Goal: Task Accomplishment & Management: Manage account settings

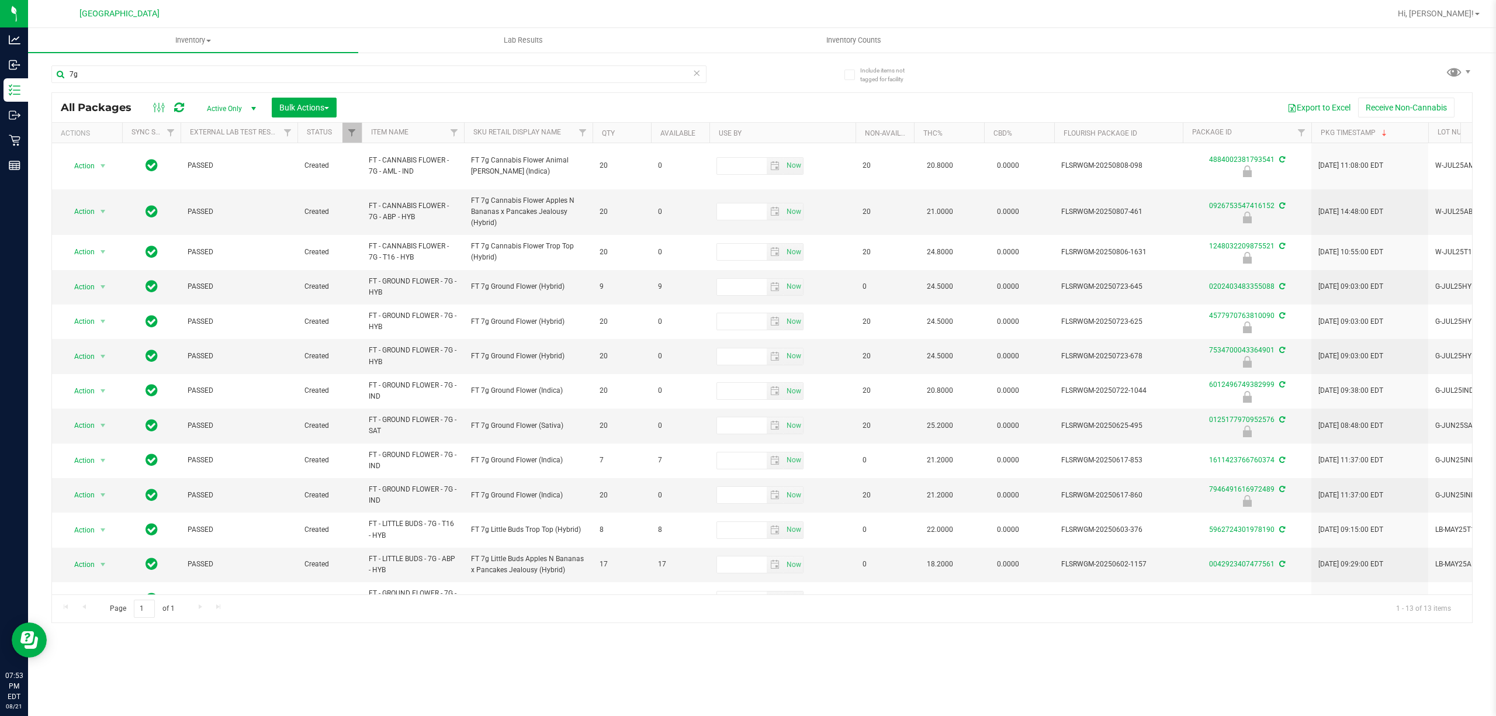
type input "7g"
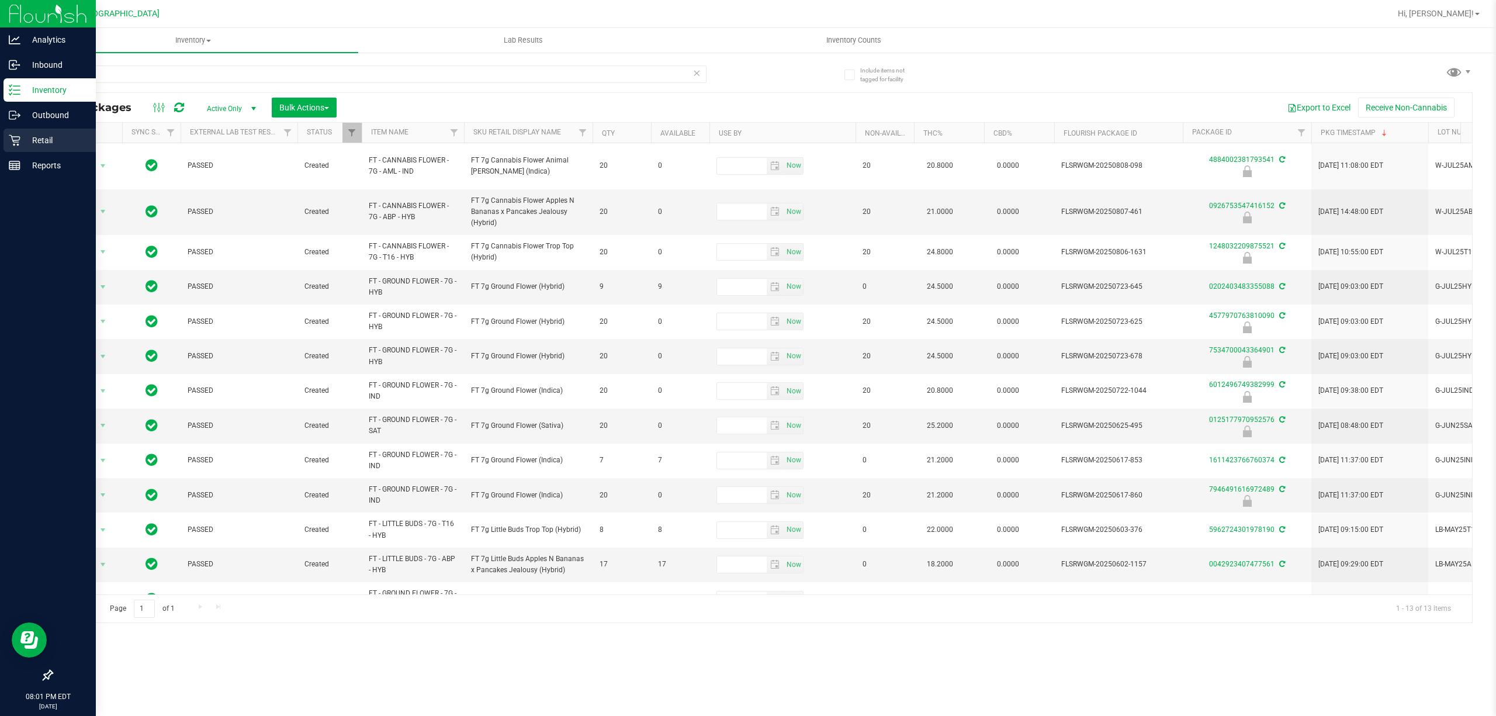
click at [4, 144] on div "Retail" at bounding box center [50, 140] width 92 height 23
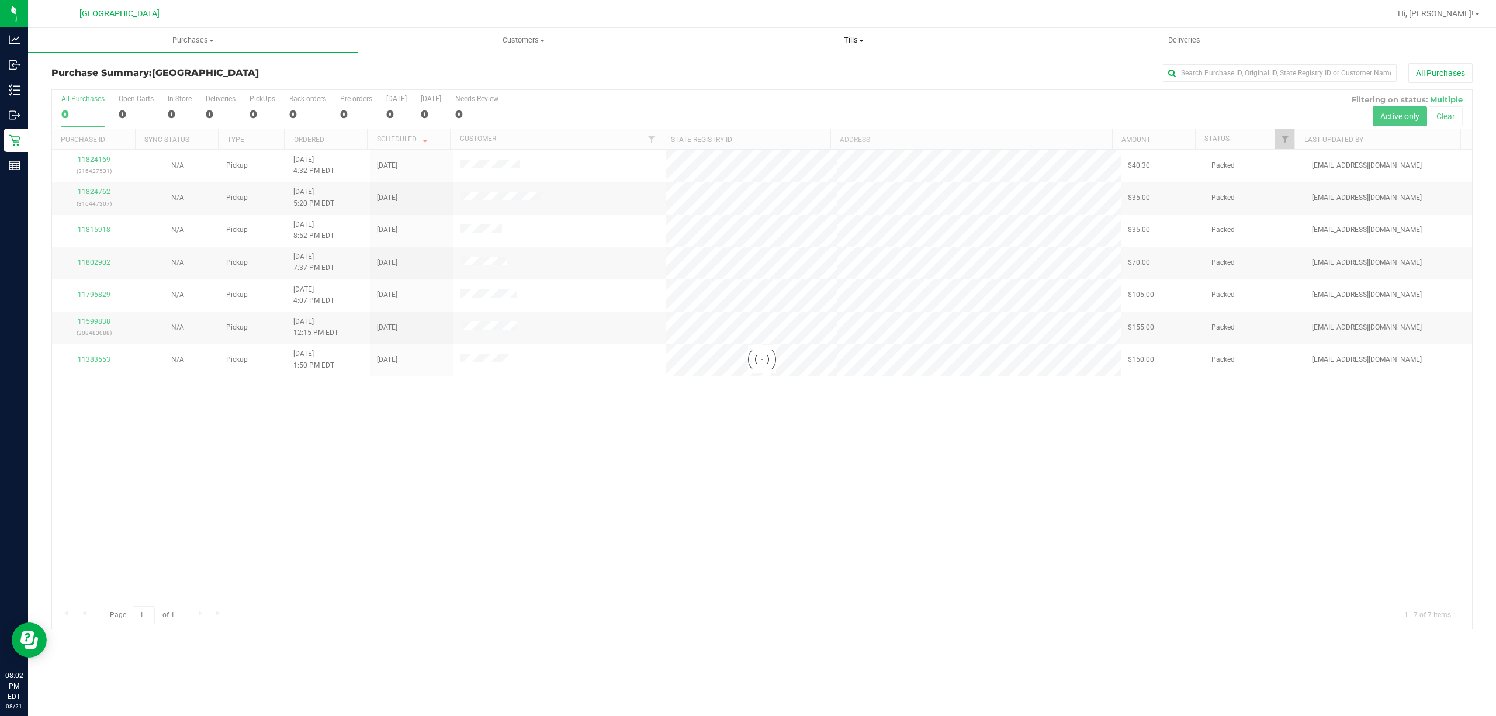
click at [847, 40] on span "Tills" at bounding box center [853, 40] width 329 height 11
click at [774, 71] on li "Manage tills" at bounding box center [853, 71] width 330 height 14
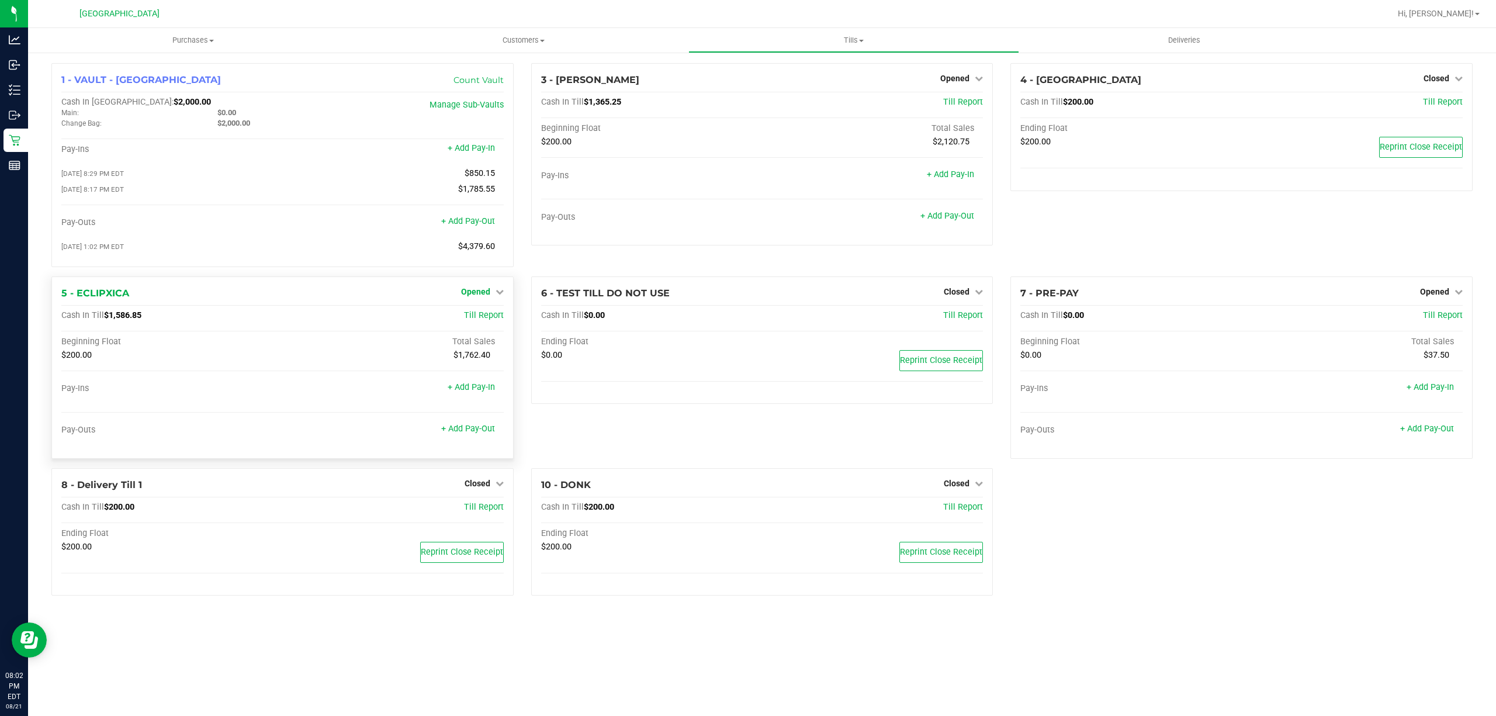
click at [471, 295] on span "Opened" at bounding box center [475, 291] width 29 height 9
click at [480, 320] on link "Close Till" at bounding box center [477, 315] width 32 height 9
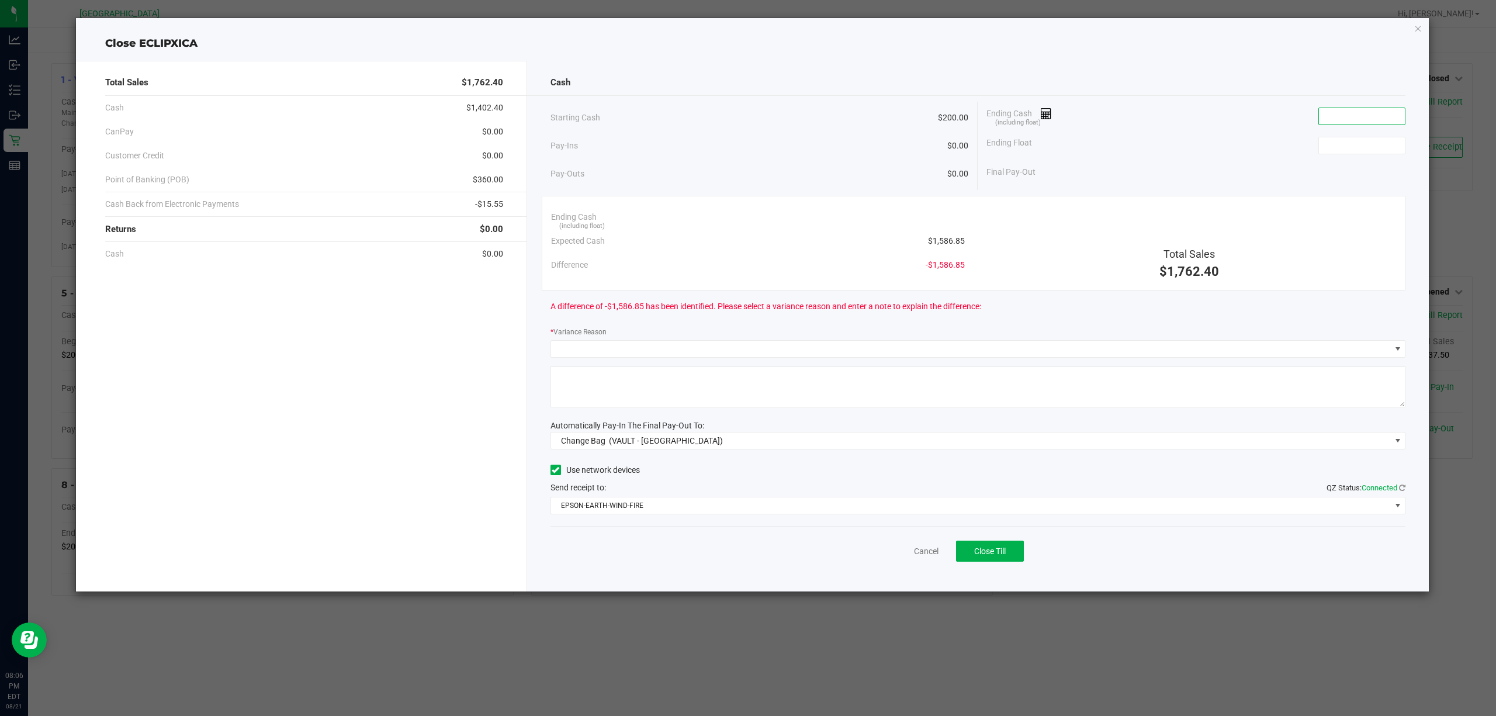
click at [1371, 110] on input at bounding box center [1362, 116] width 86 height 16
type input "$1,534.10"
click at [1190, 134] on div "Ending Float" at bounding box center [1195, 145] width 419 height 29
click at [927, 553] on link "Cancel" at bounding box center [926, 551] width 25 height 12
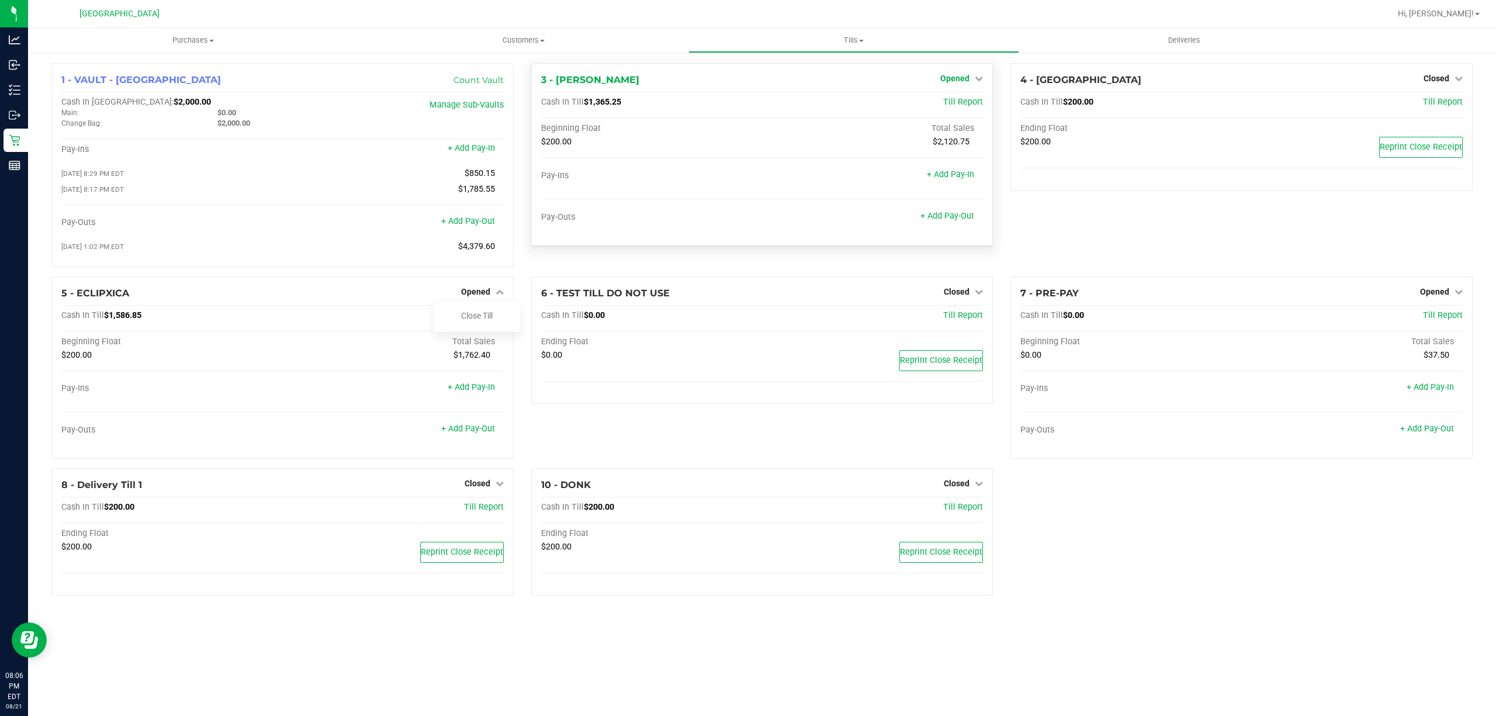
click at [956, 78] on span "Opened" at bounding box center [954, 78] width 29 height 9
click at [951, 103] on link "Close Till" at bounding box center [957, 102] width 32 height 9
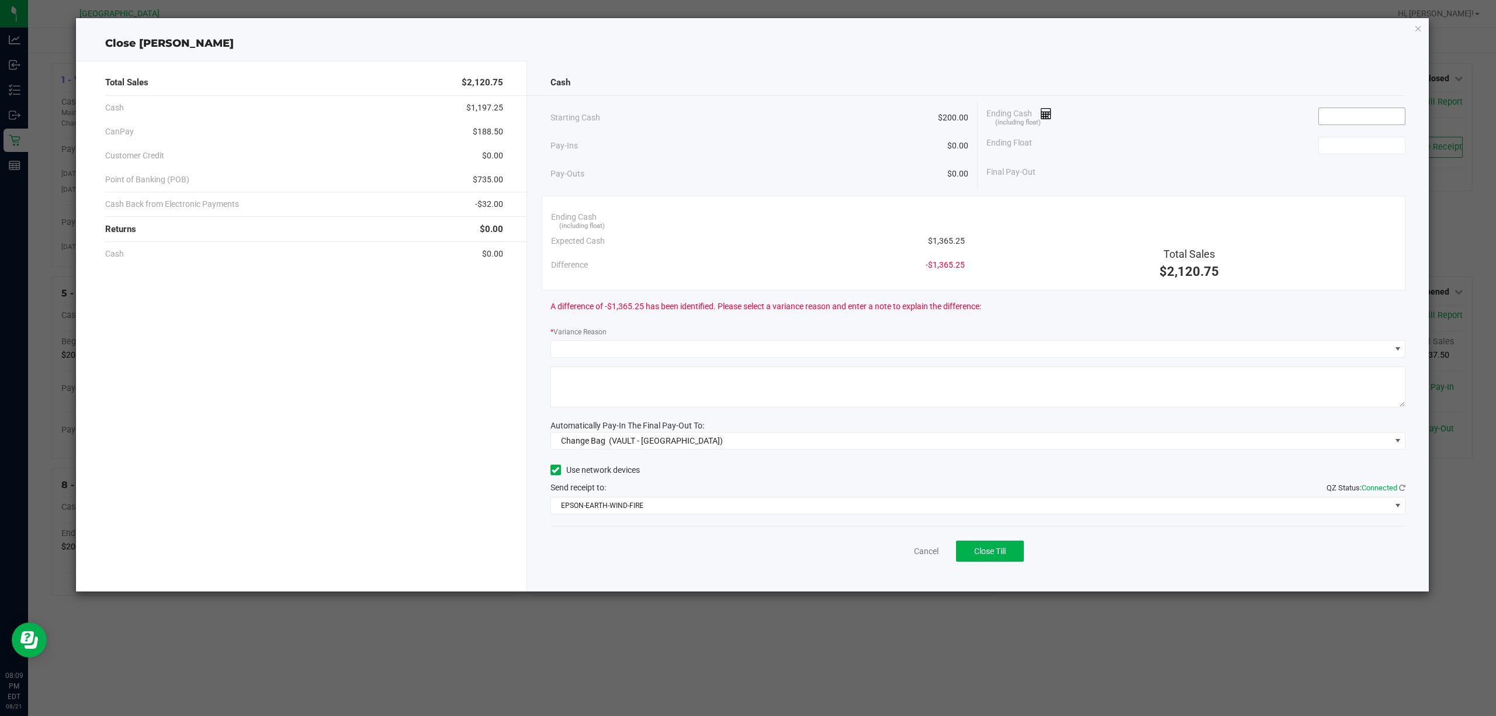
click at [1346, 116] on input at bounding box center [1362, 116] width 86 height 16
click at [1419, 27] on icon "button" at bounding box center [1418, 28] width 8 height 14
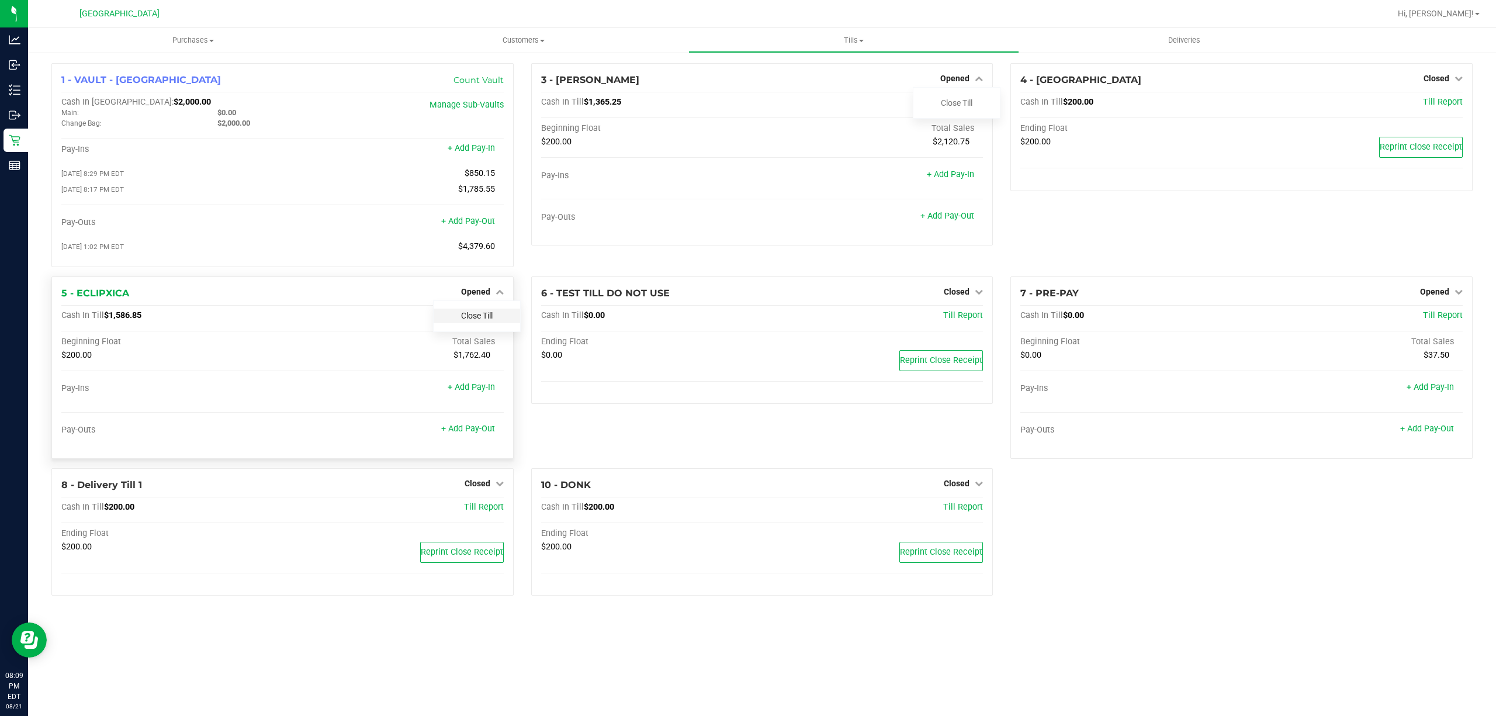
click at [466, 316] on link "Close Till" at bounding box center [477, 315] width 32 height 9
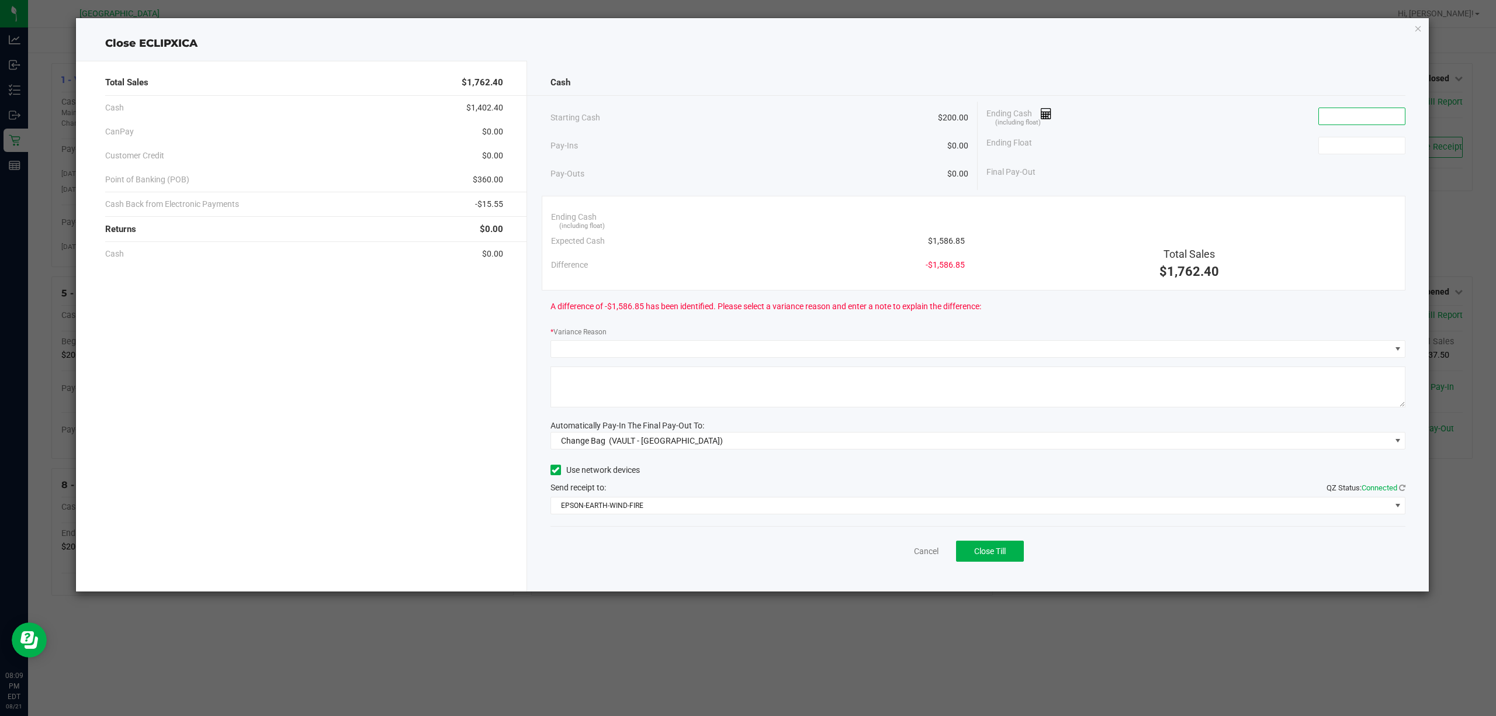
click at [1344, 111] on input at bounding box center [1362, 116] width 86 height 16
type input "$1,574.60"
click at [1347, 146] on input at bounding box center [1362, 145] width 86 height 16
type input "$200.00"
click at [1195, 130] on div "Ending Cash (including float) $1,574.60" at bounding box center [1195, 116] width 419 height 29
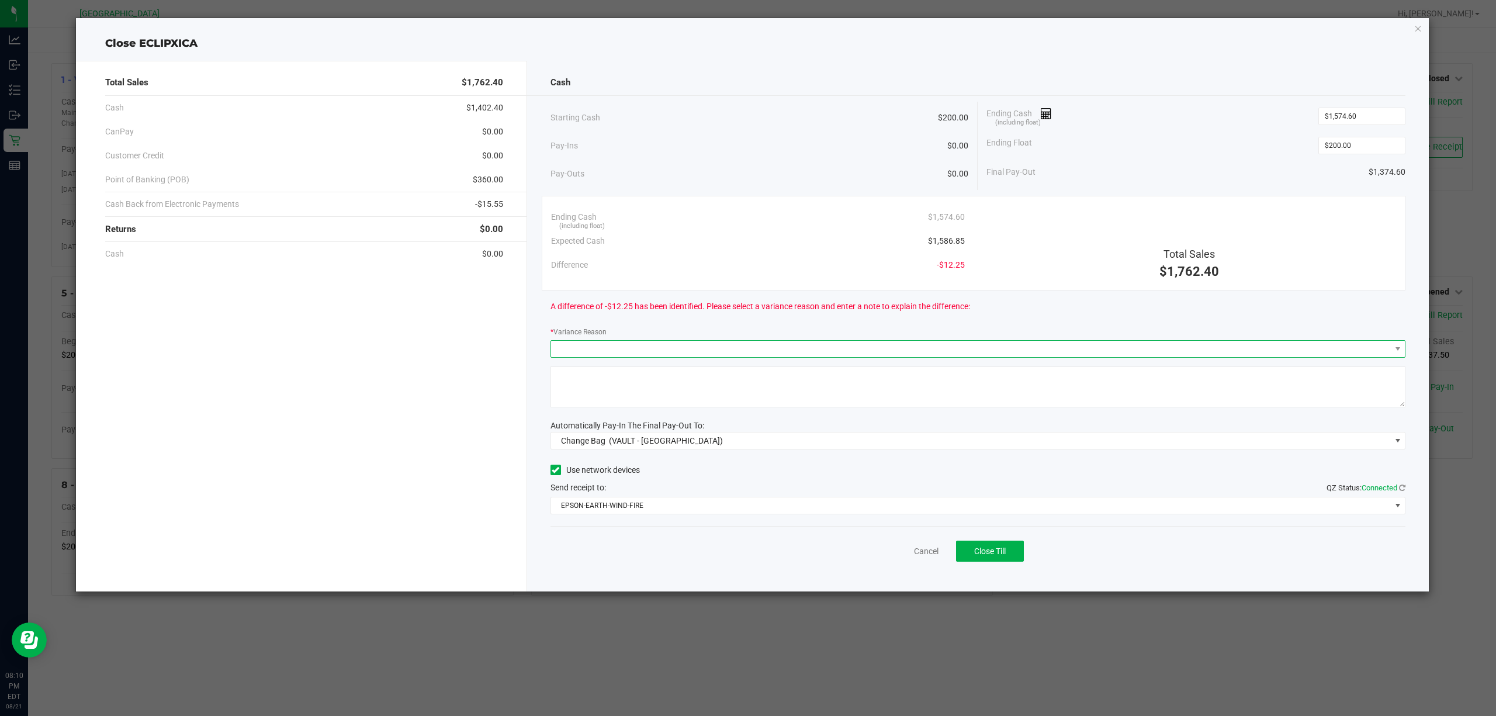
click at [705, 354] on span at bounding box center [971, 349] width 840 height 16
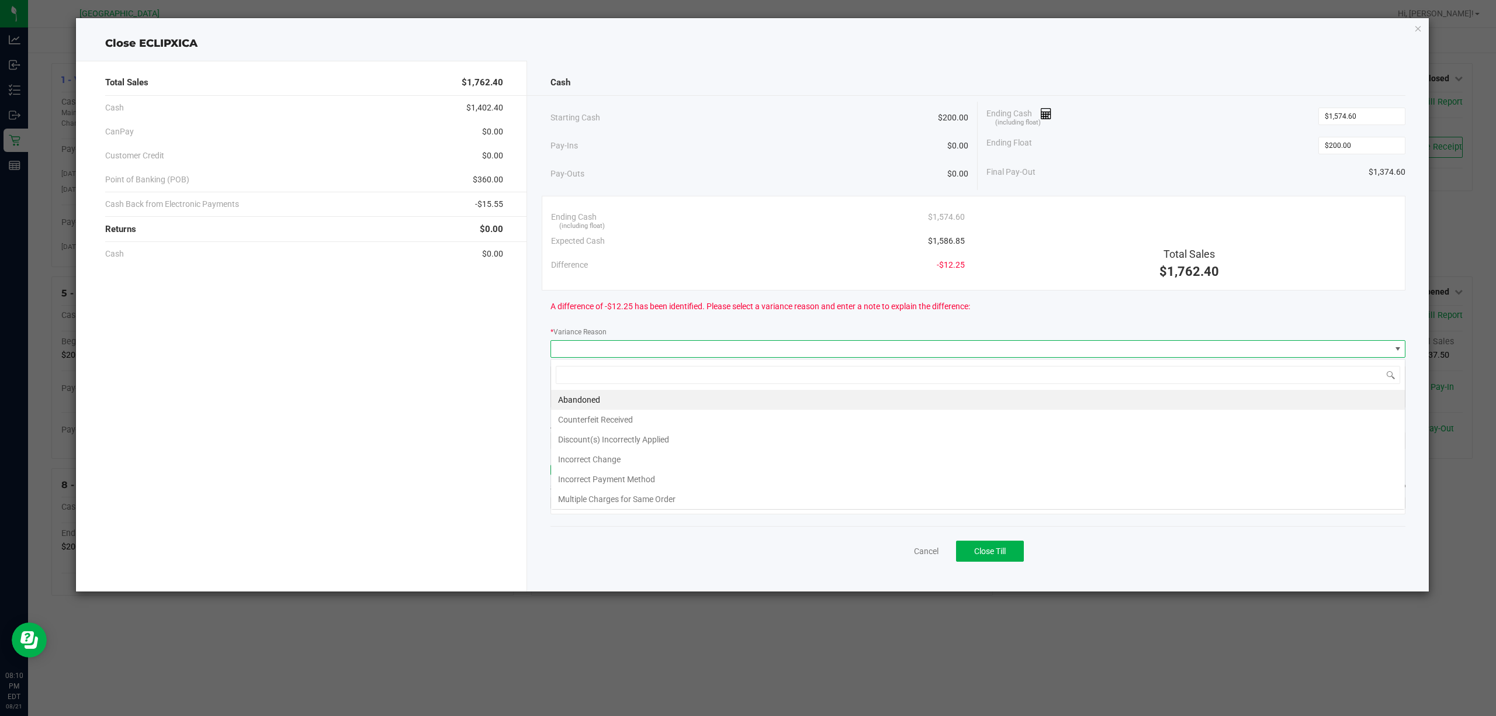
scroll to position [18, 855]
click at [636, 454] on li "Incorrect Change" at bounding box center [978, 459] width 854 height 20
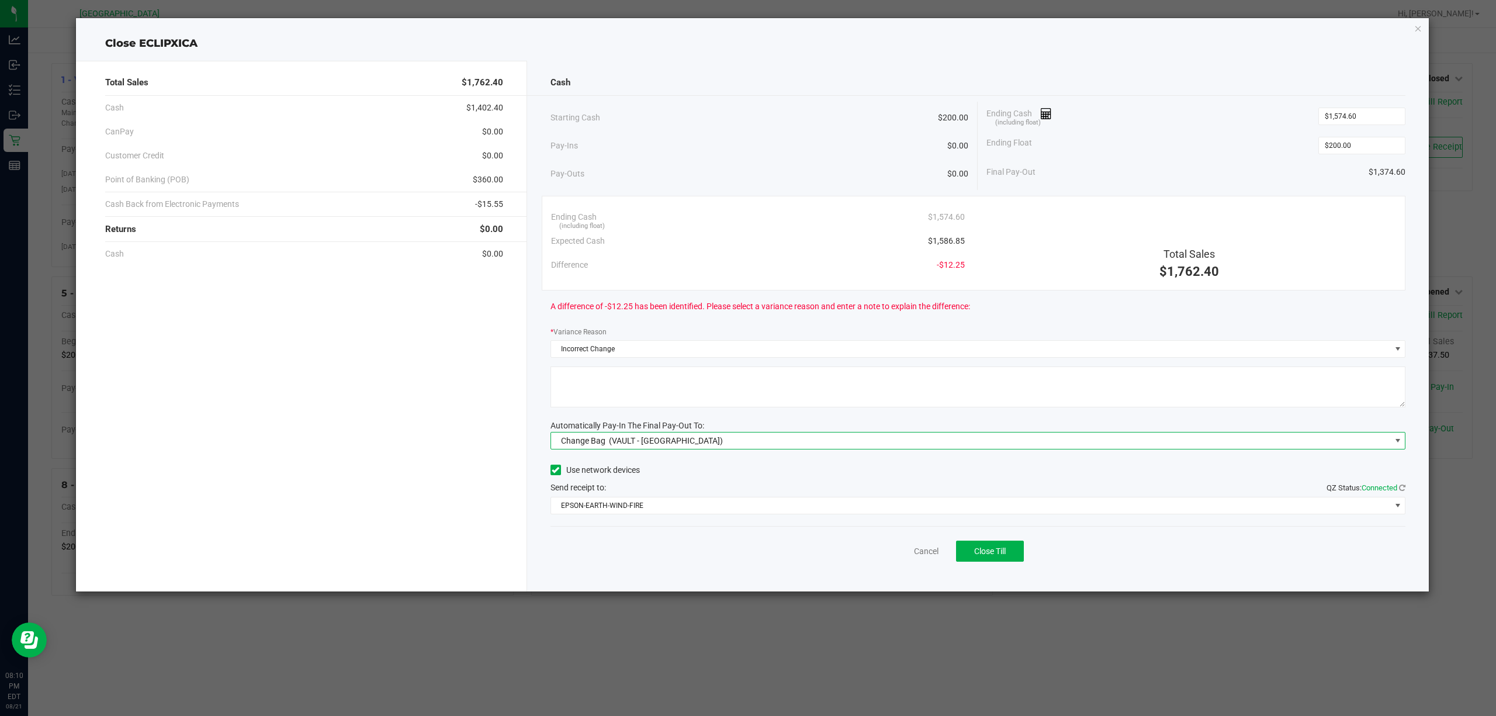
click at [629, 447] on div "Change Bag (VAULT - [GEOGRAPHIC_DATA])" at bounding box center [640, 440] width 168 height 21
drag, startPoint x: 583, startPoint y: 521, endPoint x: 612, endPoint y: 405, distance: 119.9
click at [583, 519] on span "(VAULT - [GEOGRAPHIC_DATA])" at bounding box center [637, 516] width 114 height 9
click at [611, 384] on textarea at bounding box center [977, 386] width 855 height 41
type textarea "Possible incorrect change given"
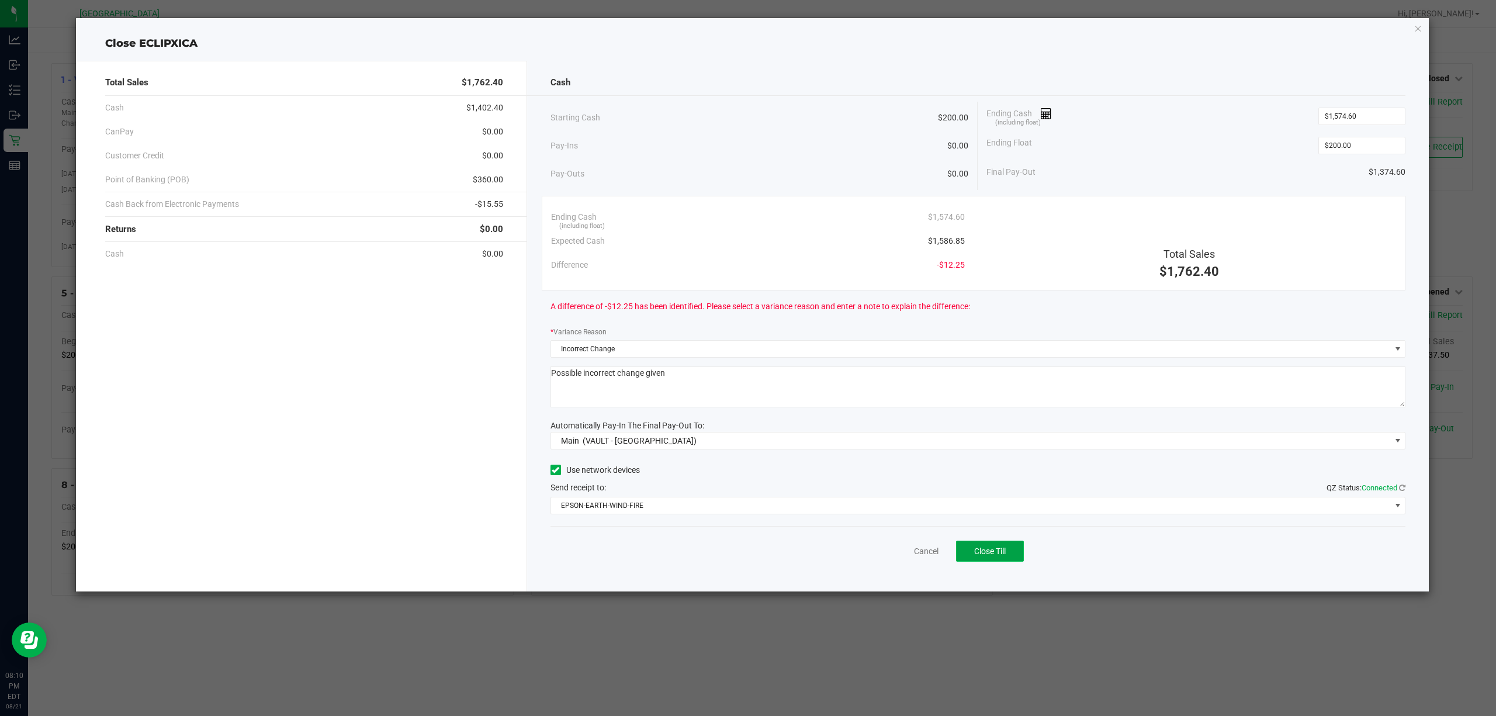
click at [1011, 555] on button "Close Till" at bounding box center [990, 550] width 68 height 21
click at [910, 557] on link "Dismiss" at bounding box center [900, 551] width 28 height 12
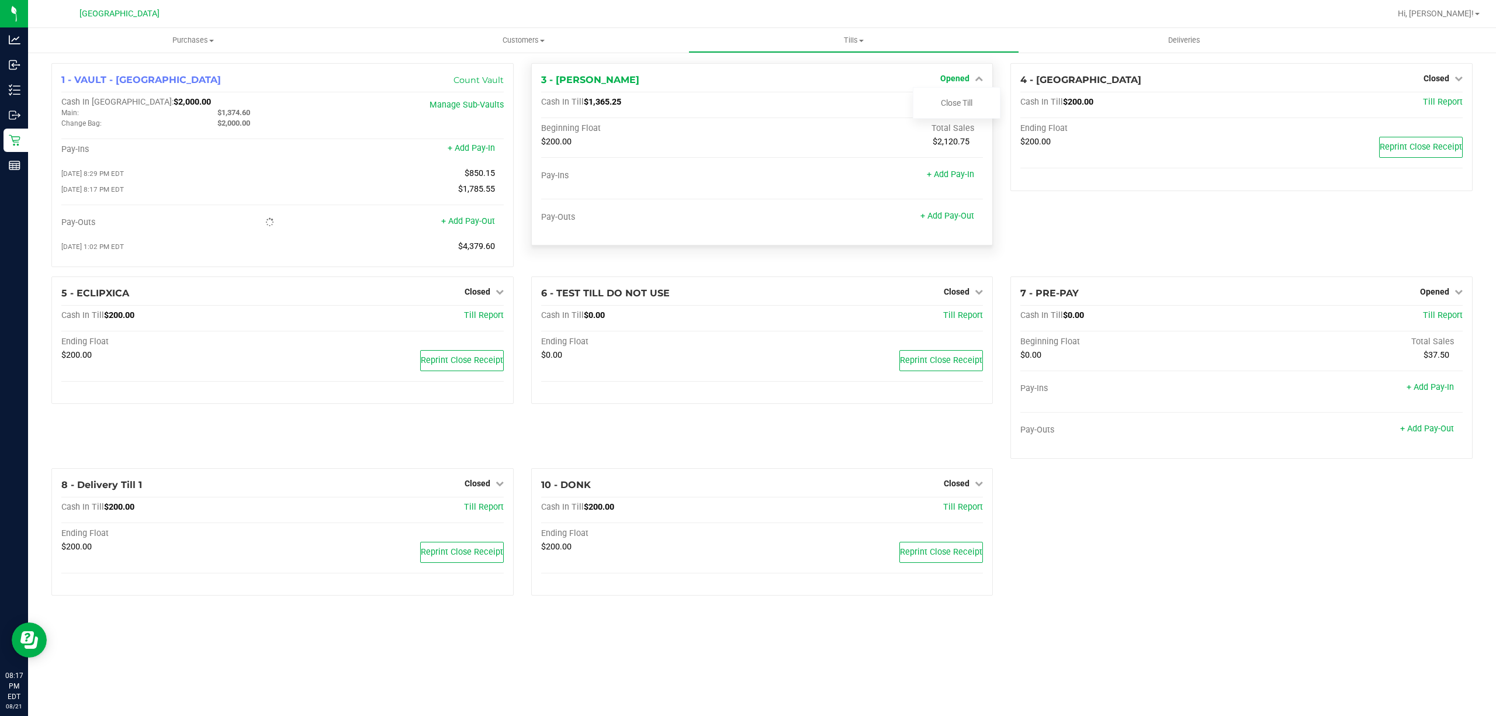
click at [971, 80] on link "Opened" at bounding box center [961, 78] width 43 height 9
drag, startPoint x: 954, startPoint y: 86, endPoint x: 952, endPoint y: 70, distance: 16.5
click at [958, 73] on div "3 - [PERSON_NAME] Opened Close Till" at bounding box center [762, 80] width 442 height 14
click at [954, 35] on span "Tills" at bounding box center [853, 40] width 329 height 11
click at [1066, 239] on div "4 - ECUADOR Closed Open Till Cash In Till $200.00 Till Report Ending Float $200…" at bounding box center [1241, 169] width 480 height 213
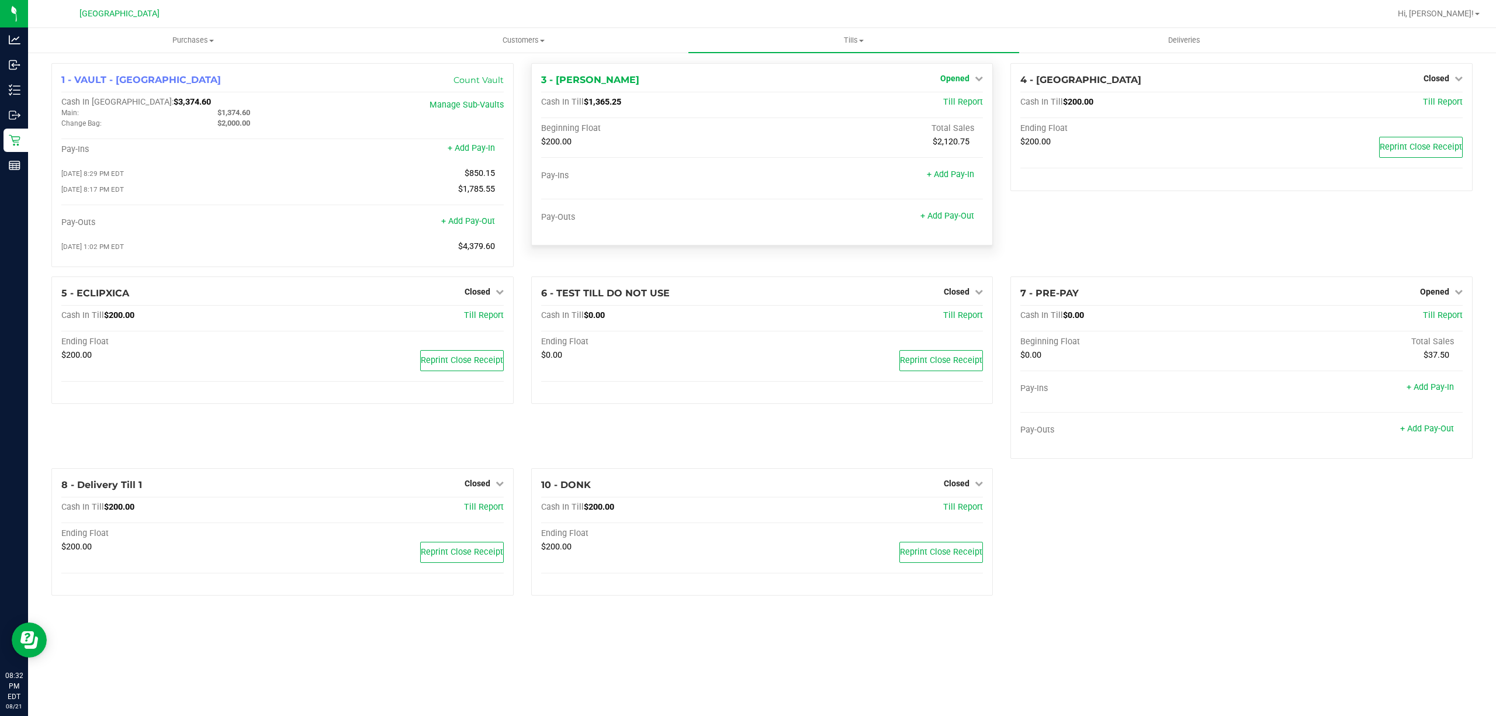
click at [954, 77] on span "Opened" at bounding box center [954, 78] width 29 height 9
click at [951, 99] on link "Close Till" at bounding box center [957, 102] width 32 height 9
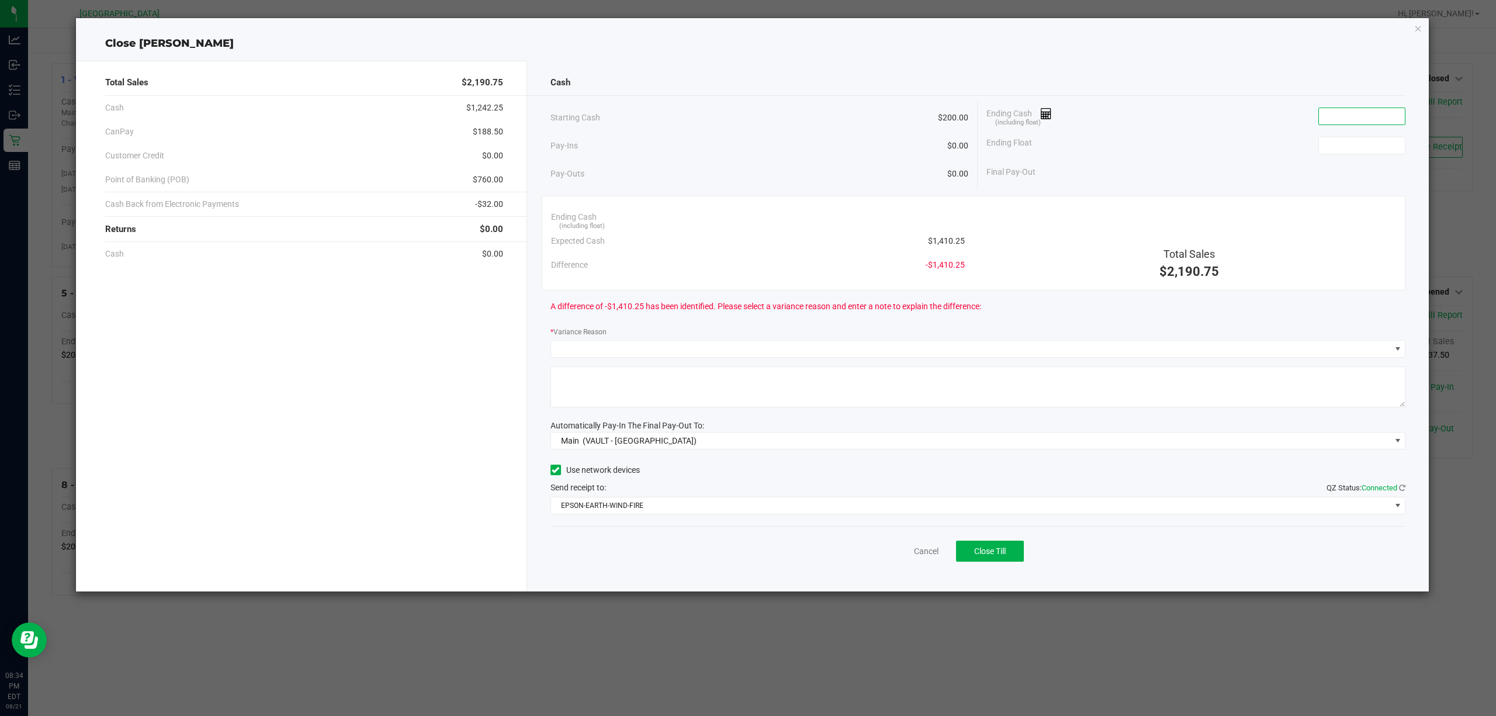
click at [1349, 118] on input at bounding box center [1362, 116] width 86 height 16
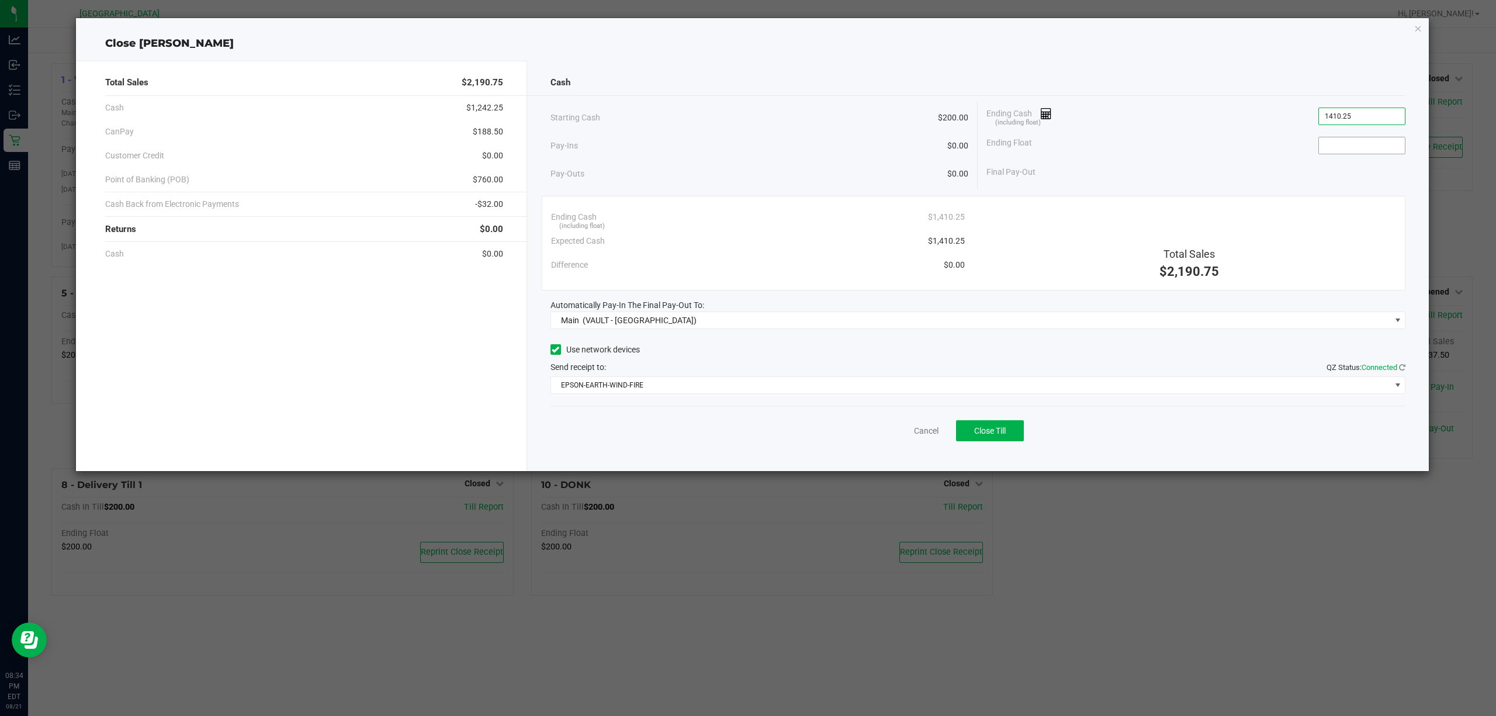
type input "$1,410.25"
click at [1351, 145] on input at bounding box center [1362, 145] width 86 height 16
type input "$200.00"
click at [1201, 153] on div "Ending Float $200.00" at bounding box center [1195, 145] width 419 height 29
click at [997, 438] on button "Close Till" at bounding box center [990, 430] width 68 height 21
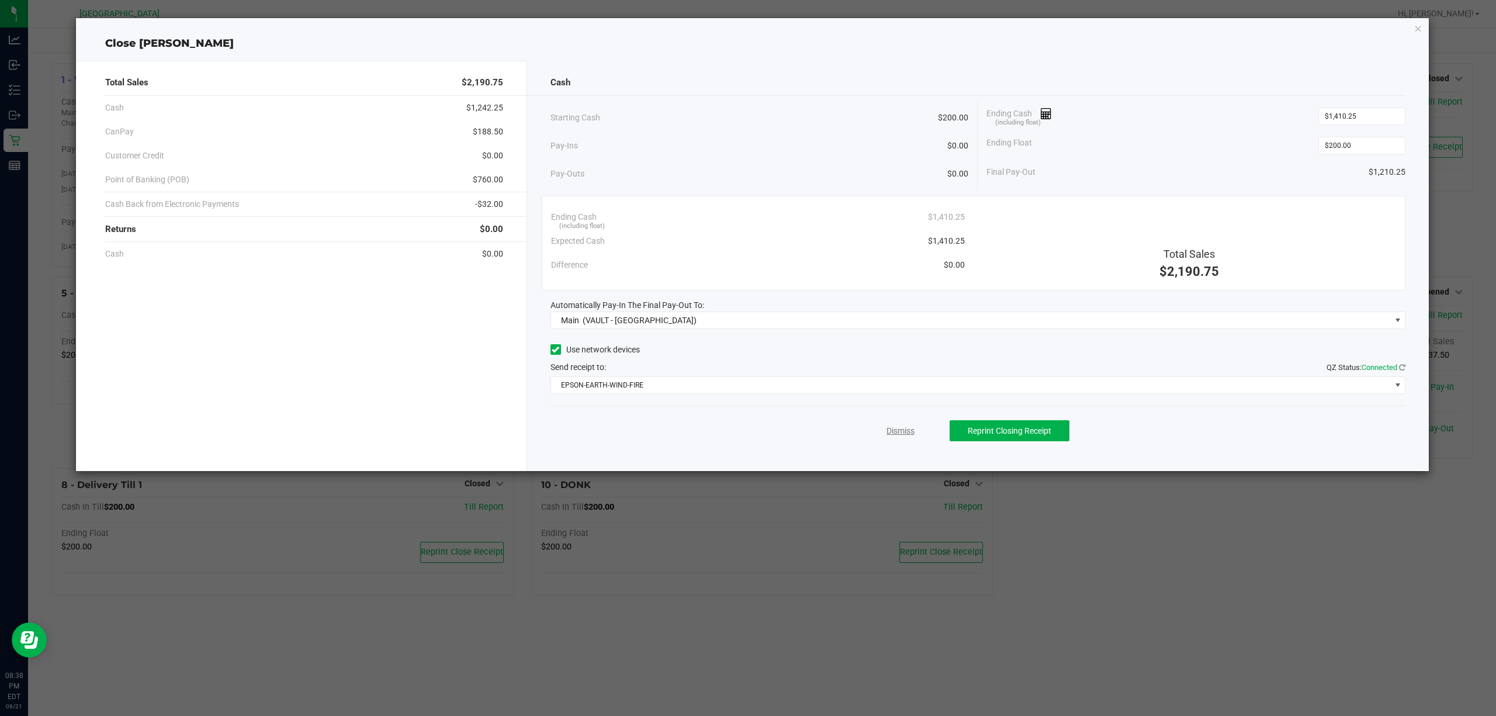
click at [909, 434] on link "Dismiss" at bounding box center [900, 431] width 28 height 12
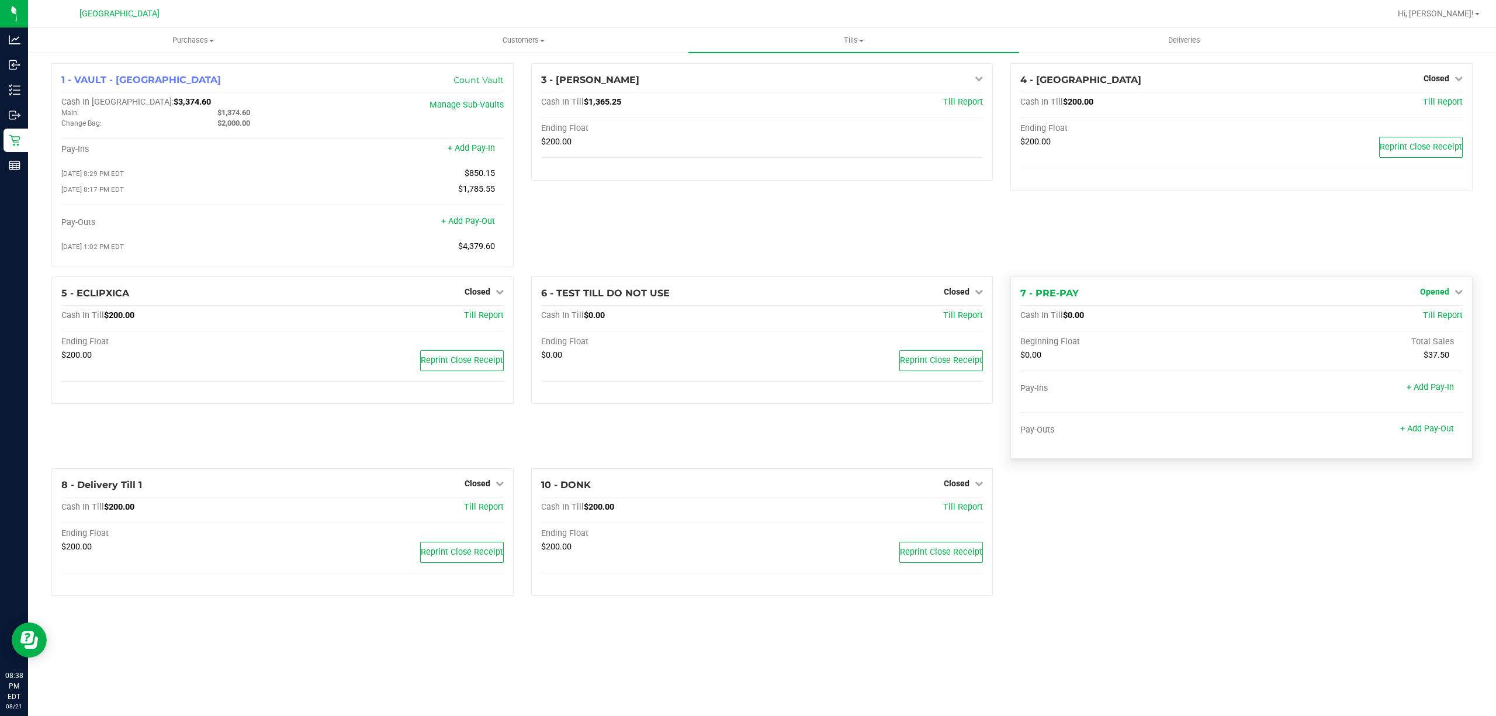
click at [1443, 293] on span "Opened" at bounding box center [1434, 291] width 29 height 9
click at [1430, 320] on link "Close Till" at bounding box center [1436, 315] width 32 height 9
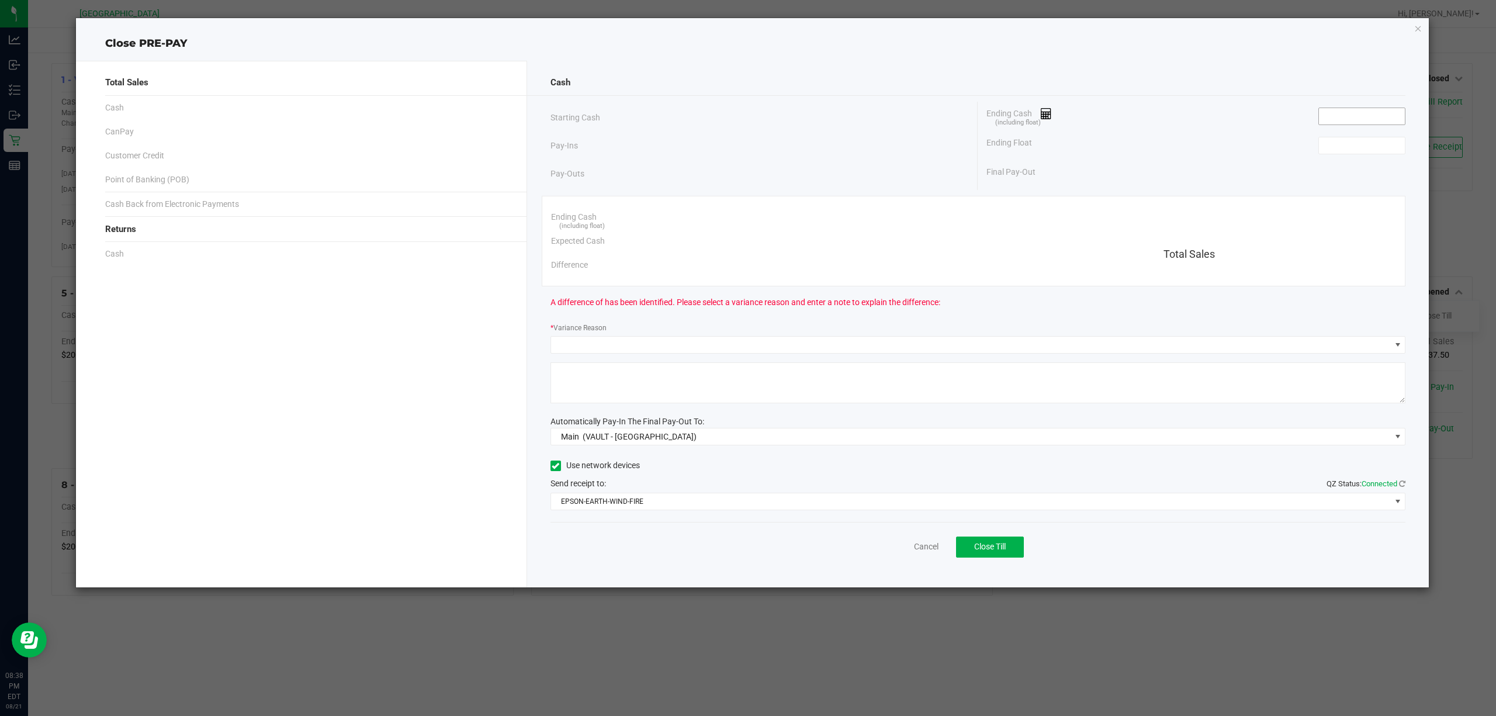
click at [1347, 113] on input at bounding box center [1362, 116] width 86 height 16
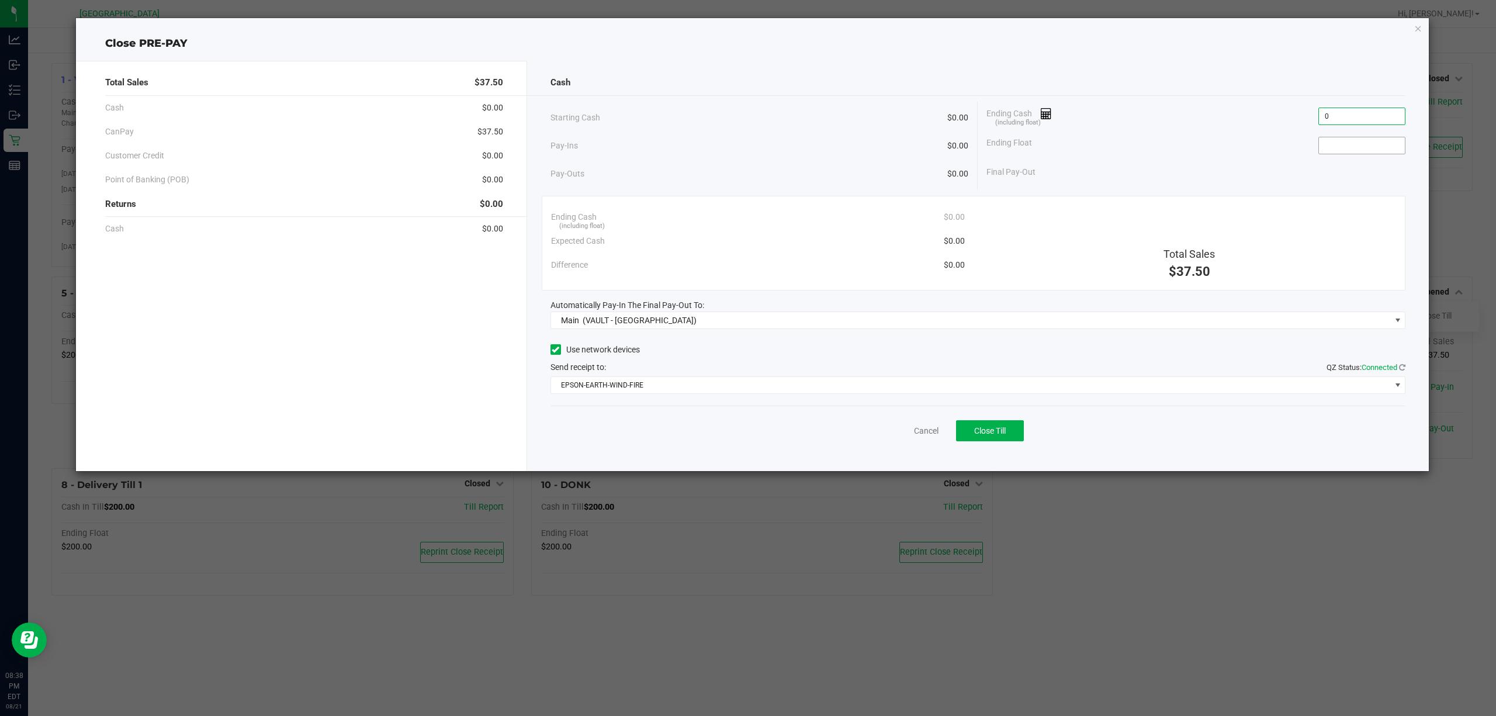
type input "$0.00"
click at [1342, 141] on input at bounding box center [1362, 145] width 86 height 16
type input "$0.00"
click at [1297, 147] on div "Ending Float $0.00" at bounding box center [1195, 145] width 419 height 29
click at [1006, 425] on button "Close Till" at bounding box center [990, 430] width 68 height 21
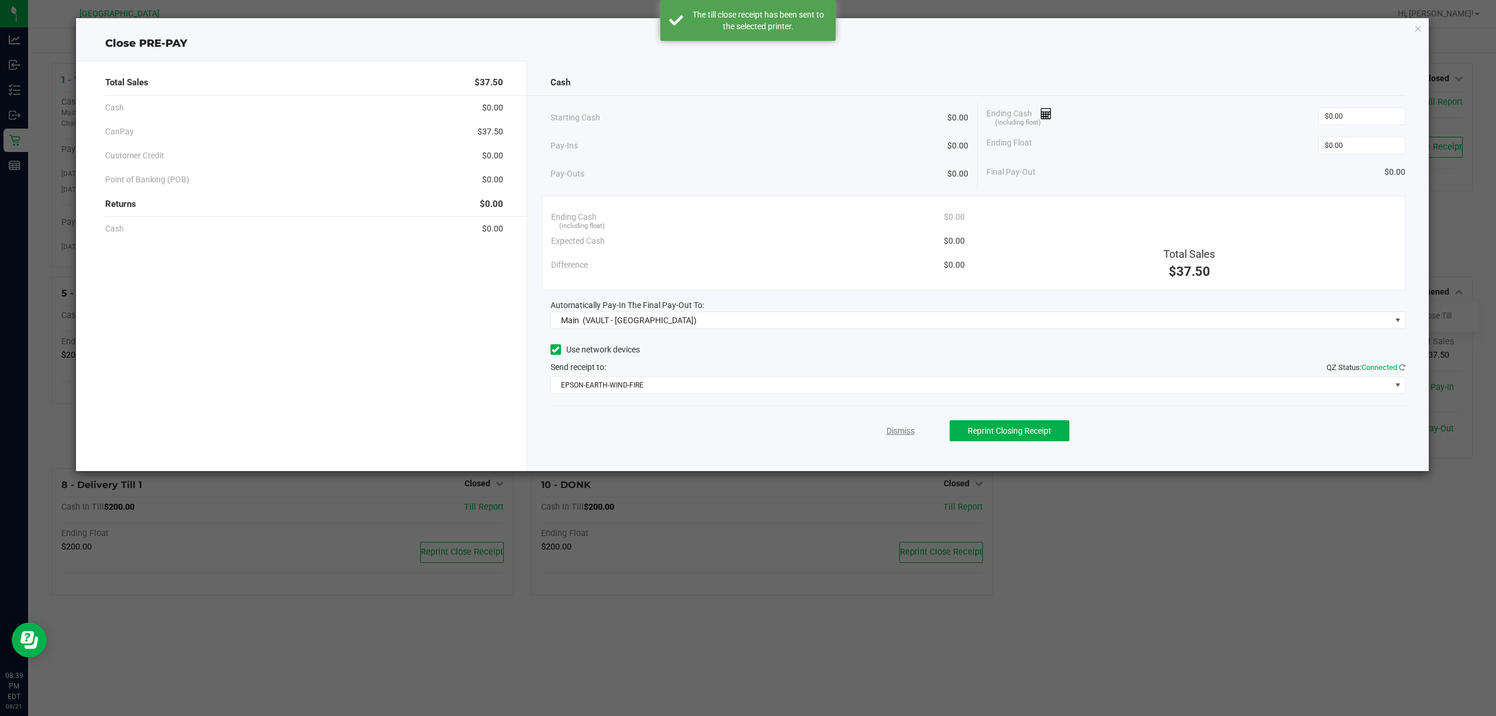
click at [911, 435] on link "Dismiss" at bounding box center [900, 431] width 28 height 12
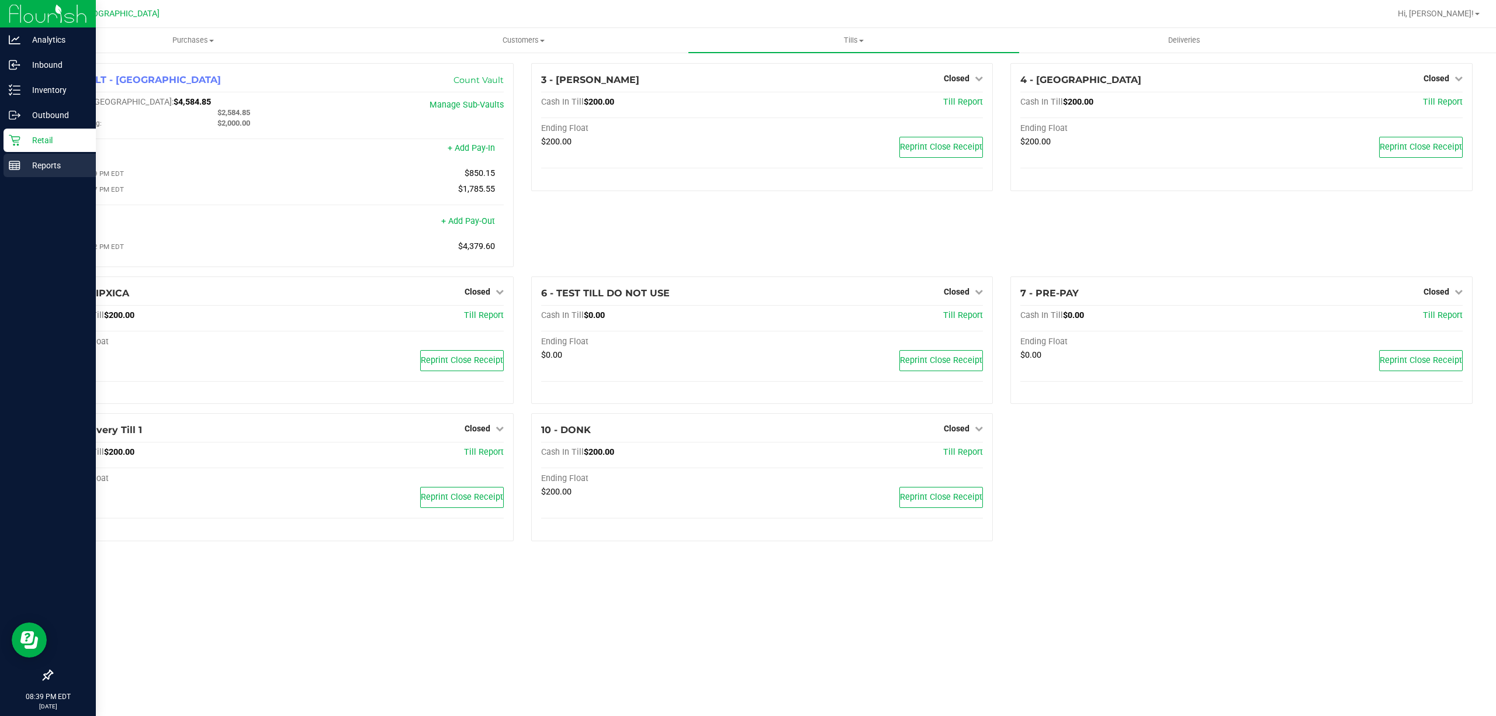
click at [12, 168] on line at bounding box center [14, 168] width 11 height 0
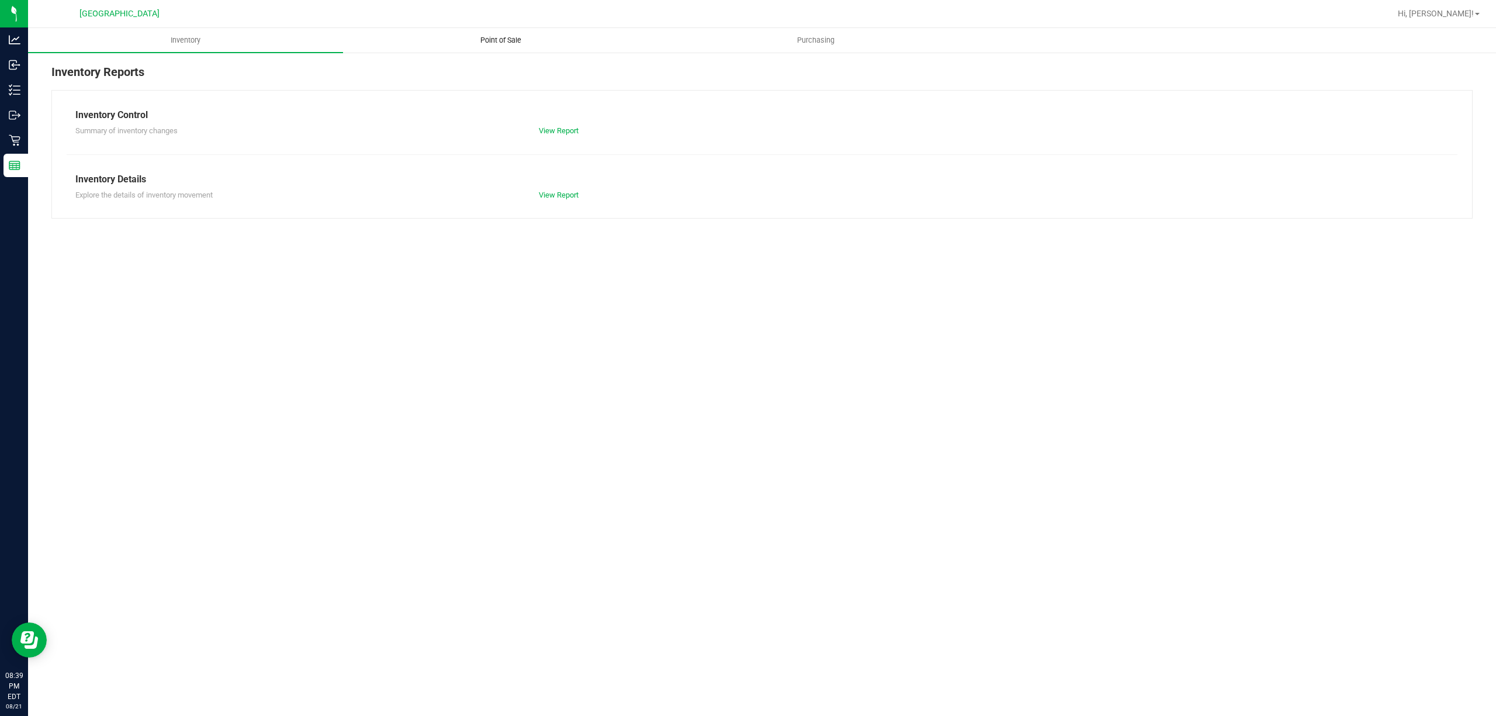
click at [494, 45] on span "Point of Sale" at bounding box center [501, 40] width 72 height 11
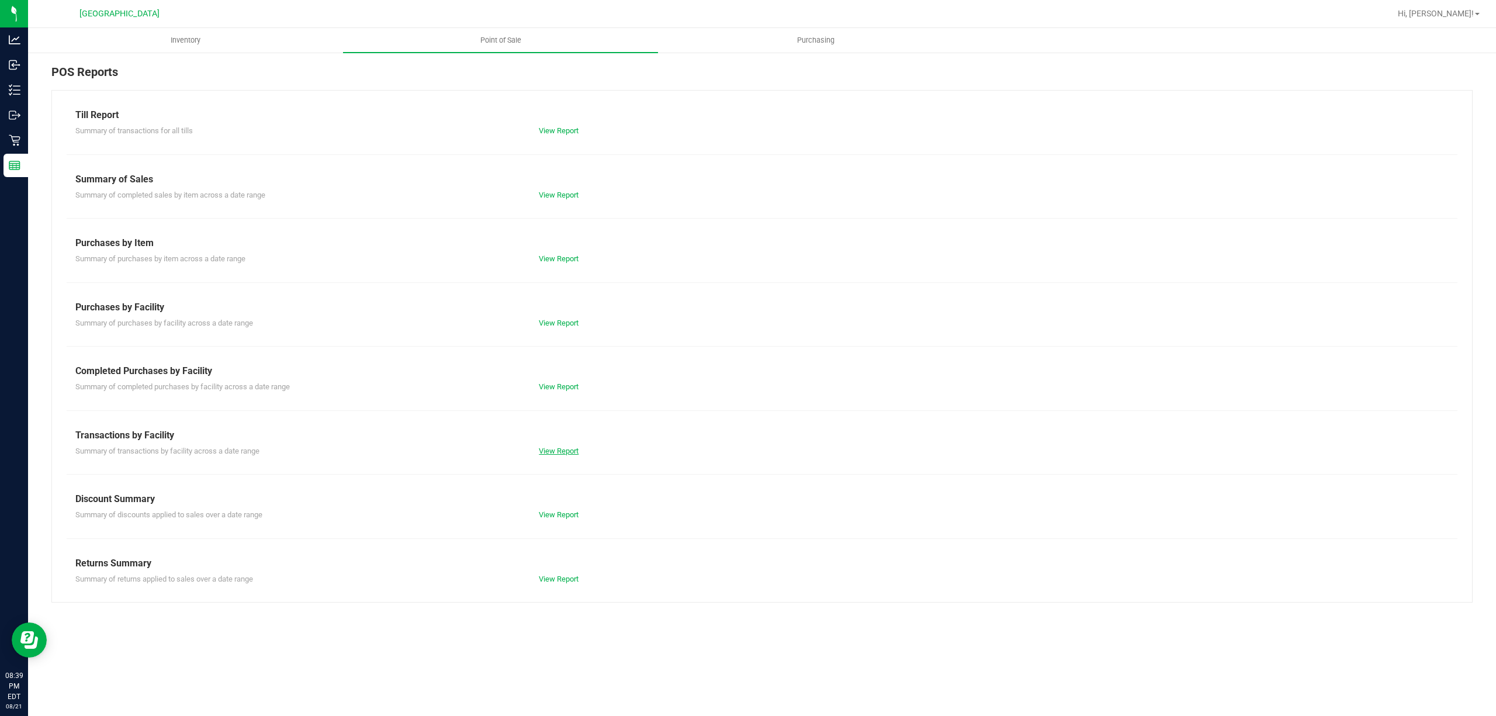
click at [567, 450] on link "View Report" at bounding box center [559, 450] width 40 height 9
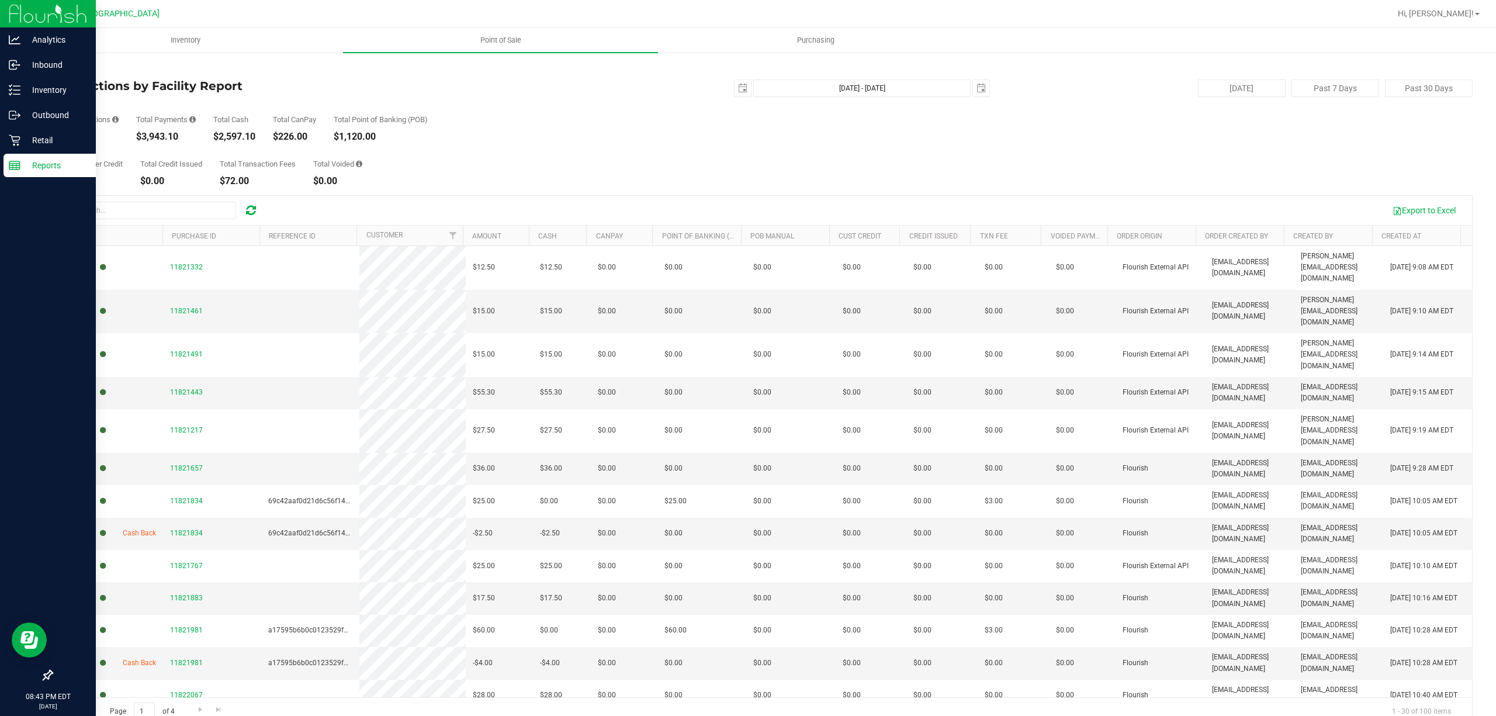
click at [15, 166] on icon at bounding box center [15, 166] width 12 height 12
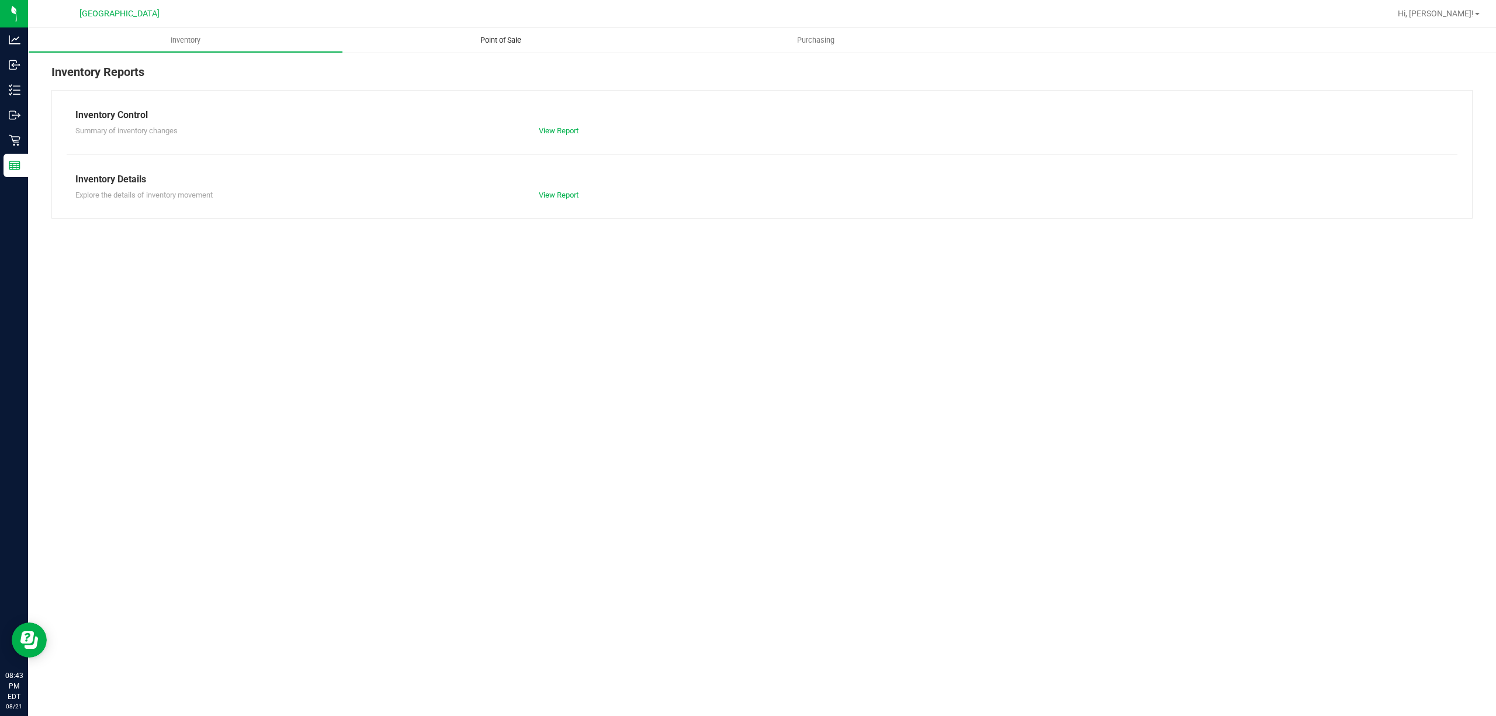
click at [498, 43] on span "Point of Sale" at bounding box center [501, 40] width 72 height 11
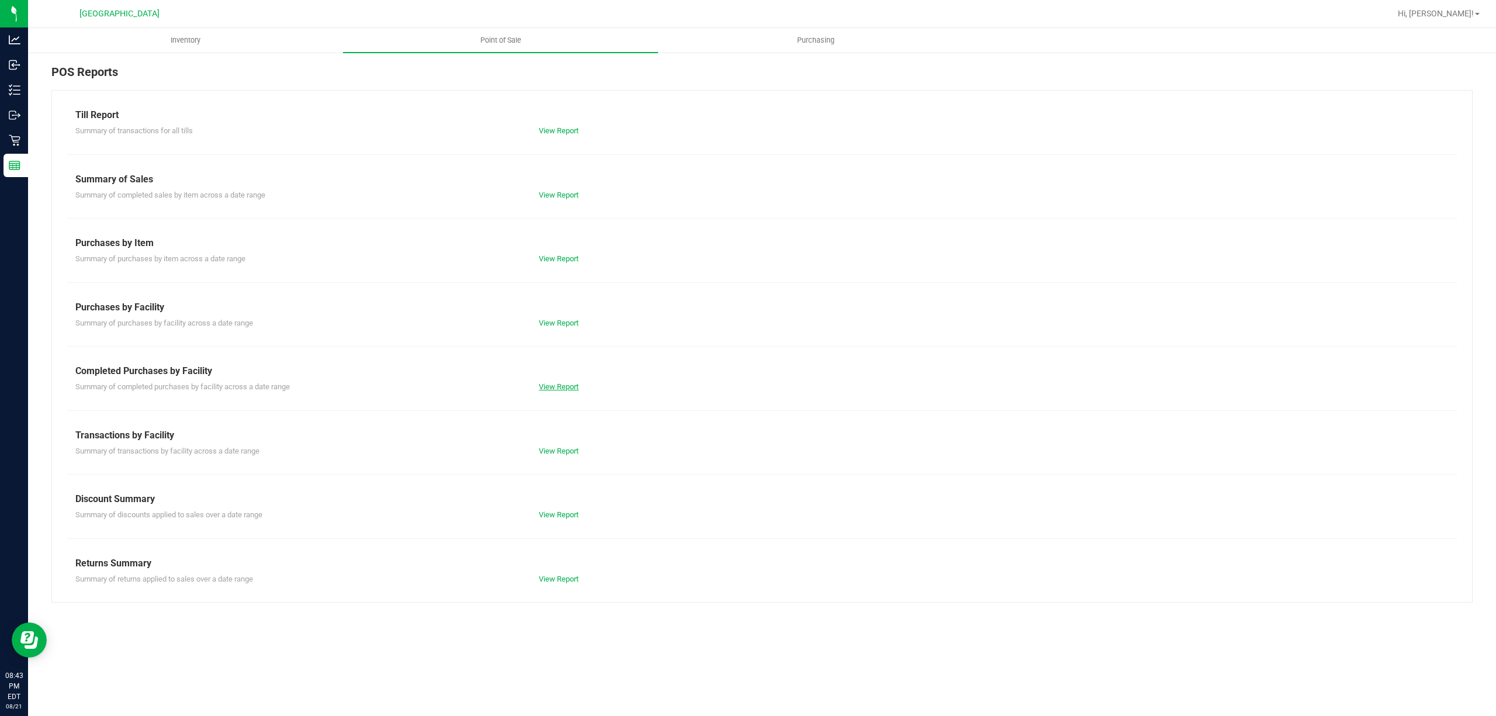
click at [569, 386] on link "View Report" at bounding box center [559, 386] width 40 height 9
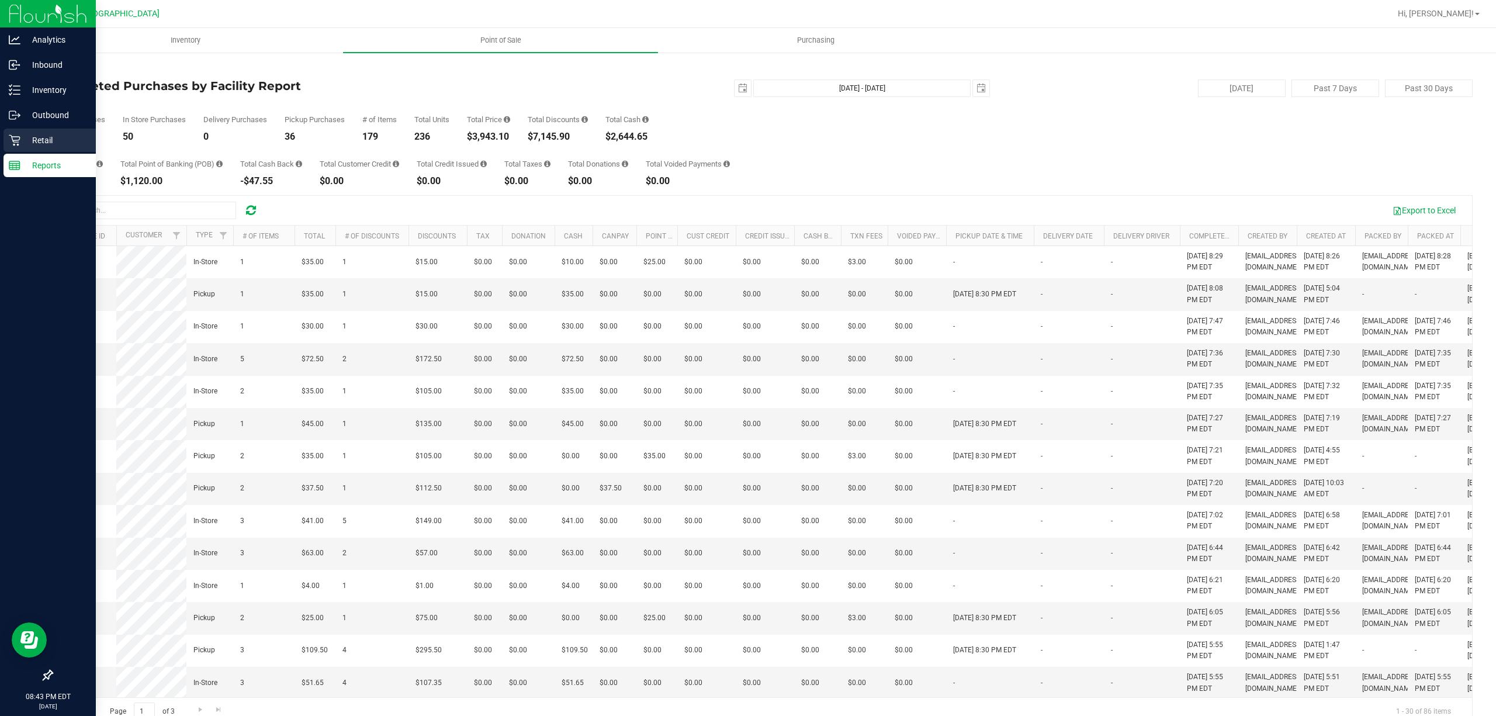
click at [20, 144] on p "Retail" at bounding box center [55, 140] width 70 height 14
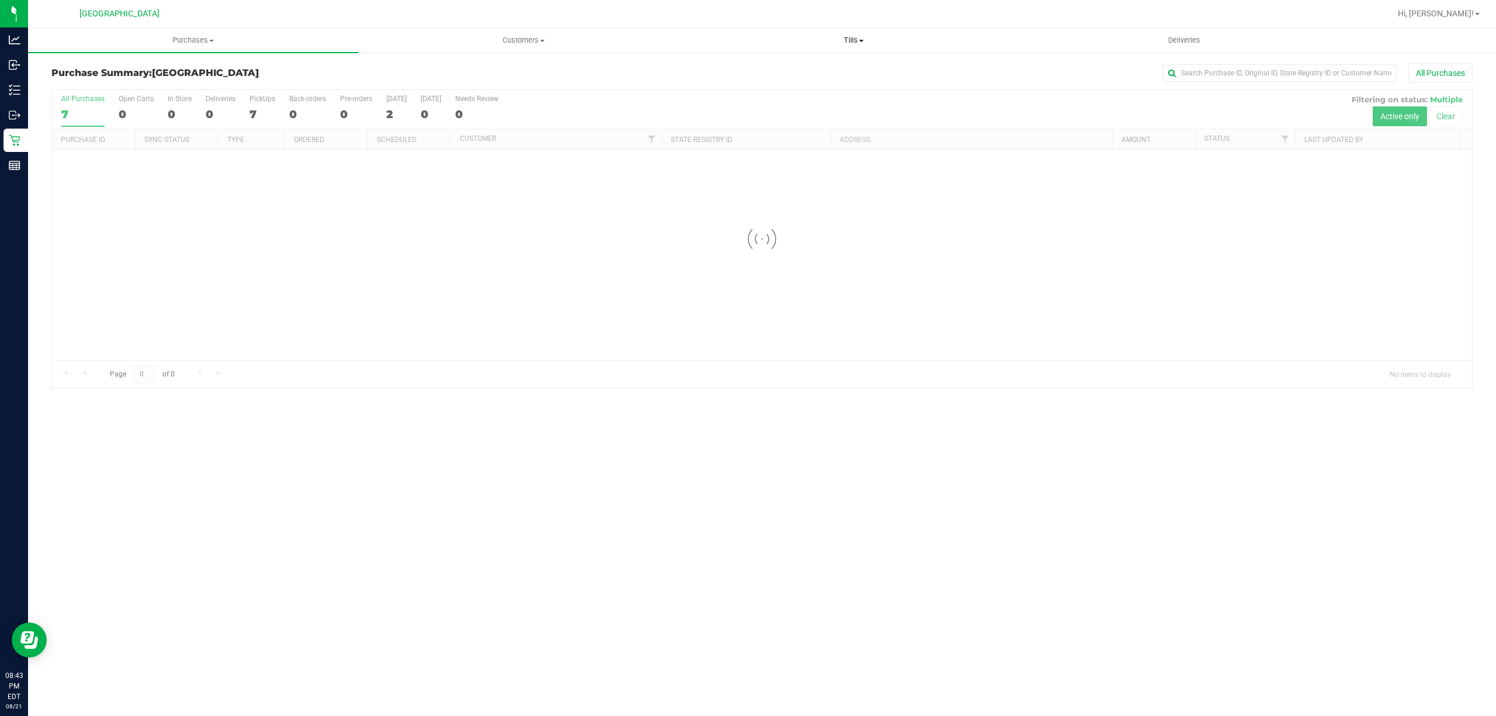
click at [861, 36] on span "Tills" at bounding box center [853, 40] width 329 height 11
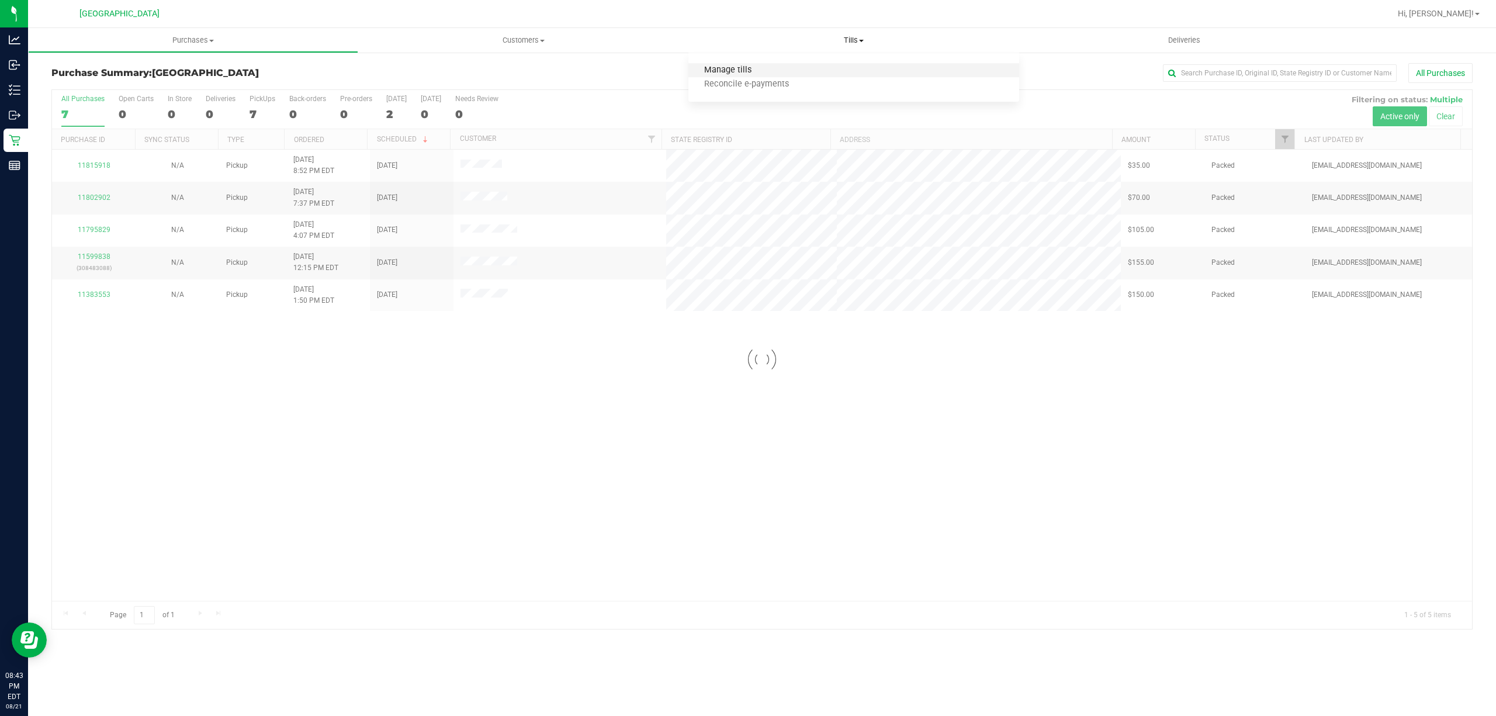
click at [748, 66] on span "Manage tills" at bounding box center [727, 70] width 79 height 10
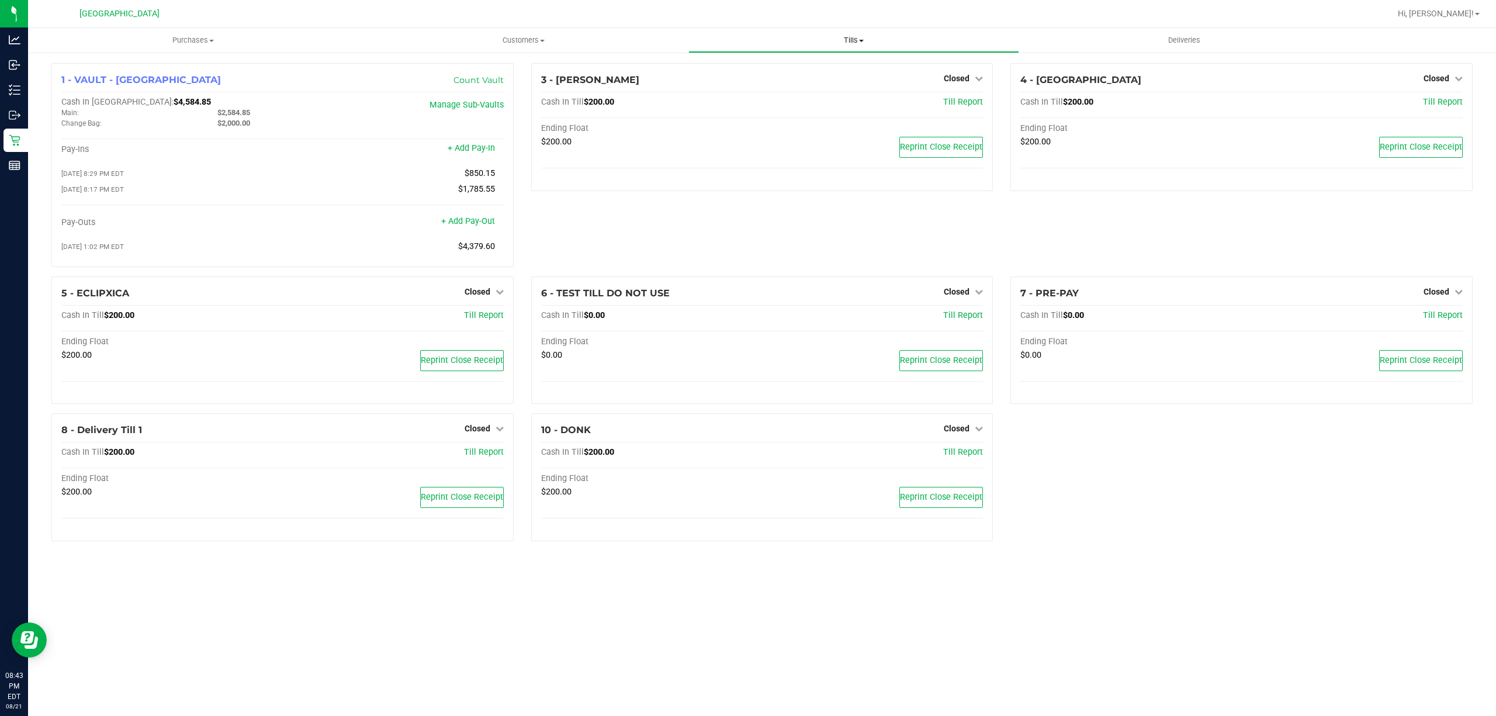
click at [847, 31] on uib-tab-heading "Tills Manage tills Reconcile e-payments" at bounding box center [853, 40] width 329 height 23
click at [800, 81] on span "Reconcile e-payments" at bounding box center [746, 84] width 116 height 10
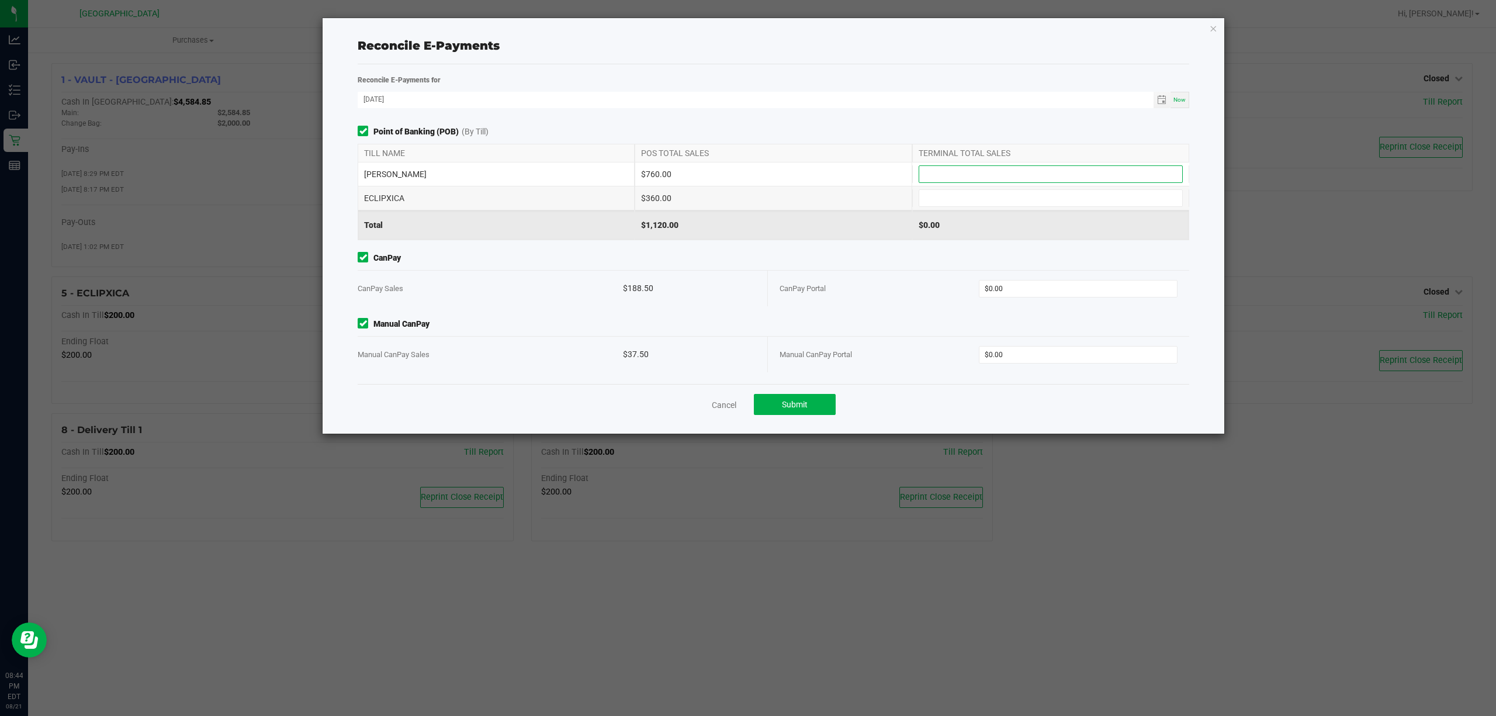
click at [945, 176] on input at bounding box center [1050, 174] width 263 height 16
type input "$760.00"
type input "$360.00"
click at [994, 285] on input "0" at bounding box center [1078, 288] width 198 height 16
type input "$188.50"
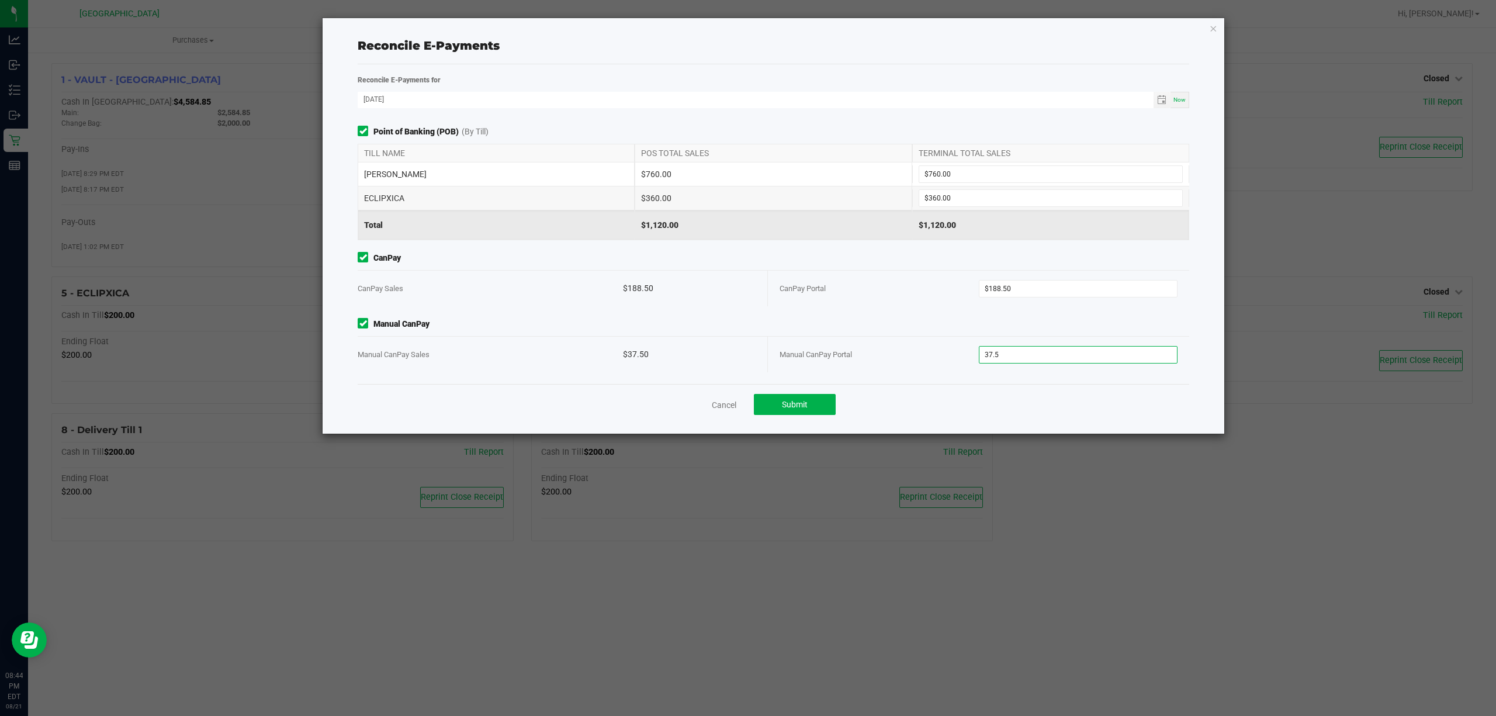
type input "$37.50"
drag, startPoint x: 898, startPoint y: 335, endPoint x: 905, endPoint y: 335, distance: 7.0
click at [900, 335] on div "Manual CanPay Manual CanPay Sales $37.50 Manual CanPay Portal $37.50" at bounding box center [773, 345] width 849 height 54
click at [804, 407] on span "Submit" at bounding box center [795, 404] width 26 height 9
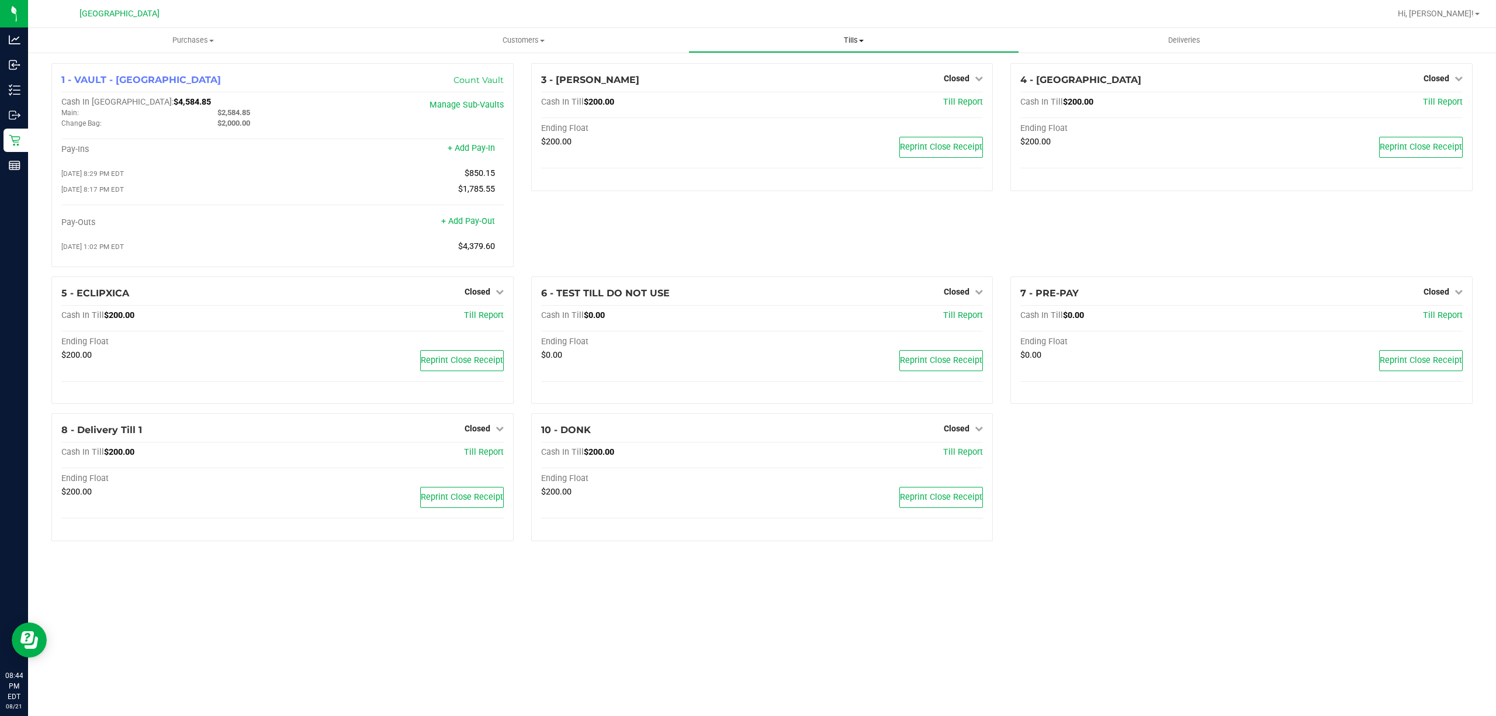
click at [849, 41] on span "Tills" at bounding box center [853, 40] width 329 height 11
click at [804, 75] on li "Manage tills" at bounding box center [853, 71] width 330 height 14
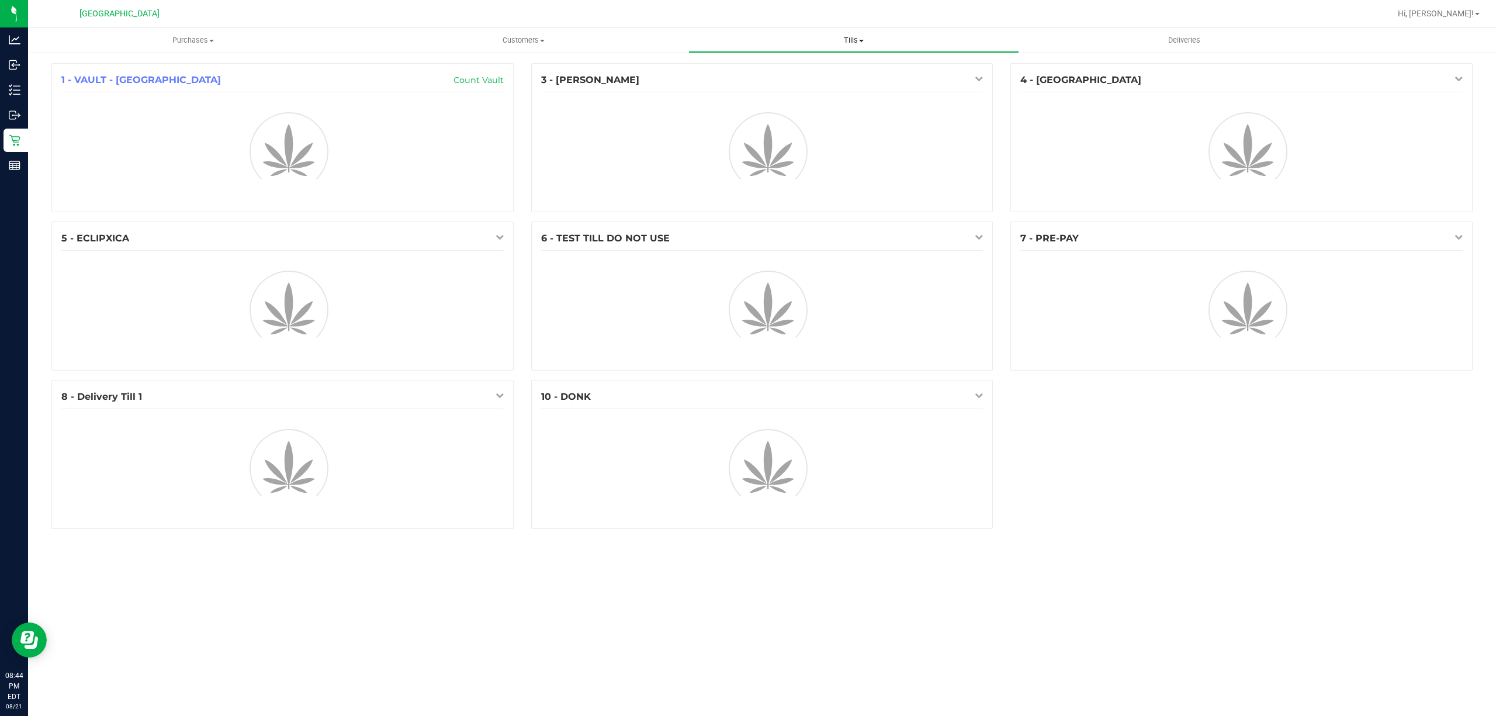
click at [854, 43] on span "Tills" at bounding box center [853, 40] width 329 height 11
click at [797, 78] on li "Reconcile e-payments" at bounding box center [853, 85] width 330 height 14
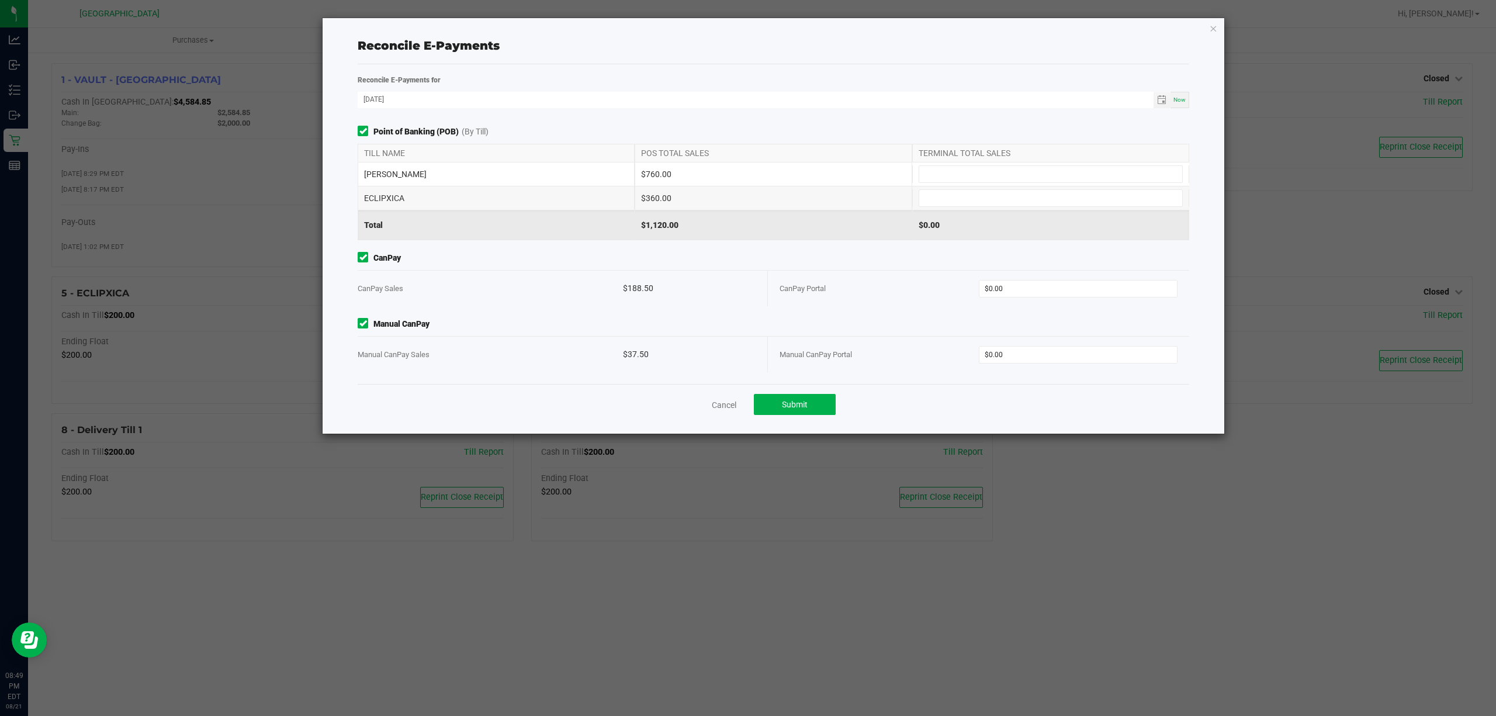
click at [716, 412] on div "Cancel Submit" at bounding box center [773, 404] width 831 height 40
click at [716, 408] on link "Cancel" at bounding box center [724, 405] width 25 height 12
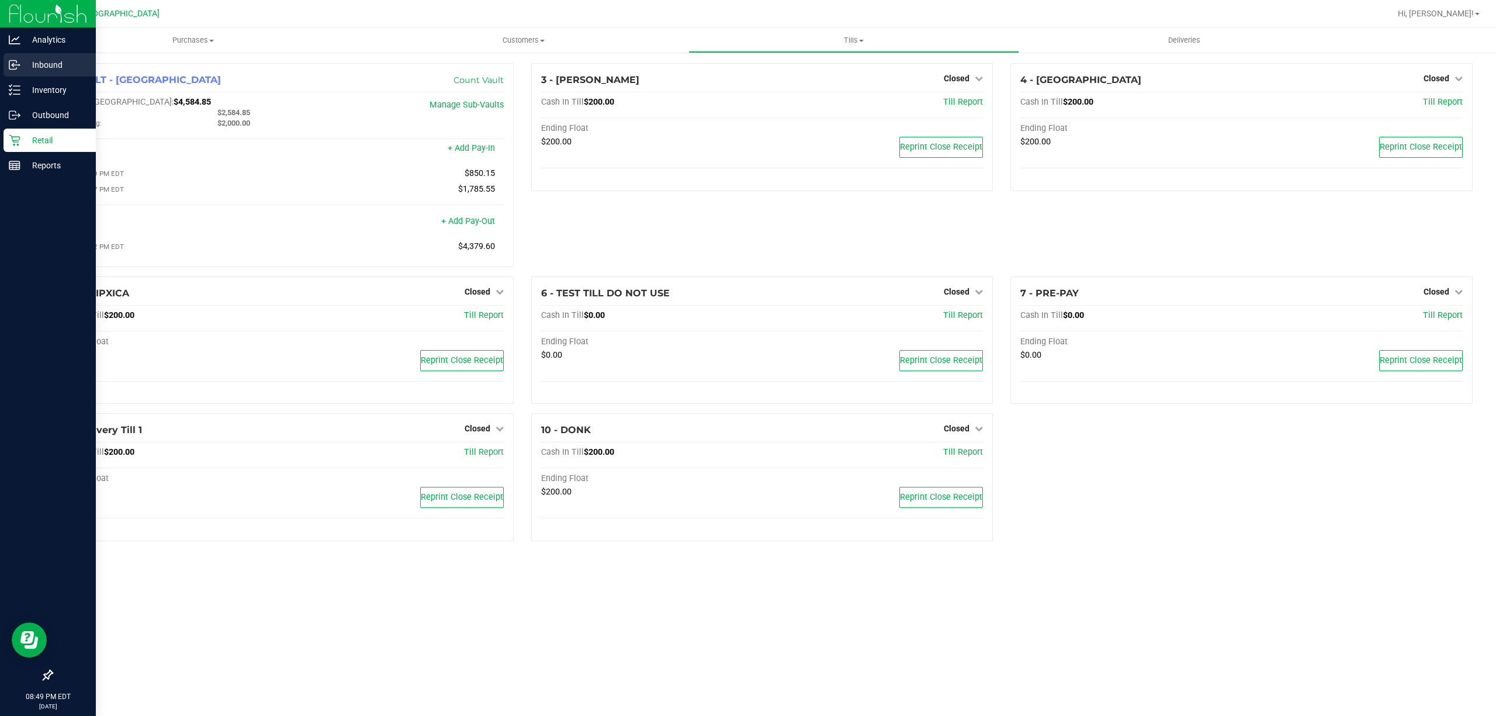
click at [23, 72] on div "Inbound" at bounding box center [50, 64] width 92 height 23
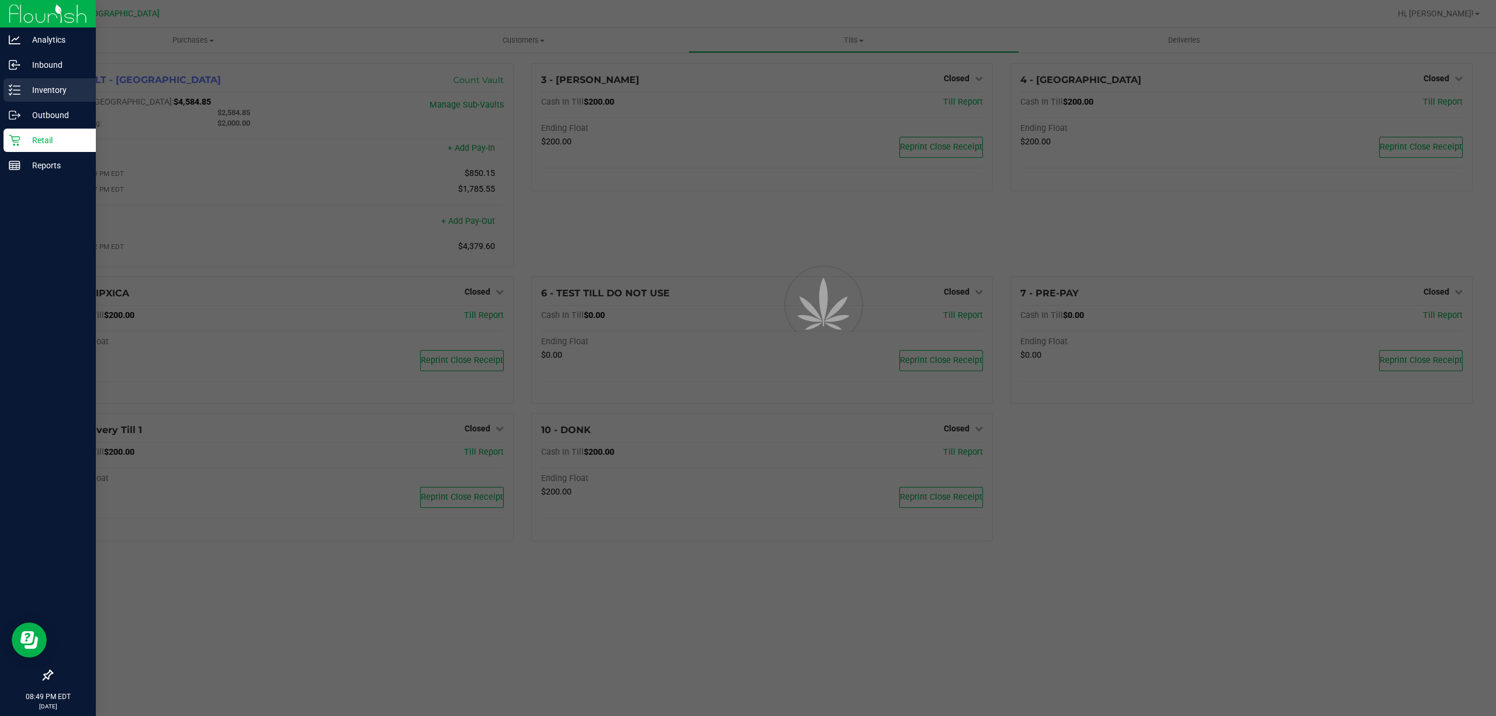
click at [31, 81] on div "Inventory" at bounding box center [50, 89] width 92 height 23
click at [34, 84] on p "Inventory" at bounding box center [55, 90] width 70 height 14
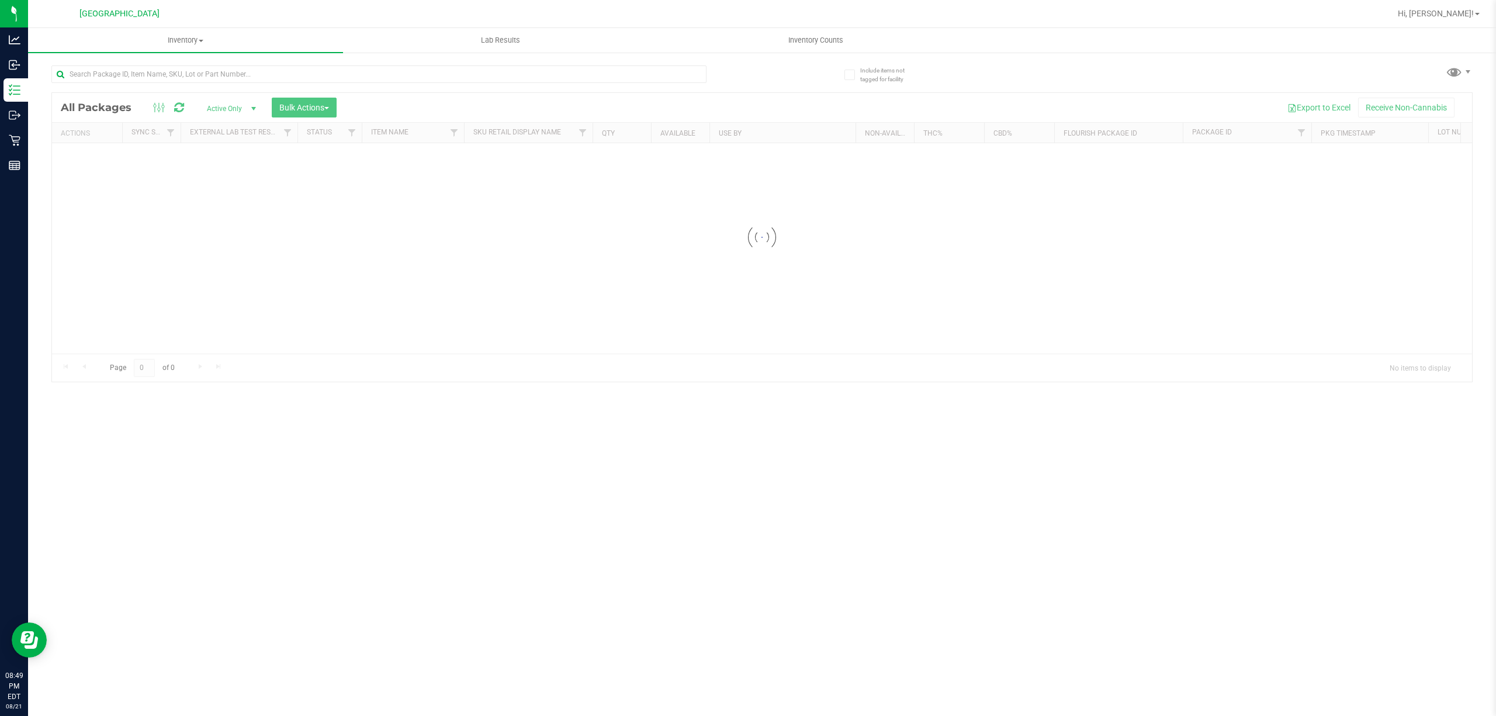
click at [143, 94] on div at bounding box center [762, 237] width 1420 height 289
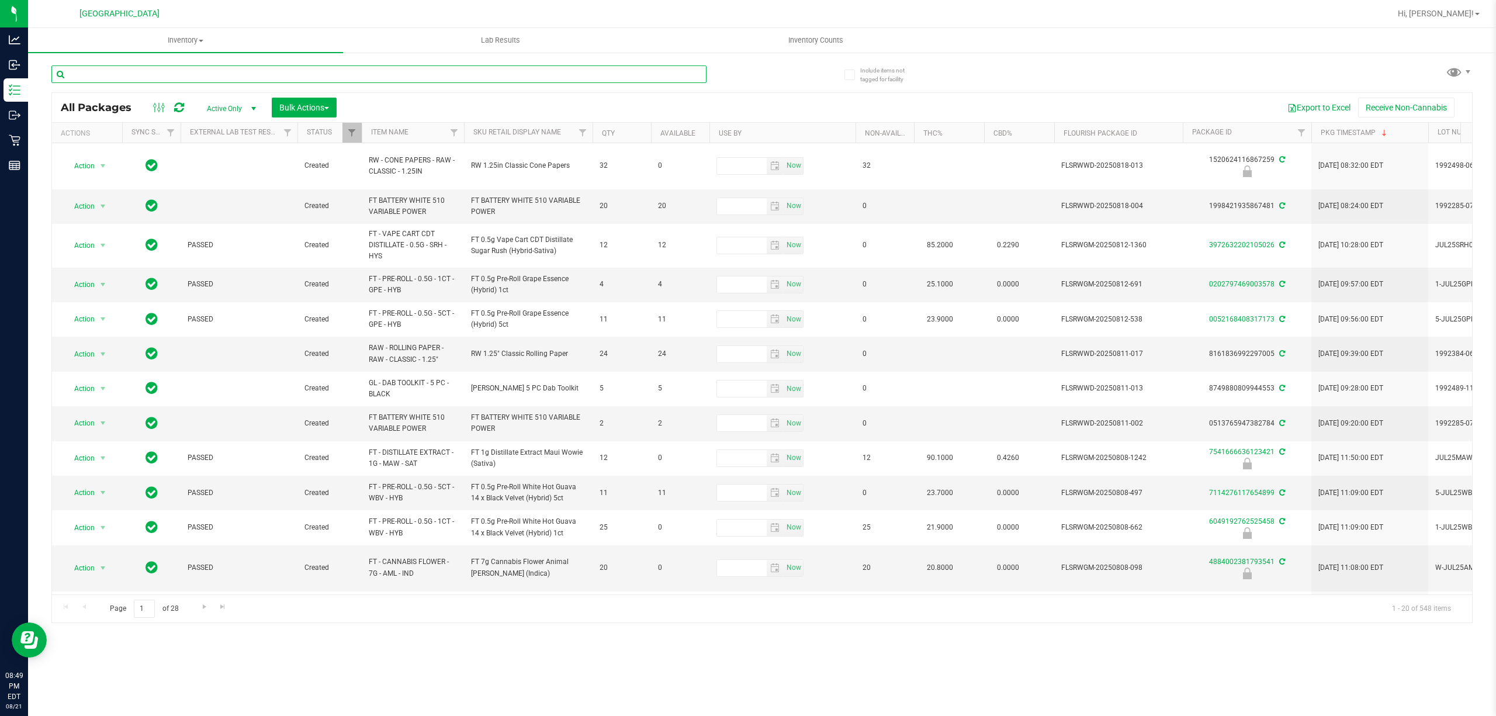
click at [125, 70] on input "text" at bounding box center [378, 74] width 655 height 18
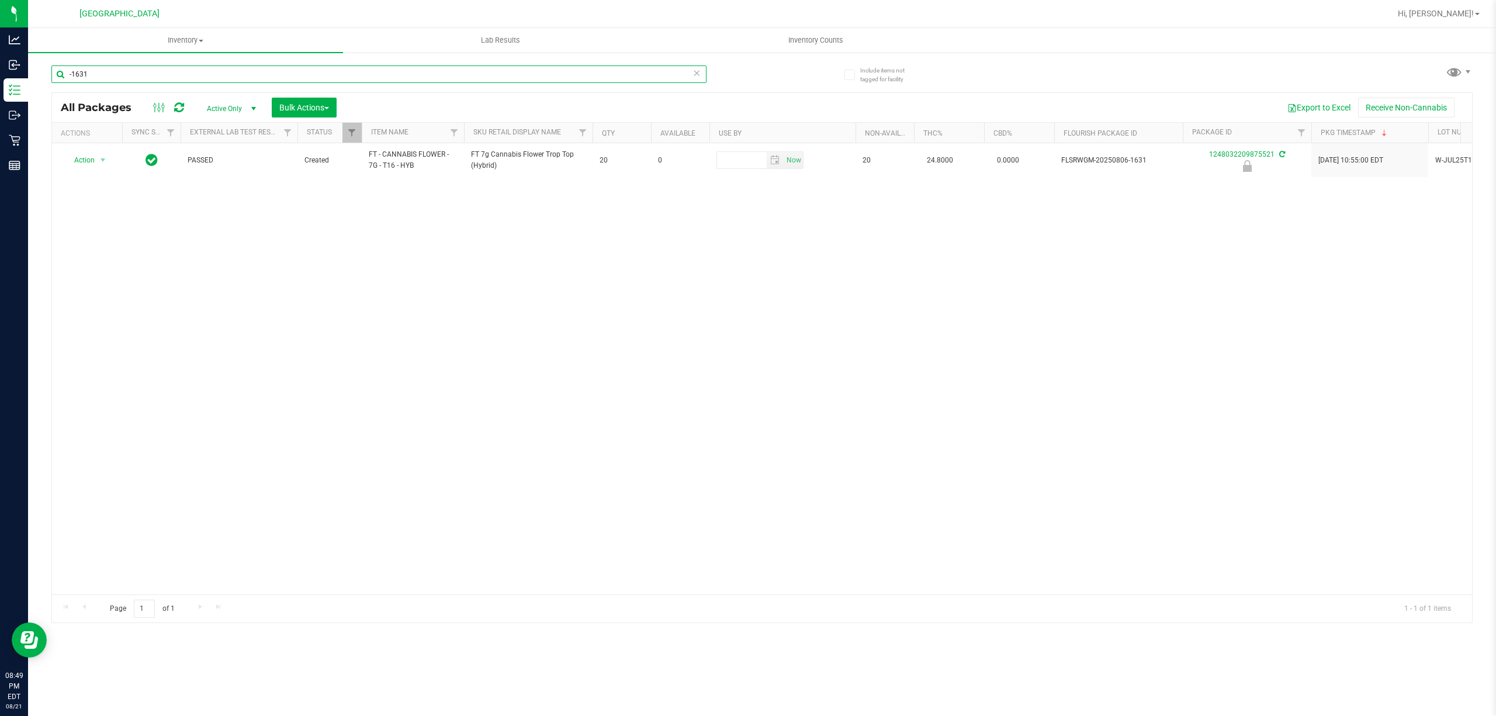
click at [201, 78] on input "-1631" at bounding box center [378, 74] width 655 height 18
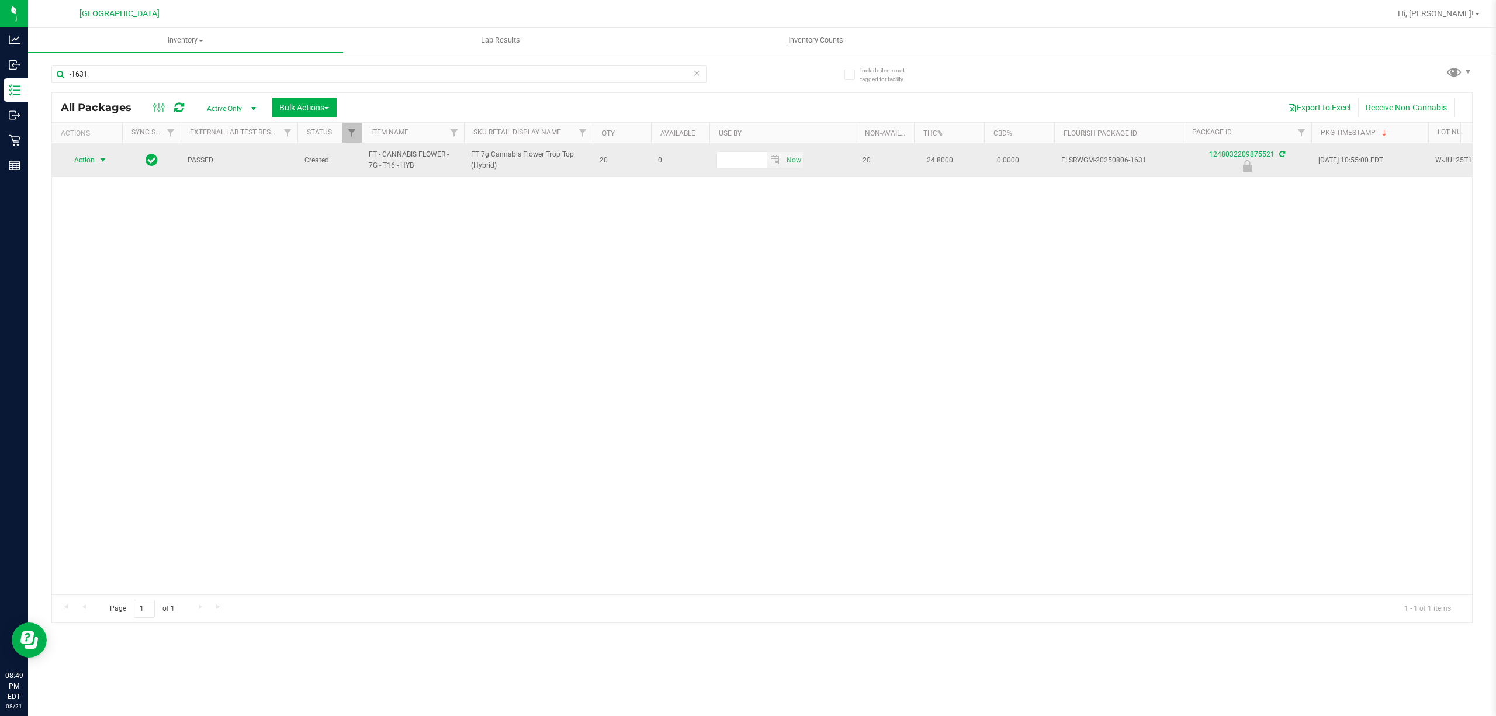
click at [105, 160] on div "Action Action Edit attributes Global inventory Locate package Package audit log…" at bounding box center [87, 160] width 56 height 16
click at [101, 160] on span "select" at bounding box center [102, 159] width 9 height 9
drag, startPoint x: 382, startPoint y: 202, endPoint x: 361, endPoint y: 172, distance: 37.0
click at [381, 202] on div "Action Action Edit attributes Global inventory Locate package Package audit log…" at bounding box center [762, 368] width 1420 height 451
drag, startPoint x: 361, startPoint y: 157, endPoint x: 384, endPoint y: 167, distance: 25.1
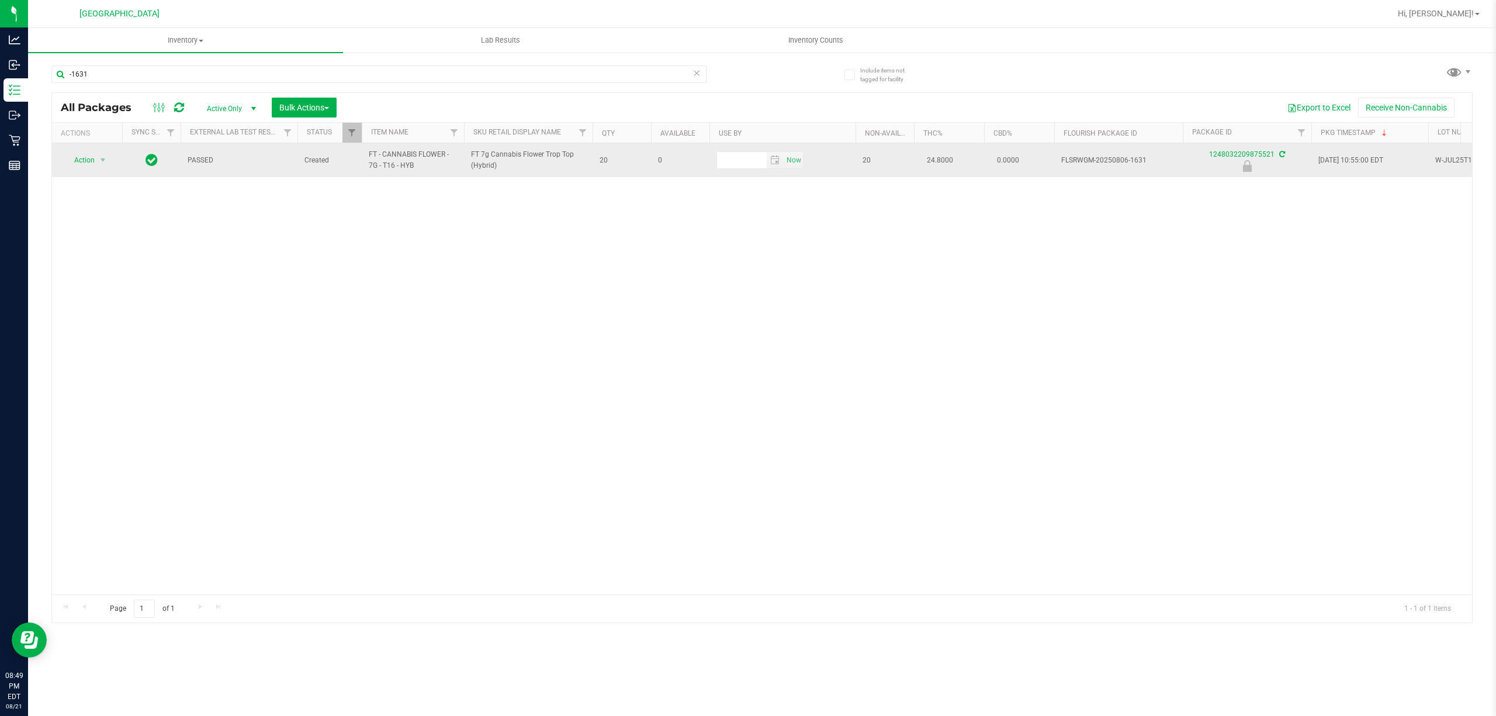
click at [384, 167] on tr "Action Action Edit attributes Global inventory Locate package Package audit log…" at bounding box center [1375, 160] width 2647 height 34
copy tr "FT - CANNABIS FLOWER - 7G -"
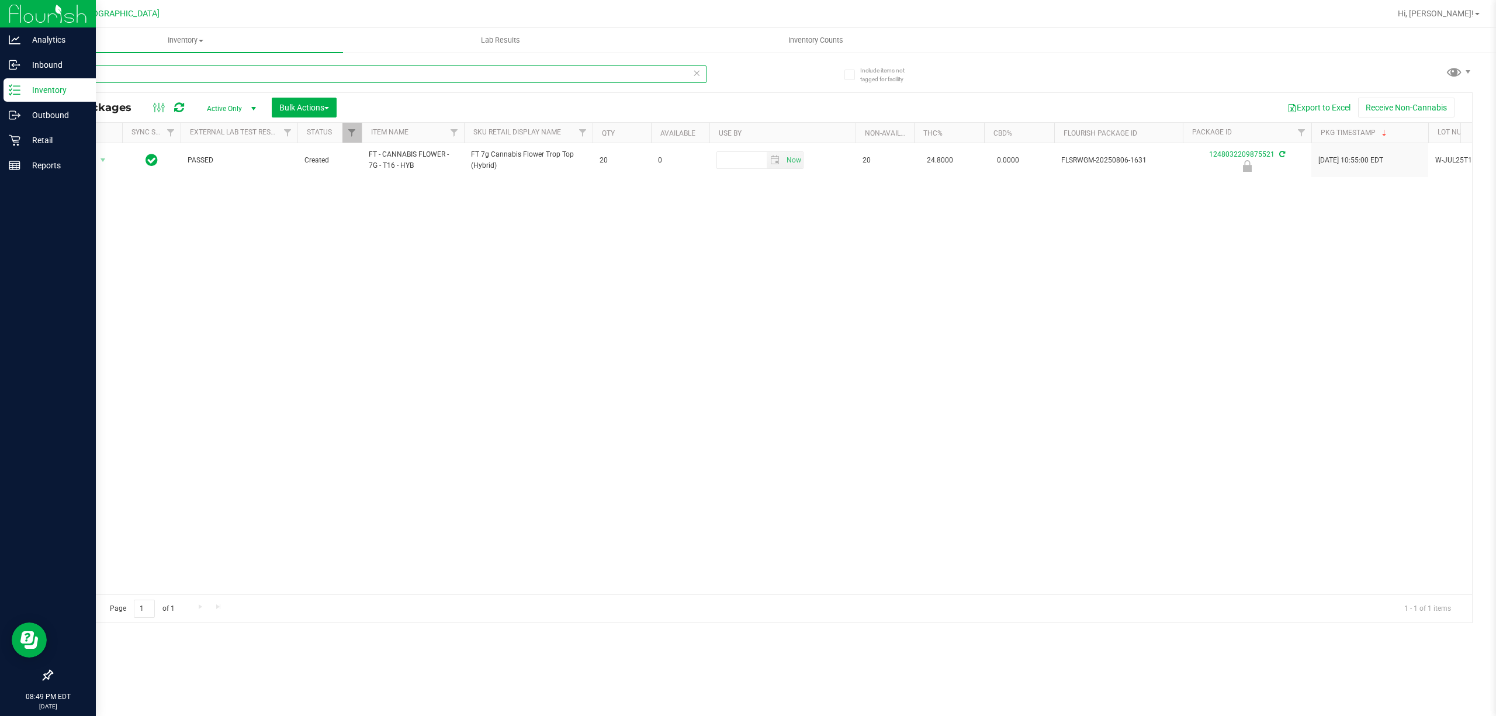
drag, startPoint x: 234, startPoint y: 65, endPoint x: 0, endPoint y: 6, distance: 241.8
click at [0, 10] on div "Analytics Inbound Inventory Outbound Retail Reports 08:49 PM EDT [DATE] 08/[GEO…" at bounding box center [748, 358] width 1496 height 716
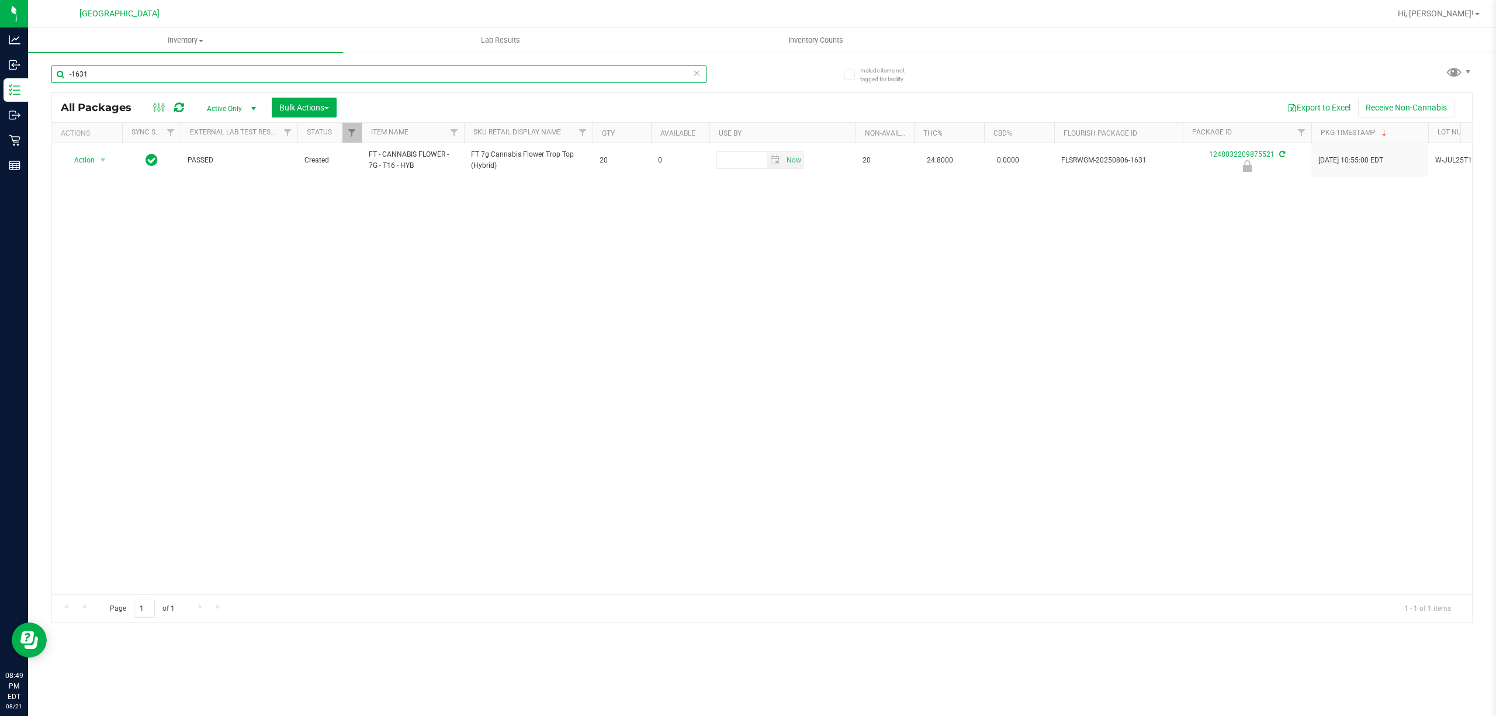
paste input "FT - CANNABIS FLOWER - 7G -"
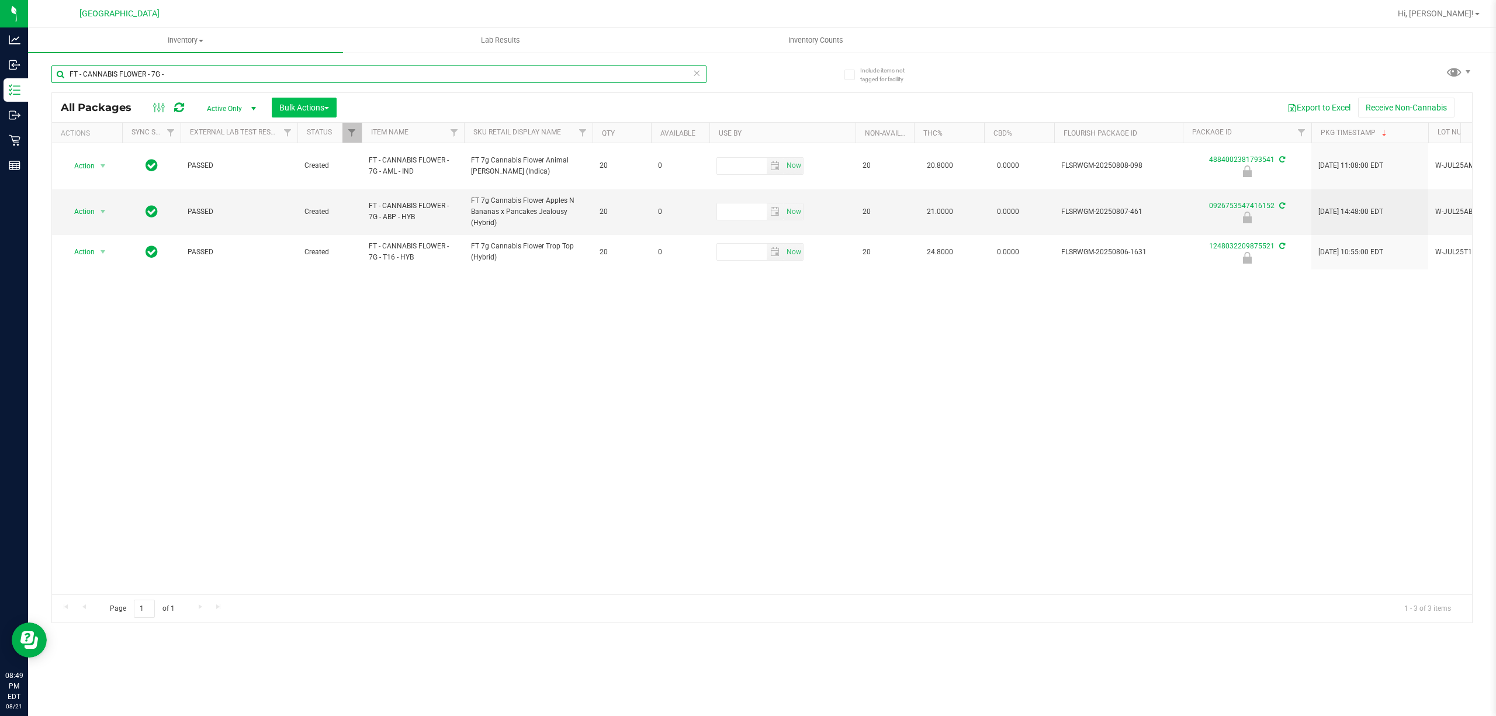
type input "FT - CANNABIS FLOWER - 7G -"
click at [311, 108] on span "Bulk Actions" at bounding box center [304, 107] width 50 height 9
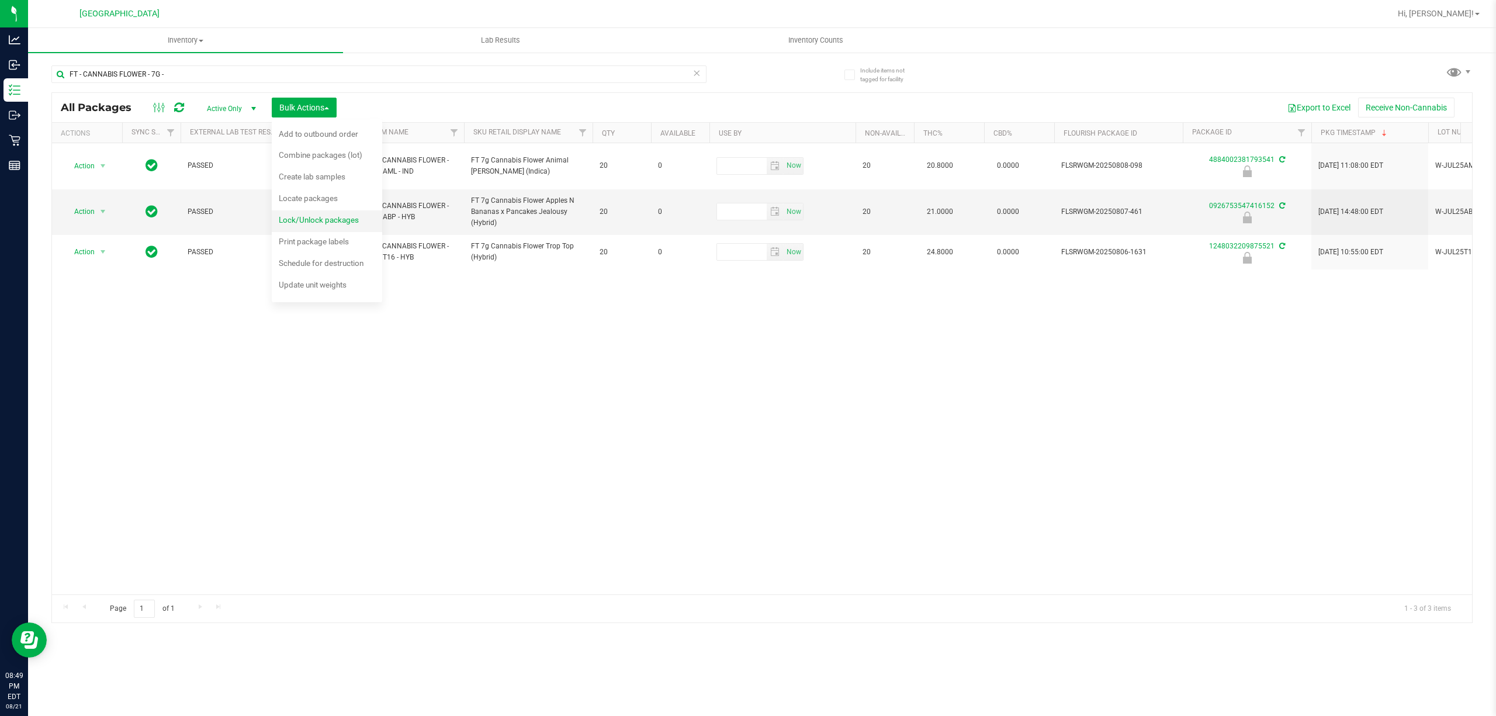
click at [312, 218] on span "Lock/Unlock packages" at bounding box center [319, 219] width 80 height 9
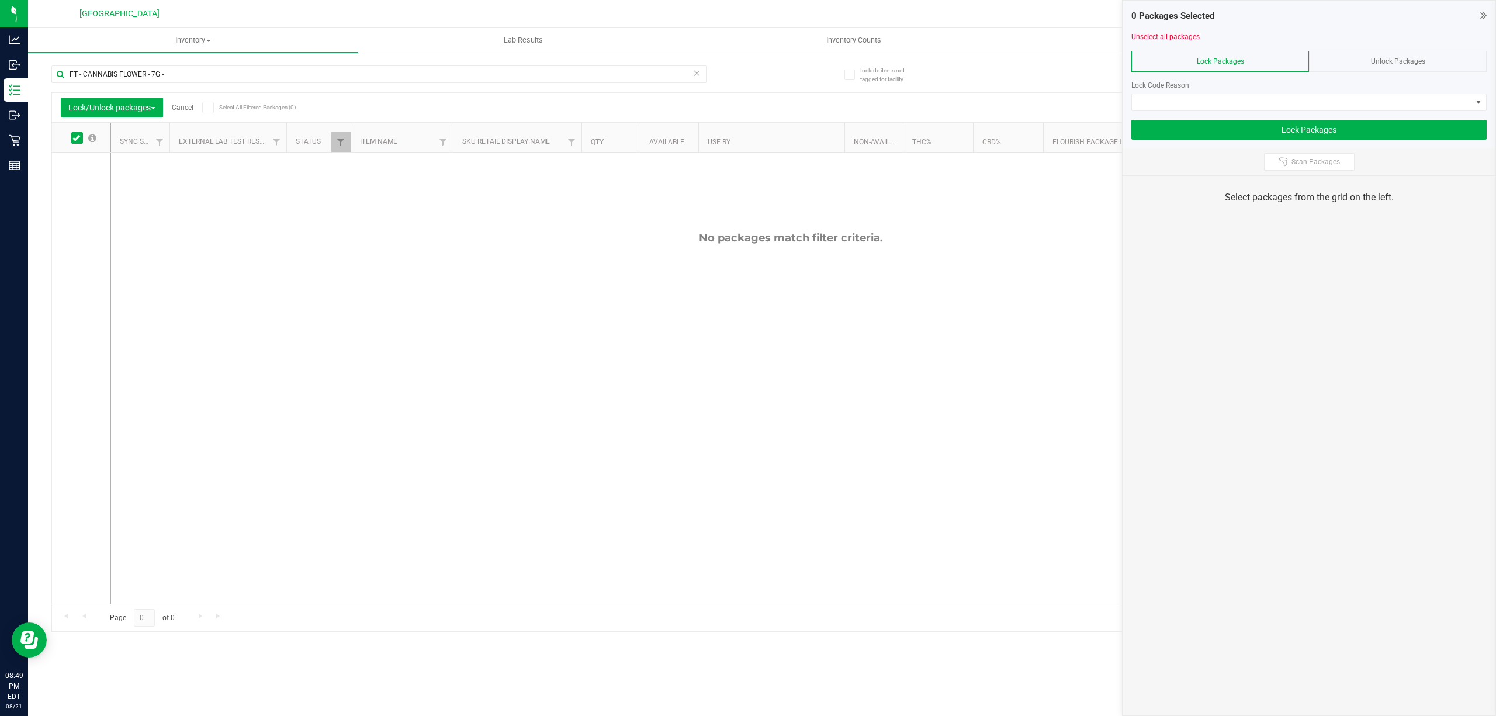
click at [1400, 68] on div "Unlock Packages" at bounding box center [1398, 61] width 178 height 21
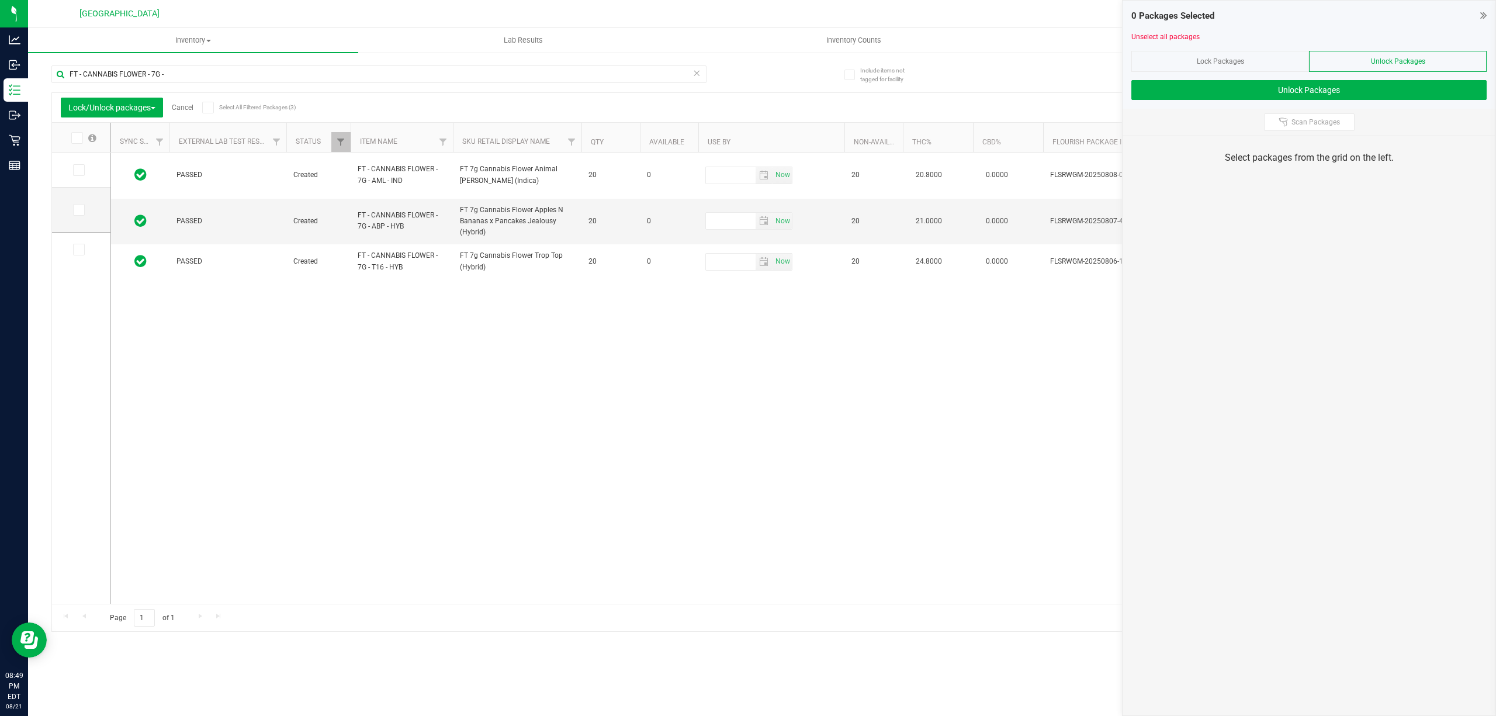
click at [72, 141] on span at bounding box center [77, 138] width 12 height 12
click at [0, 0] on input "checkbox" at bounding box center [0, 0] width 0 height 0
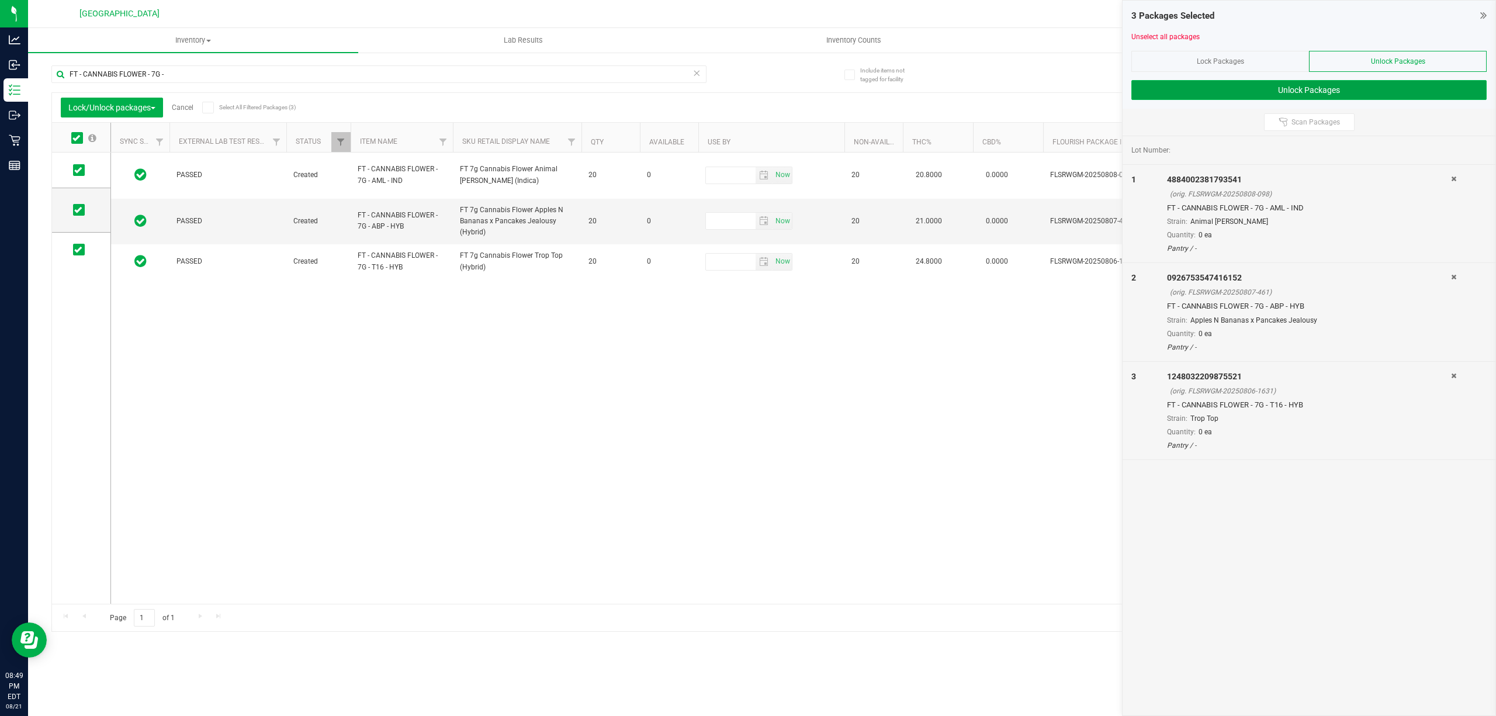
click at [1183, 84] on button "Unlock Packages" at bounding box center [1308, 90] width 355 height 20
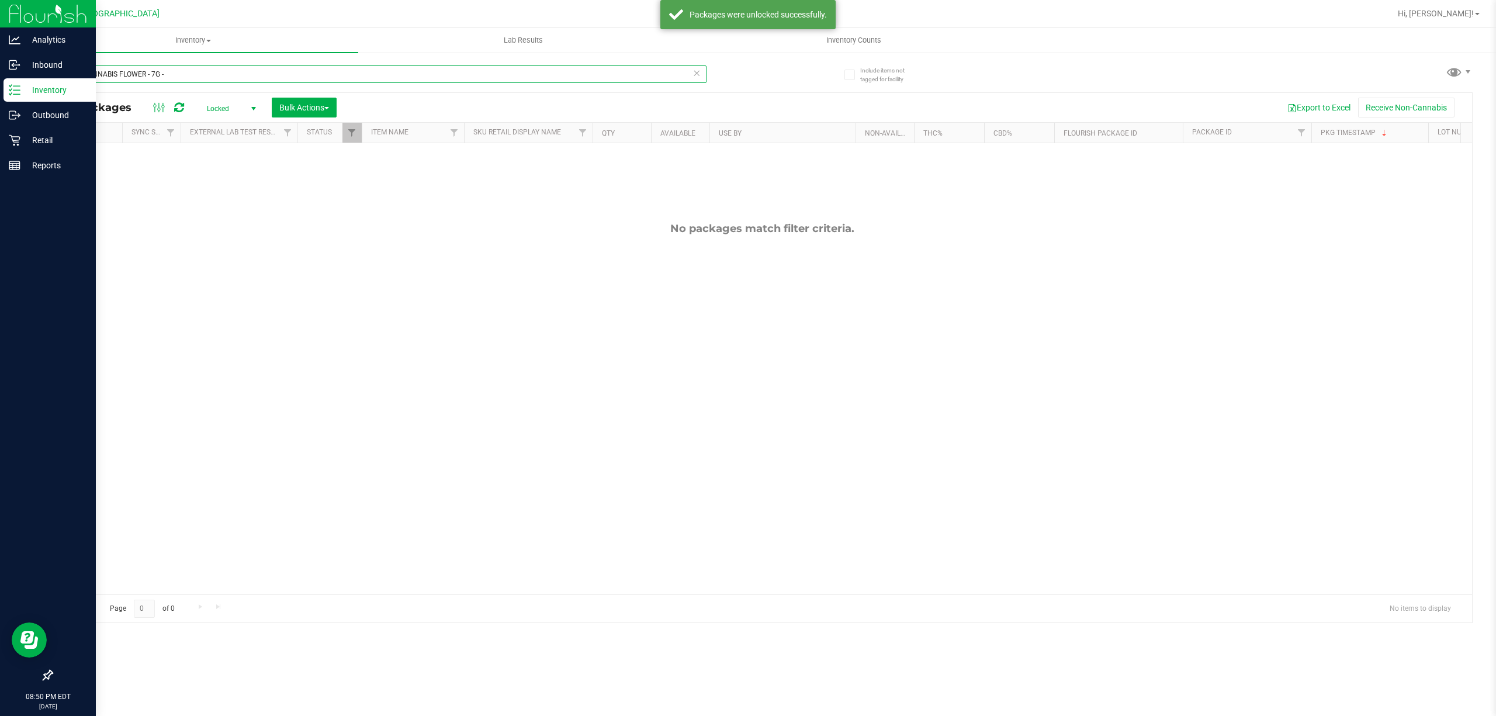
drag, startPoint x: 181, startPoint y: 78, endPoint x: 0, endPoint y: 10, distance: 193.1
click at [0, 33] on div "Analytics Inbound Inventory Outbound Retail Reports 08:50 PM EDT [DATE] 08/21 […" at bounding box center [748, 358] width 1496 height 716
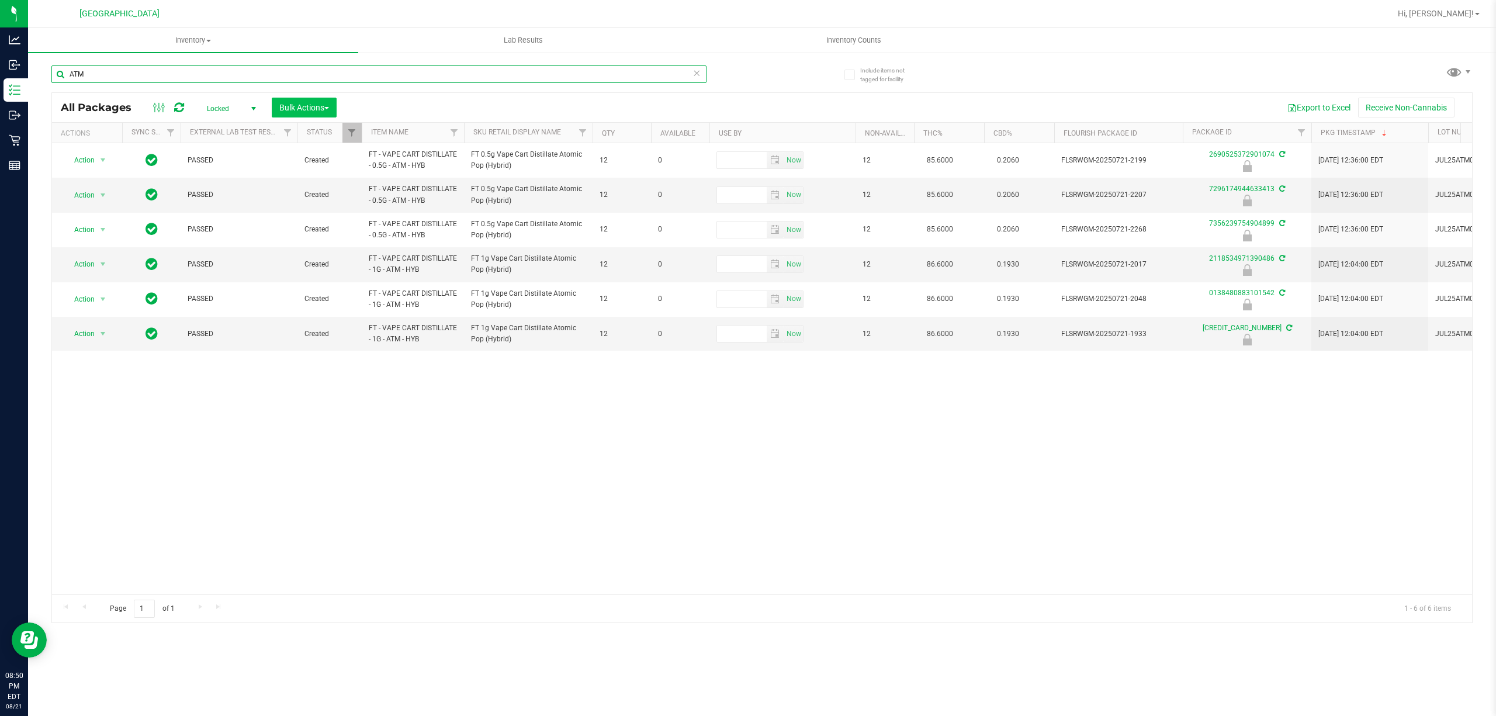
type input "ATM"
click at [304, 99] on button "Bulk Actions" at bounding box center [304, 108] width 65 height 20
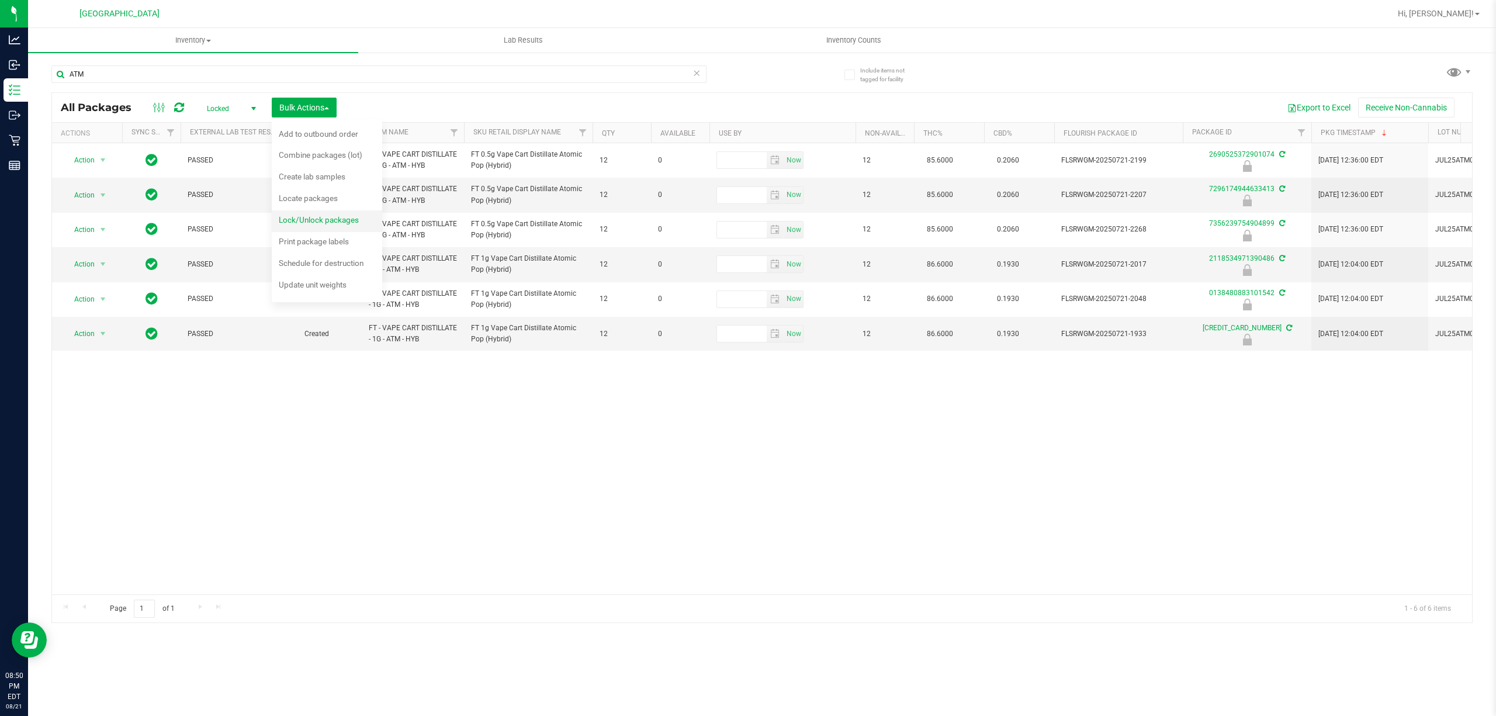
click at [307, 227] on div "Lock/Unlock packages" at bounding box center [327, 221] width 96 height 19
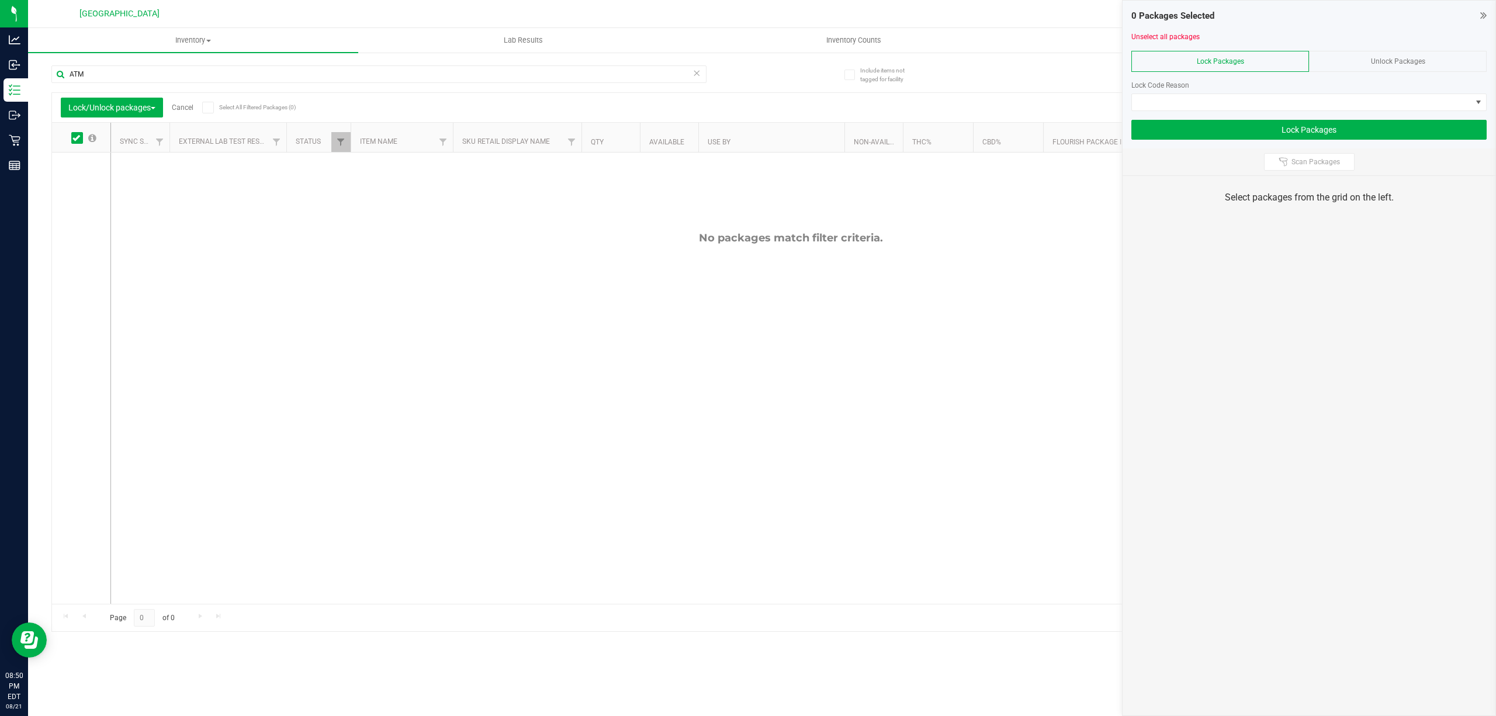
click at [1395, 64] on span "Unlock Packages" at bounding box center [1398, 61] width 54 height 8
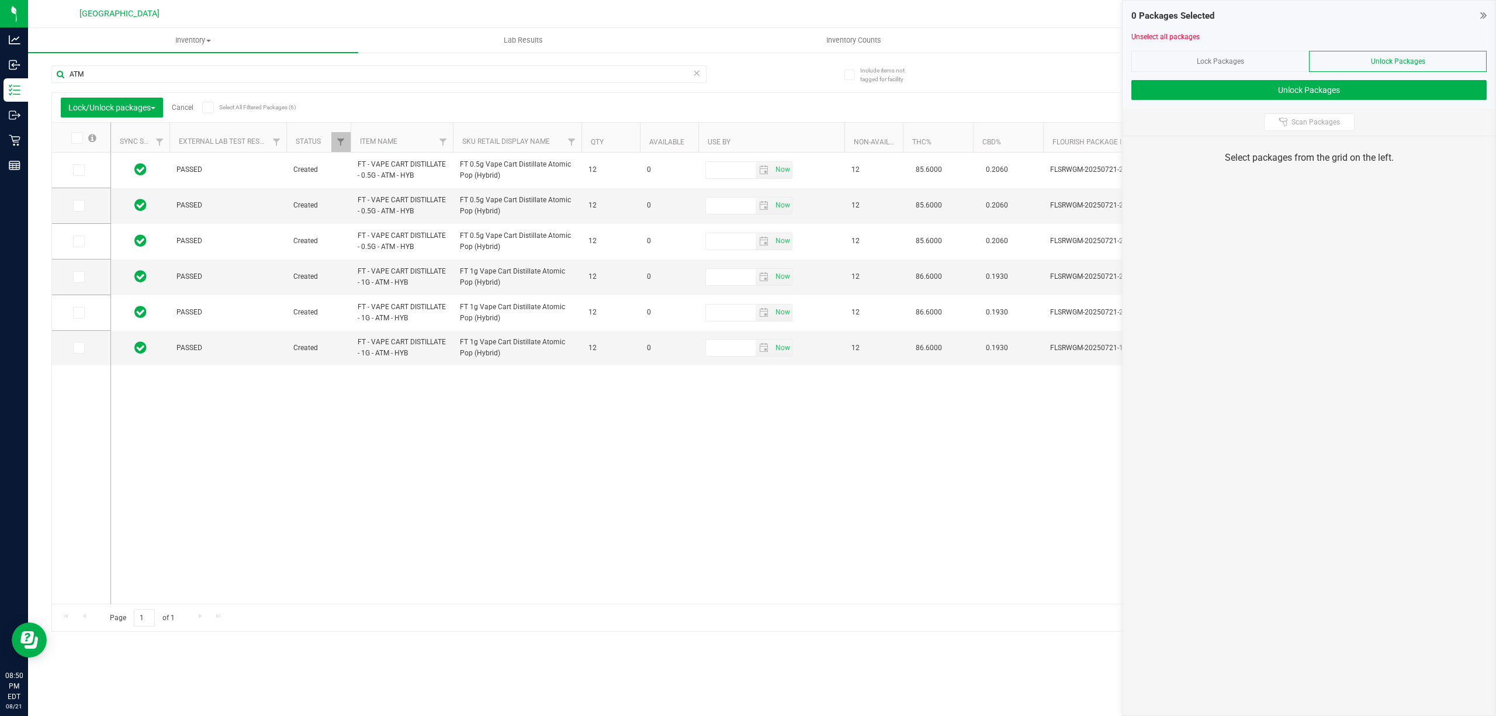
click at [76, 138] on icon at bounding box center [76, 138] width 8 height 0
click at [0, 0] on input "checkbox" at bounding box center [0, 0] width 0 height 0
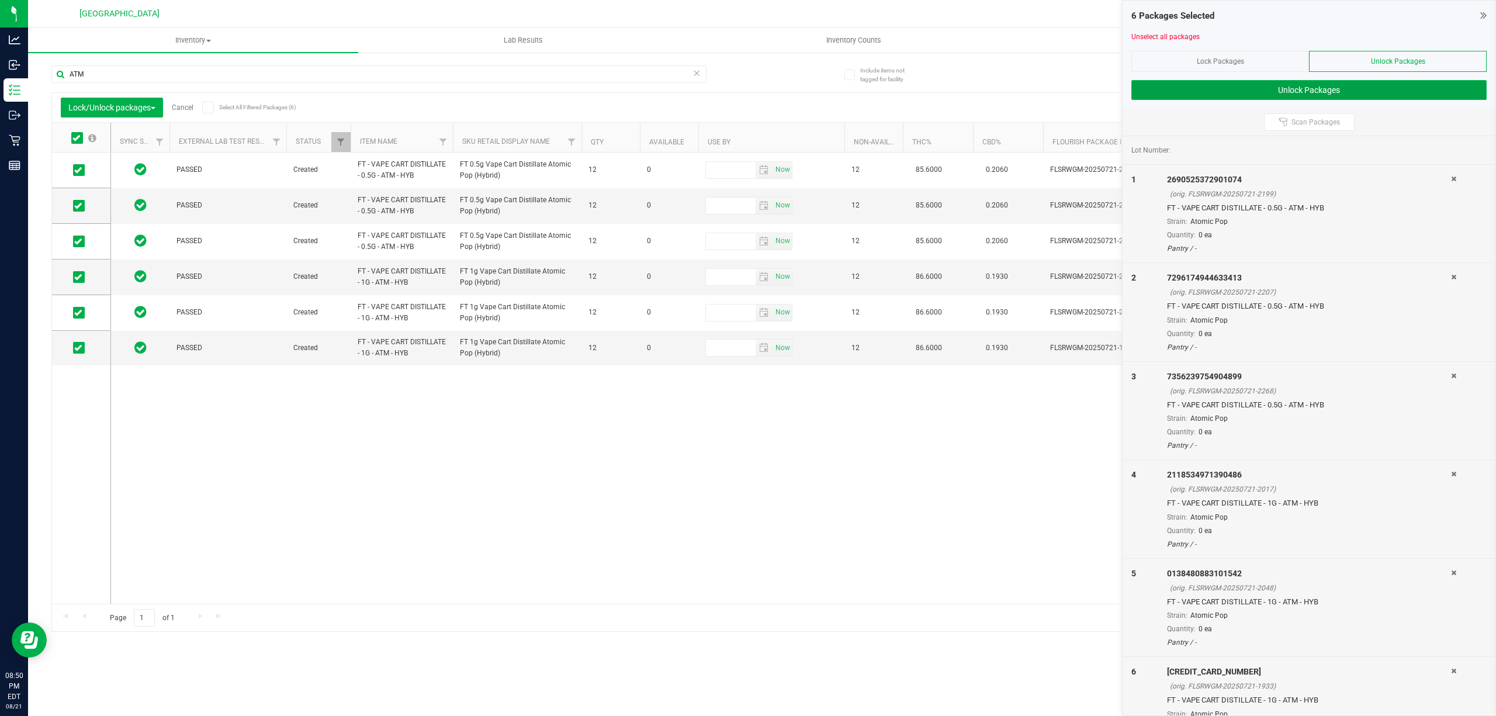
click at [1246, 87] on button "Unlock Packages" at bounding box center [1308, 90] width 355 height 20
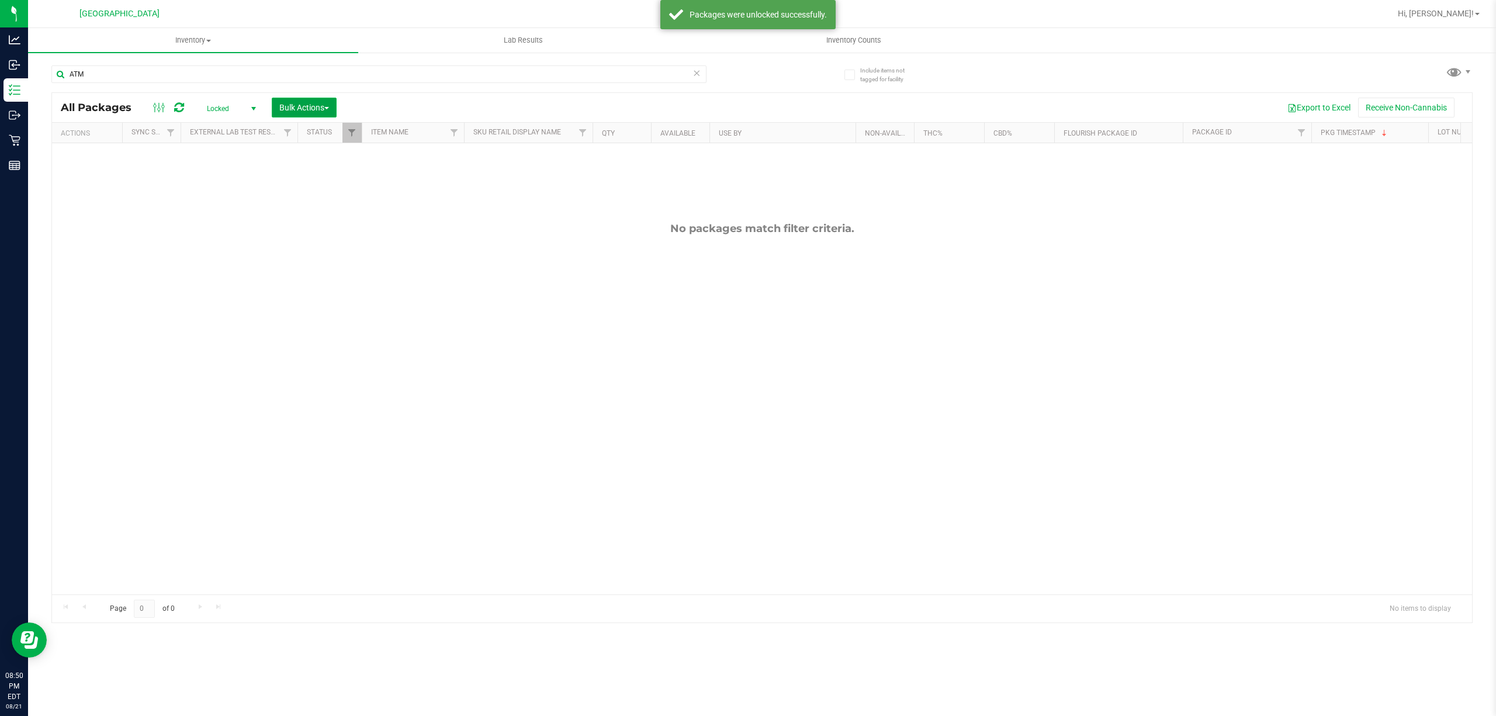
click at [321, 103] on span "Bulk Actions" at bounding box center [304, 107] width 50 height 9
drag, startPoint x: 324, startPoint y: 199, endPoint x: 316, endPoint y: 216, distance: 19.3
click at [316, 216] on ul "Add to manufacturing run Add to outbound order Combine packages Combine package…" at bounding box center [327, 210] width 110 height 183
click at [316, 216] on span "Lock/Unlock packages" at bounding box center [319, 219] width 80 height 9
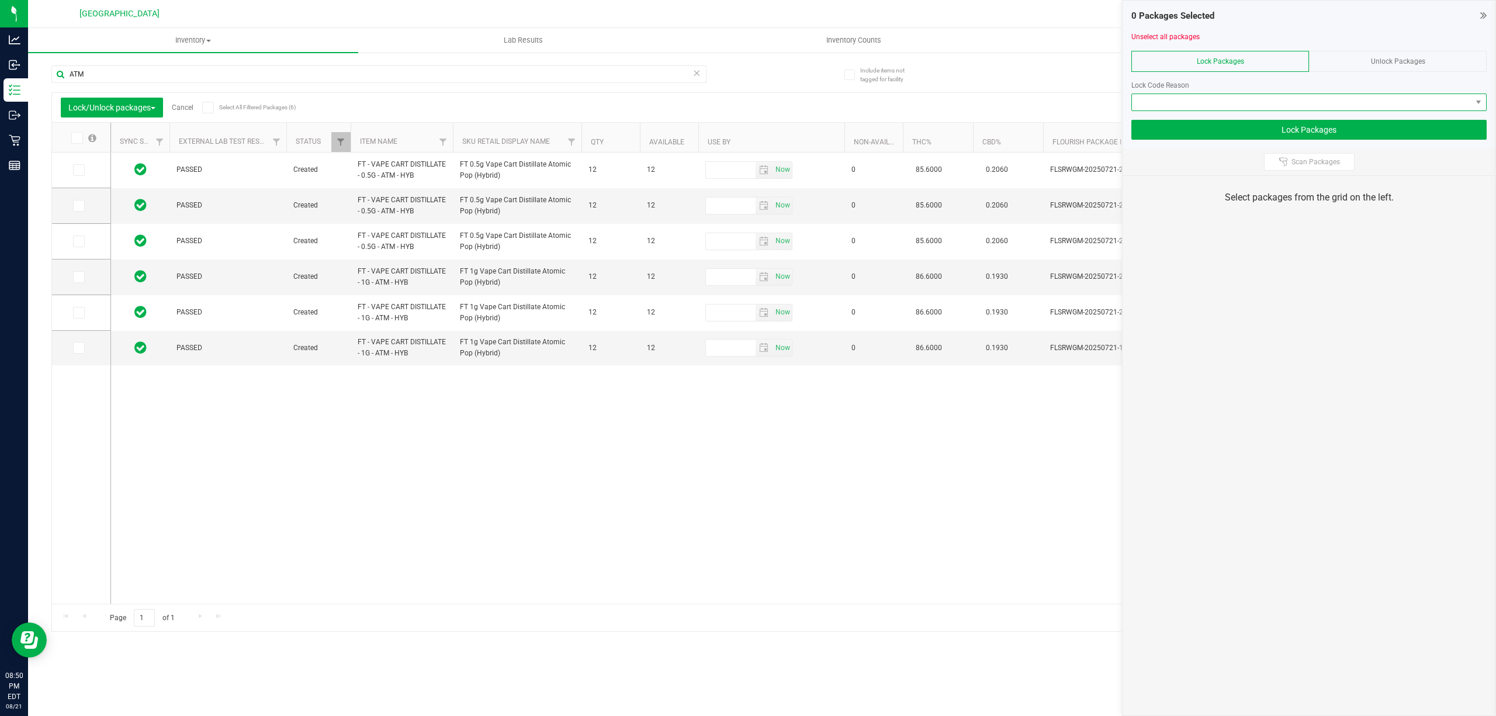
drag, startPoint x: 1248, startPoint y: 102, endPoint x: 1241, endPoint y: 104, distance: 7.4
click at [1247, 103] on span at bounding box center [1301, 102] width 339 height 16
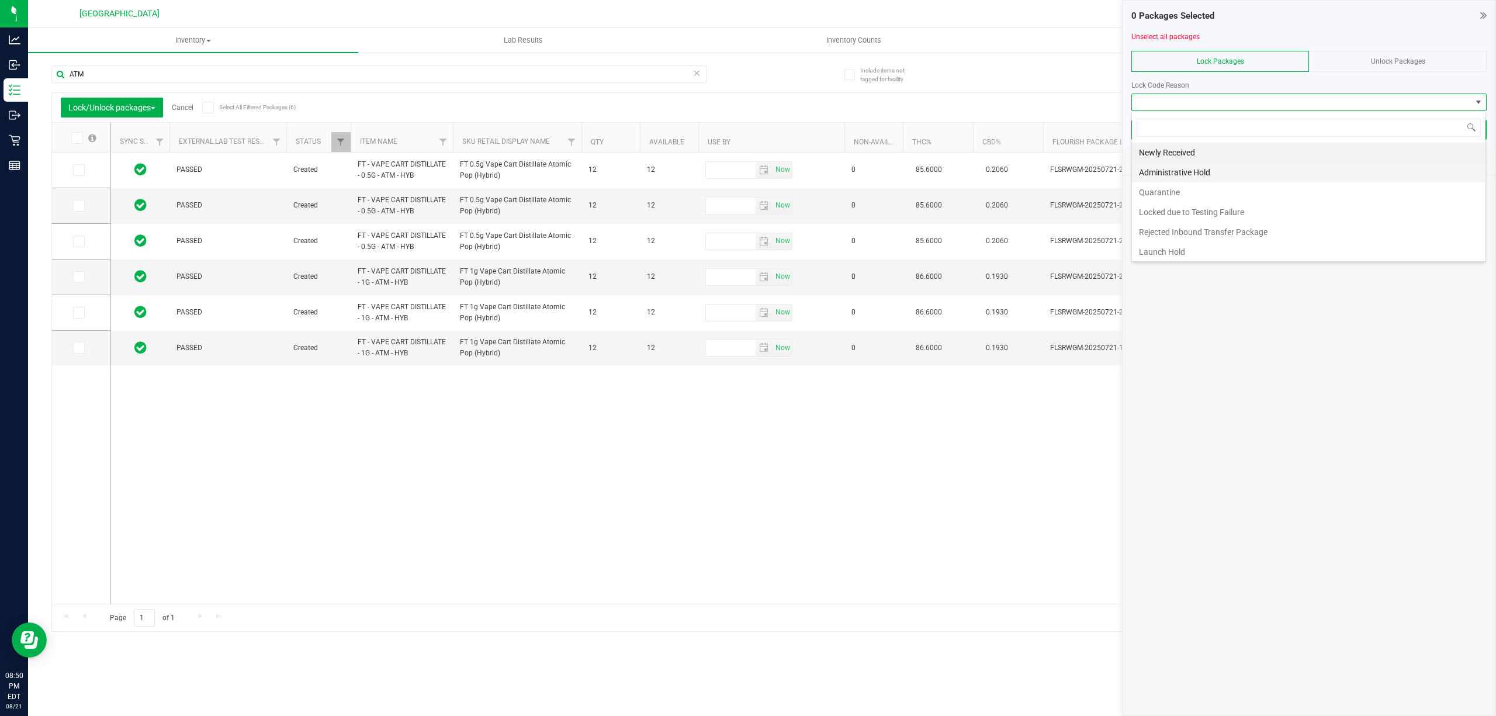
scroll to position [18, 354]
click at [1172, 157] on li "Newly Received" at bounding box center [1308, 153] width 353 height 20
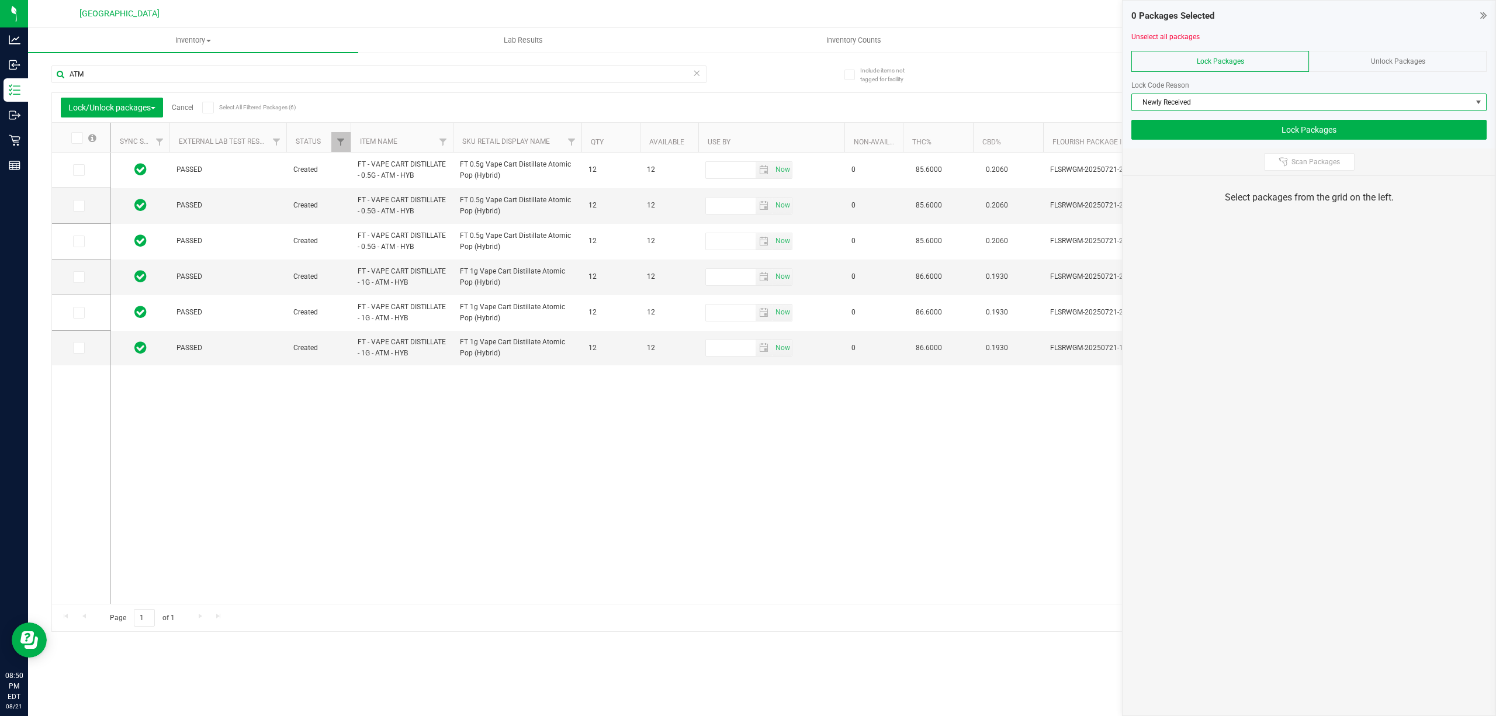
click at [689, 491] on div "PASSED Created FT - VAPE CART DISTILLATE - 0.5G - ATM - HYB FT 0.5g Vape Cart D…" at bounding box center [791, 377] width 1360 height 451
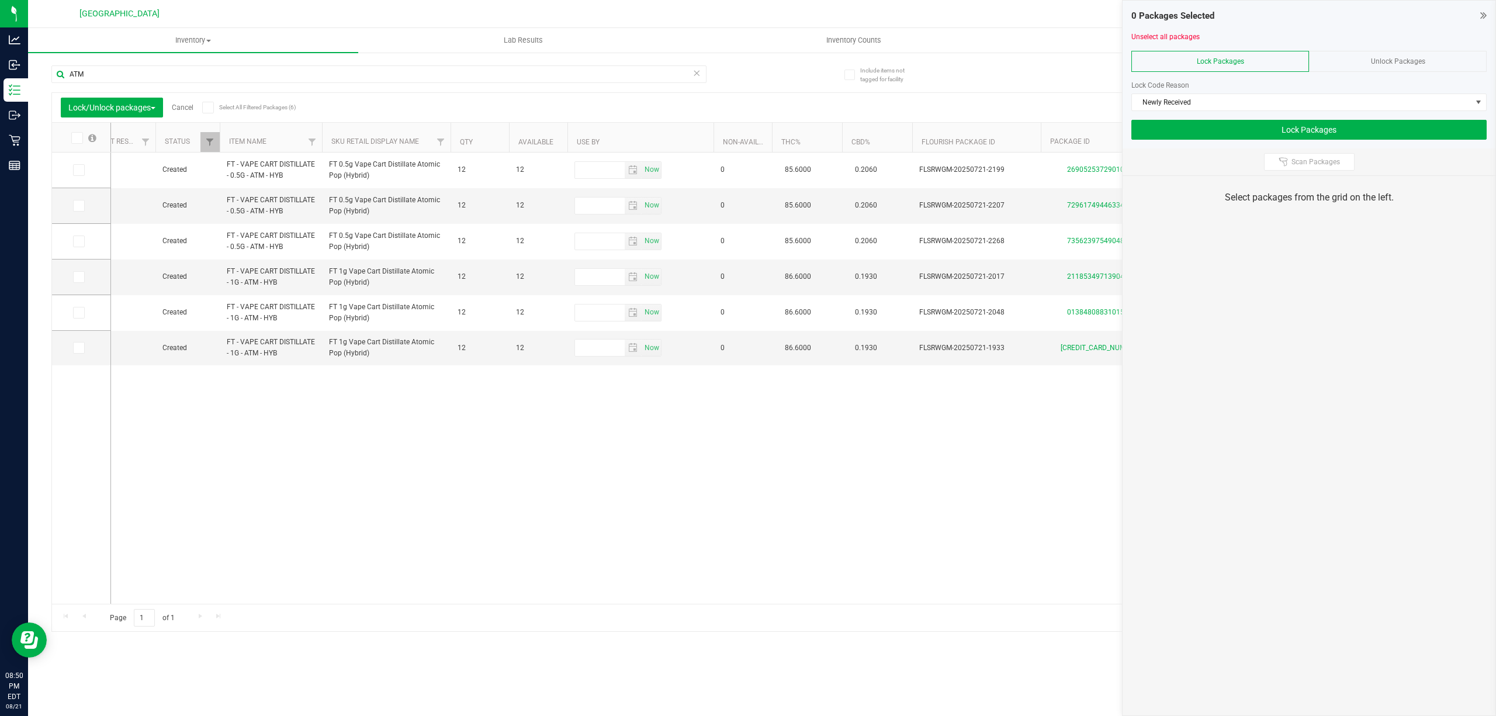
scroll to position [0, 129]
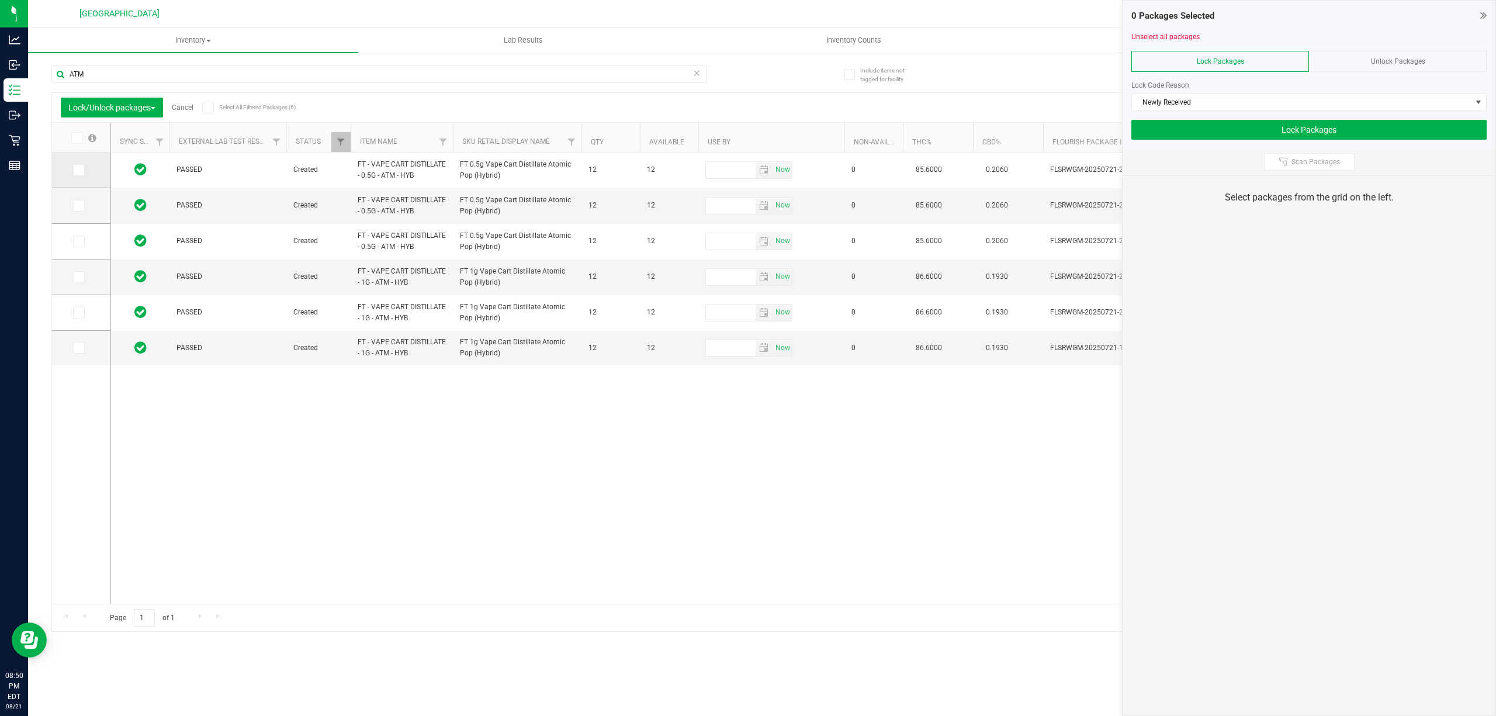
click at [79, 170] on icon at bounding box center [78, 170] width 8 height 0
click at [0, 0] on input "checkbox" at bounding box center [0, 0] width 0 height 0
drag, startPoint x: 78, startPoint y: 204, endPoint x: 93, endPoint y: 230, distance: 29.9
click at [78, 206] on icon at bounding box center [78, 206] width 8 height 0
click at [0, 0] on input "checkbox" at bounding box center [0, 0] width 0 height 0
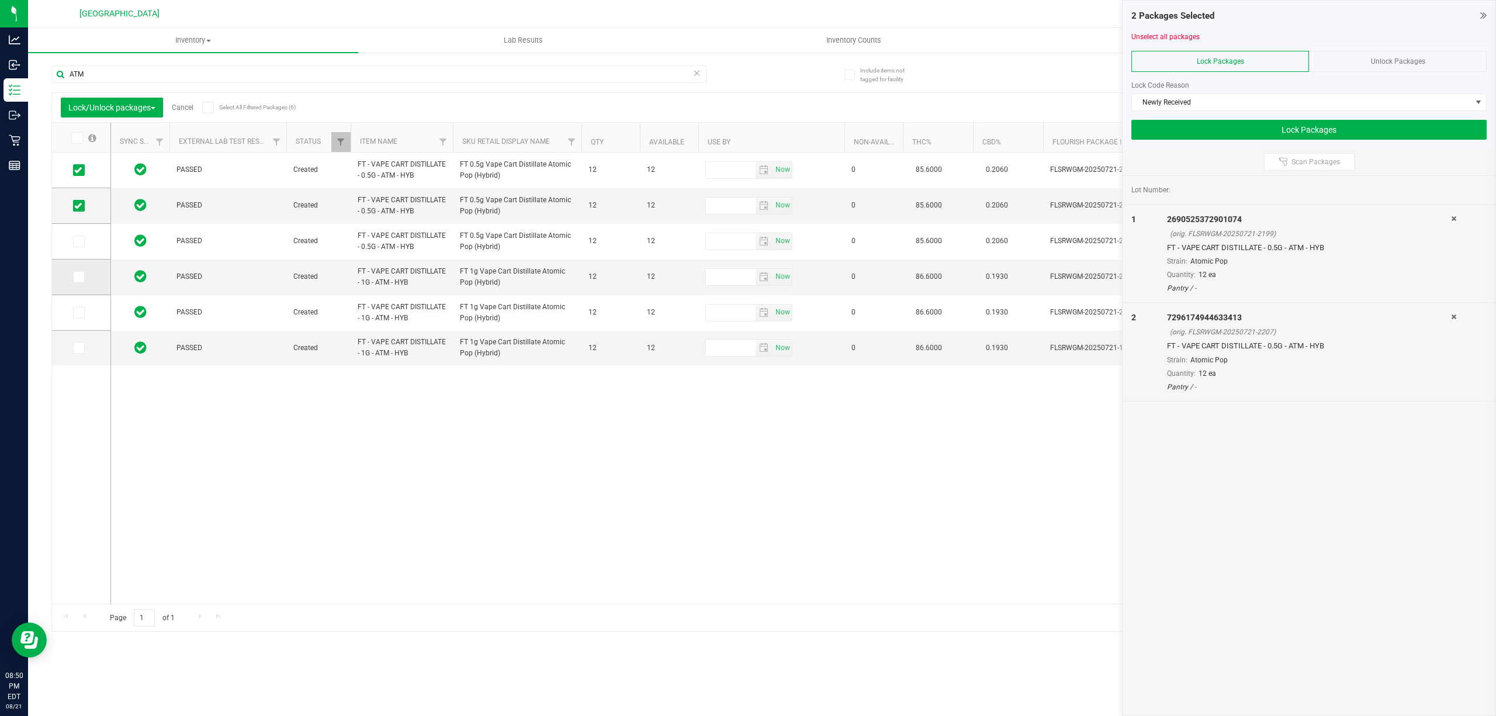
click at [73, 280] on span at bounding box center [79, 277] width 12 height 12
click at [0, 0] on input "checkbox" at bounding box center [0, 0] width 0 height 0
click at [82, 349] on span at bounding box center [79, 348] width 12 height 12
click at [0, 0] on input "checkbox" at bounding box center [0, 0] width 0 height 0
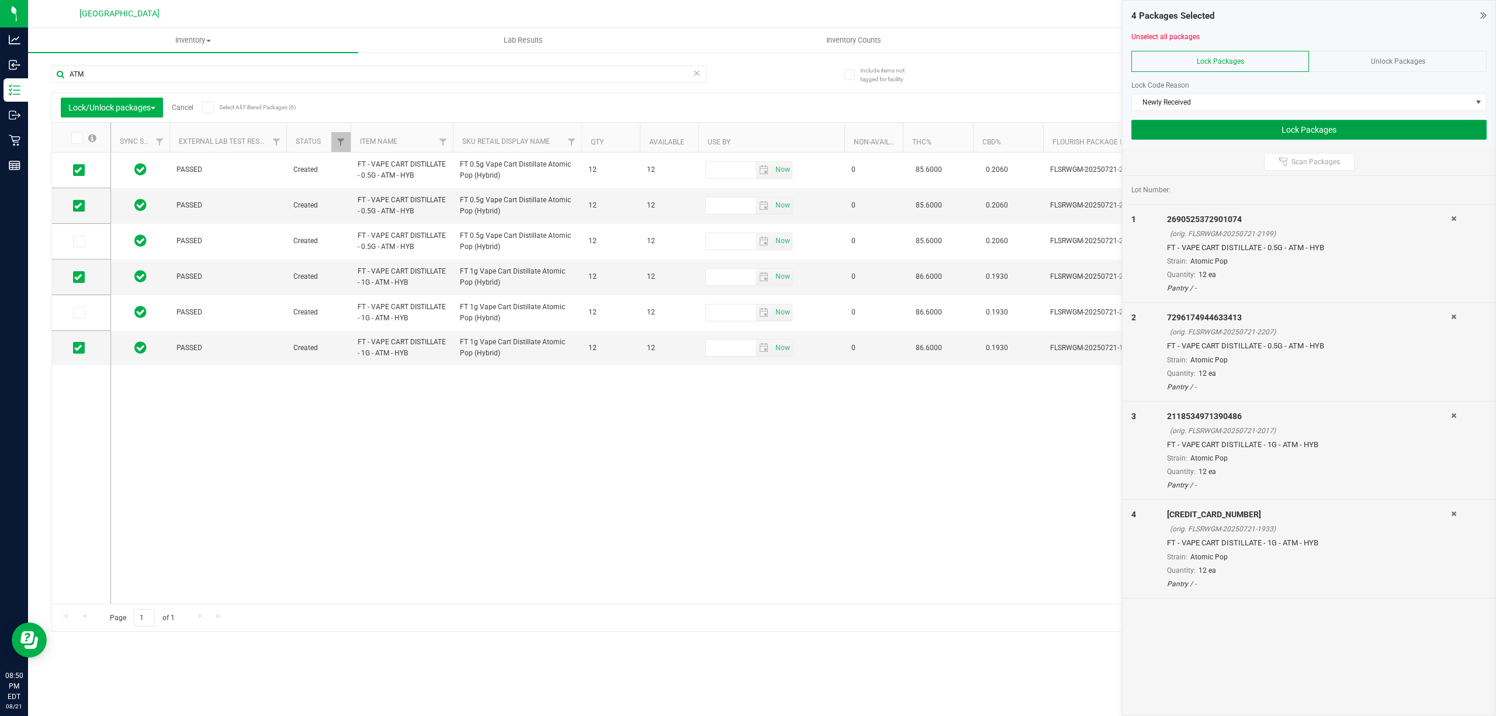
click at [1211, 129] on button "Lock Packages" at bounding box center [1308, 130] width 355 height 20
